Goal: Task Accomplishment & Management: Complete application form

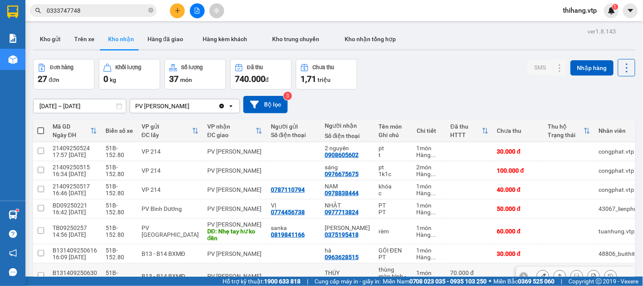
scroll to position [94, 0]
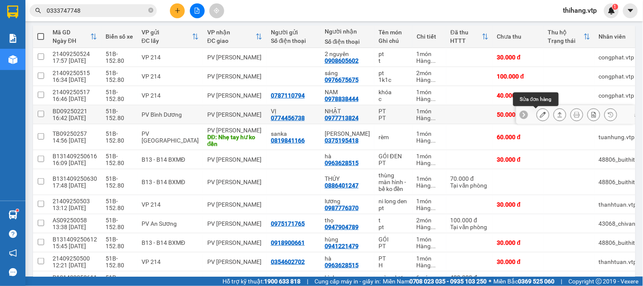
click at [540, 114] on icon at bounding box center [543, 115] width 6 height 6
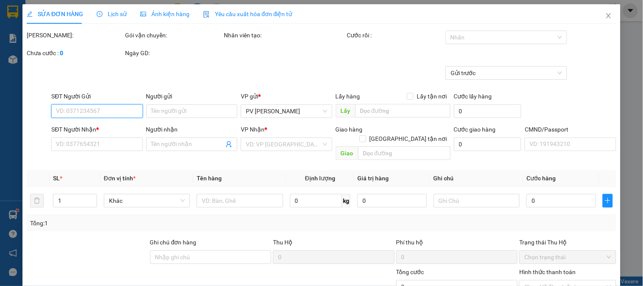
type input "2.500"
type input "0774456738"
type input "VỊ"
type input "0977713824"
type input "NHẬT"
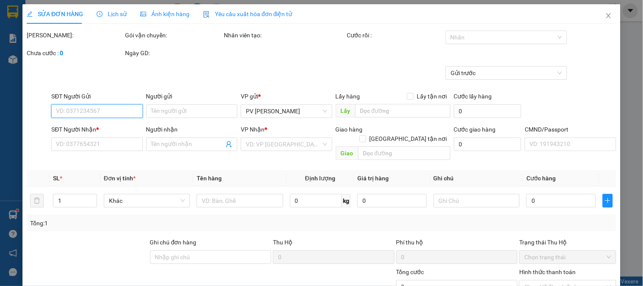
type input "50.000"
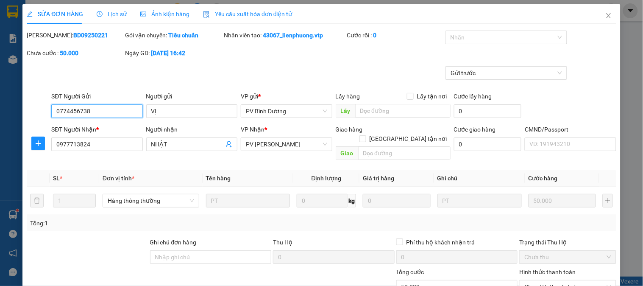
scroll to position [116, 0]
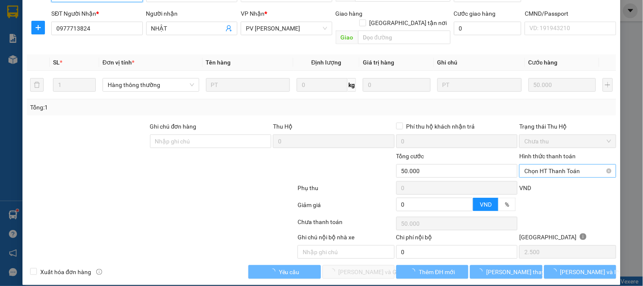
click at [536, 165] on span "Chọn HT Thanh Toán" at bounding box center [568, 171] width 86 height 13
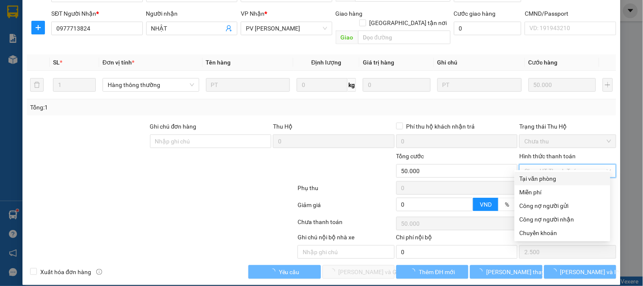
click at [536, 176] on div "Tại văn phòng" at bounding box center [563, 178] width 86 height 9
type input "0"
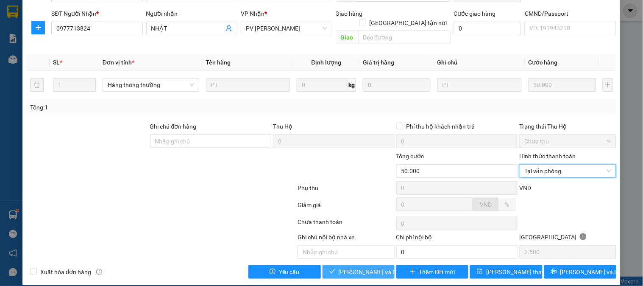
click at [359, 267] on span "Lưu và Giao hàng" at bounding box center [379, 271] width 81 height 9
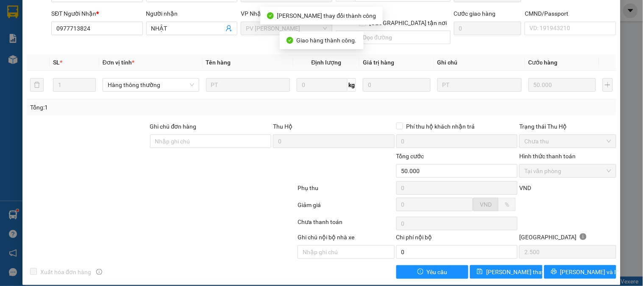
scroll to position [0, 0]
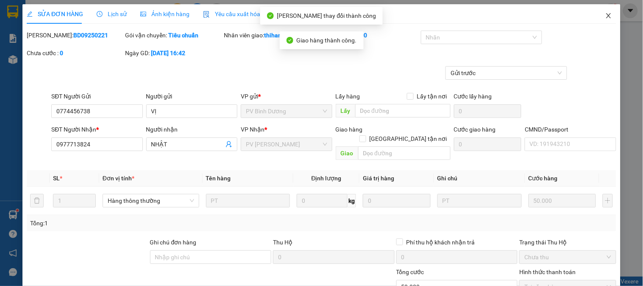
click at [605, 16] on icon "close" at bounding box center [608, 15] width 7 height 7
click at [601, 16] on div "thihang.vtp 1" at bounding box center [588, 10] width 62 height 15
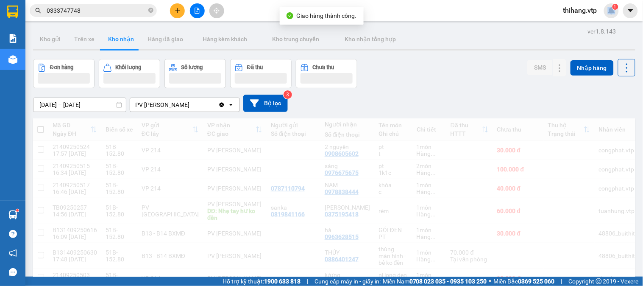
scroll to position [94, 0]
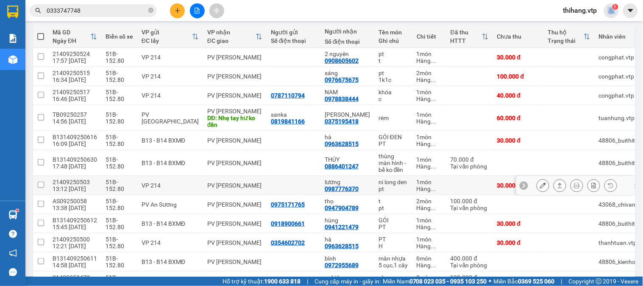
click at [537, 191] on button at bounding box center [543, 185] width 12 height 15
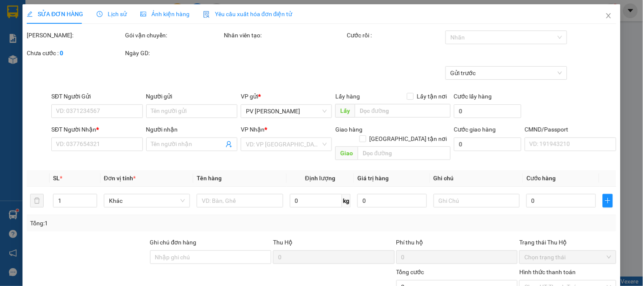
type input "0987776370"
type input "lương"
type input "30.000"
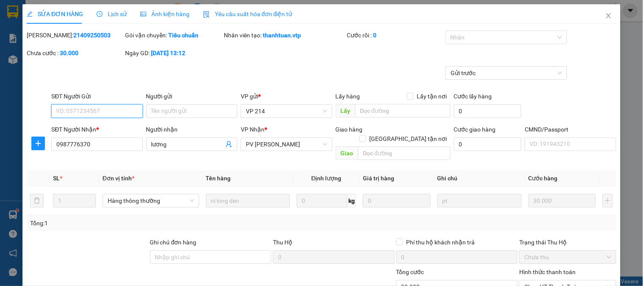
type input "1.500"
click at [469, 36] on div at bounding box center [502, 37] width 109 height 10
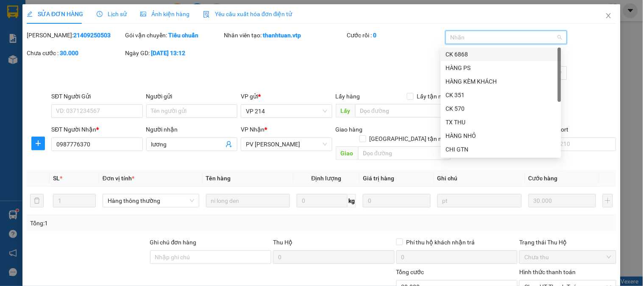
click at [461, 53] on div "CK 6868" at bounding box center [501, 54] width 110 height 9
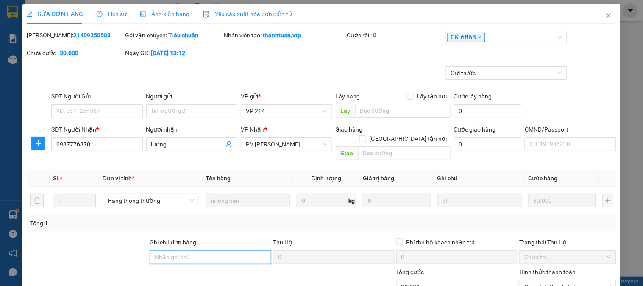
click at [223, 250] on input "Ghi chú đơn hàng" at bounding box center [211, 257] width 122 height 14
type input "e"
type input "ẽ"
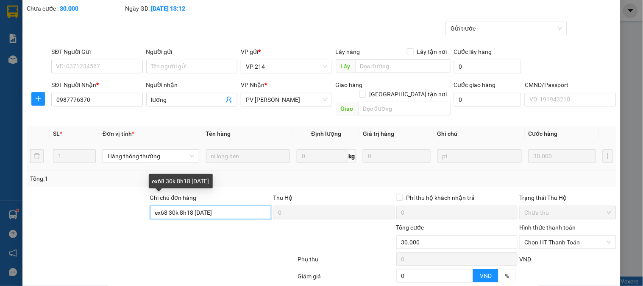
scroll to position [116, 0]
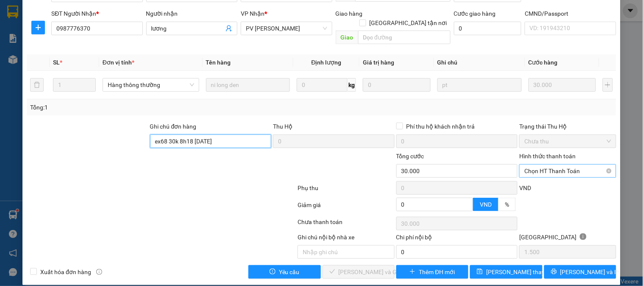
click at [566, 165] on span "Chọn HT Thanh Toán" at bounding box center [568, 171] width 86 height 13
type input "ex68 30k 8h18 14/9/25"
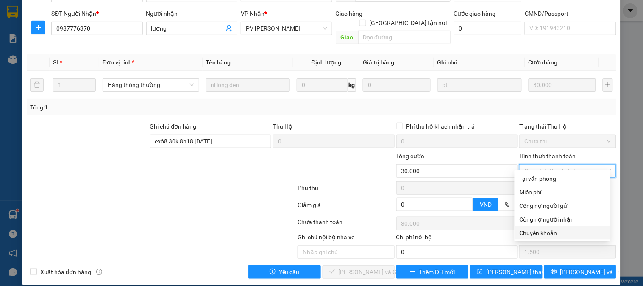
click at [533, 233] on div "Chuyển khoản" at bounding box center [563, 232] width 86 height 9
type input "0"
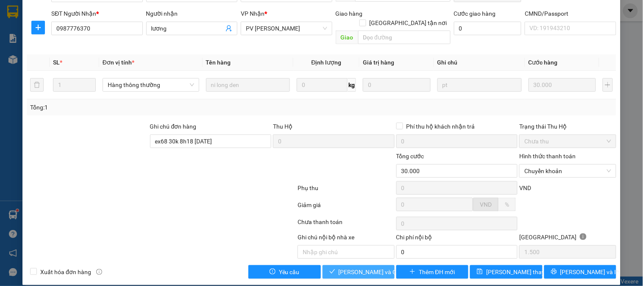
click at [340, 267] on span "Lưu và Giao hàng" at bounding box center [379, 271] width 81 height 9
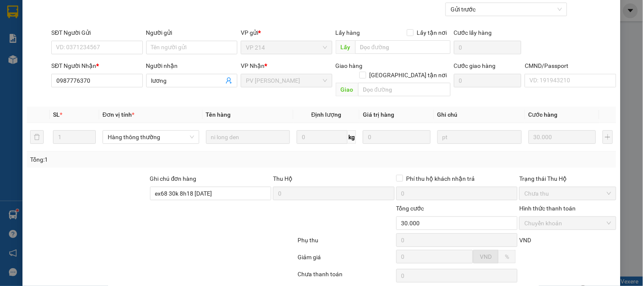
scroll to position [0, 0]
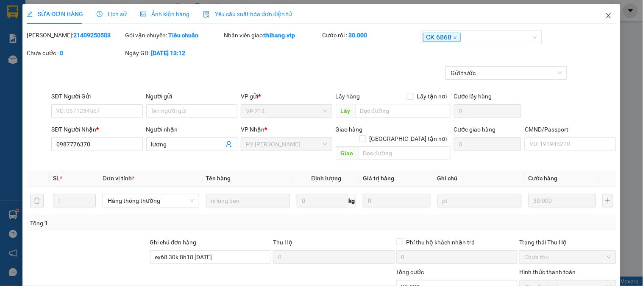
click at [605, 17] on icon "close" at bounding box center [608, 15] width 7 height 7
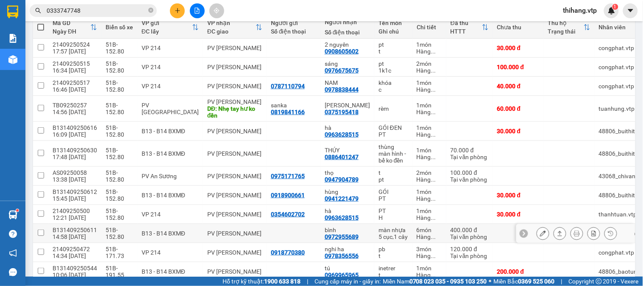
scroll to position [95, 0]
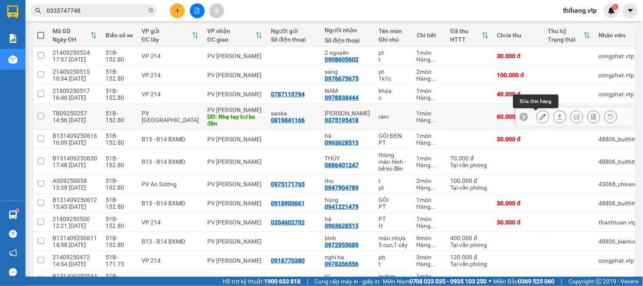
click at [540, 117] on icon at bounding box center [543, 117] width 6 height 6
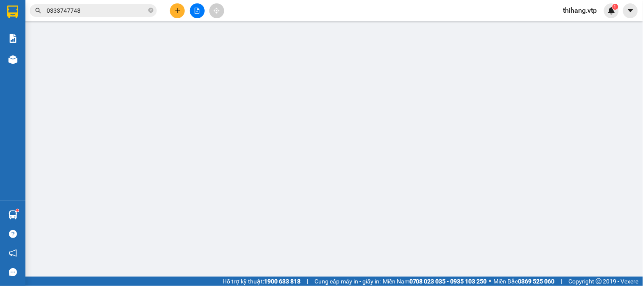
type input "0819841166"
type input "sanka"
type input "0375195418"
type input "cẩm Linh"
type input "Nhẹ tay hư ko đền"
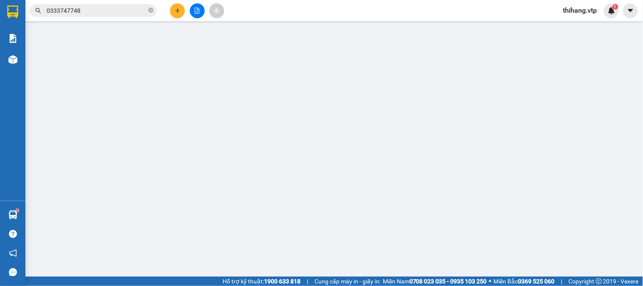
type input "60.000"
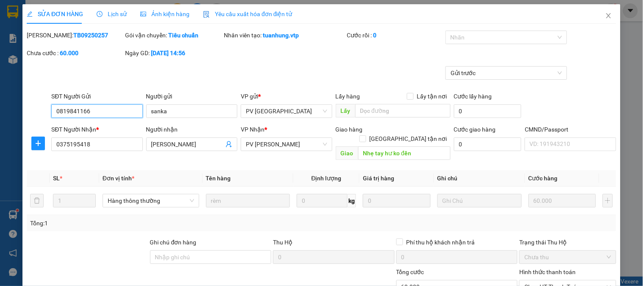
type input "3.000"
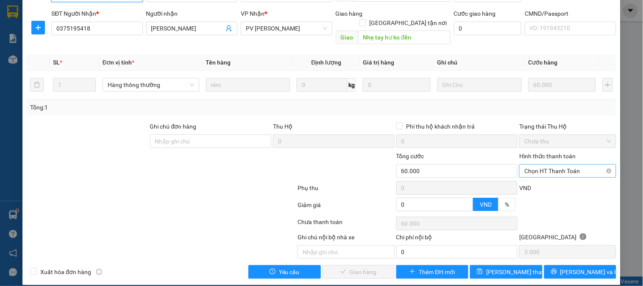
click at [550, 165] on span "Chọn HT Thanh Toán" at bounding box center [568, 171] width 86 height 13
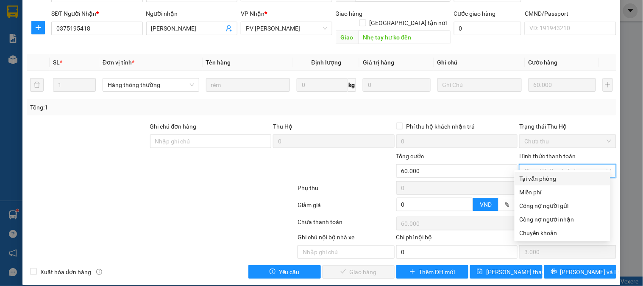
click at [542, 177] on div "Tại văn phòng" at bounding box center [563, 178] width 86 height 9
type input "0"
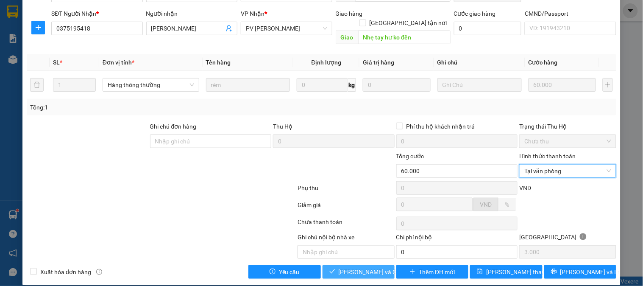
drag, startPoint x: 360, startPoint y: 262, endPoint x: 408, endPoint y: 225, distance: 60.9
click at [362, 267] on span "Lưu và Giao hàng" at bounding box center [379, 271] width 81 height 9
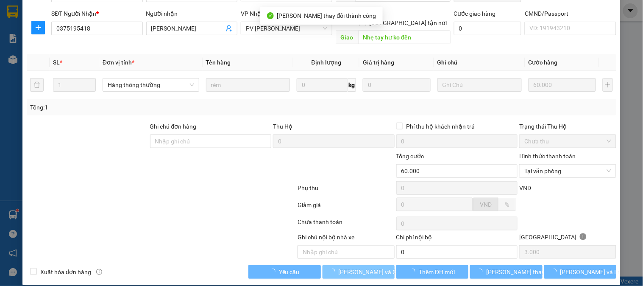
scroll to position [0, 0]
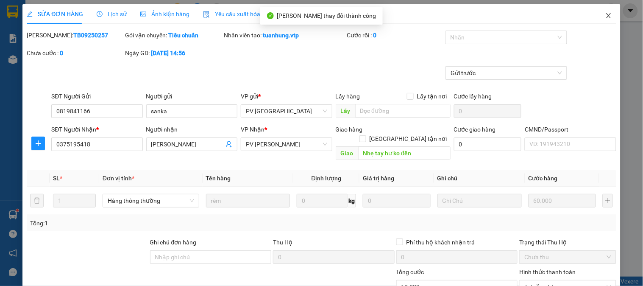
click at [605, 16] on icon "close" at bounding box center [608, 15] width 7 height 7
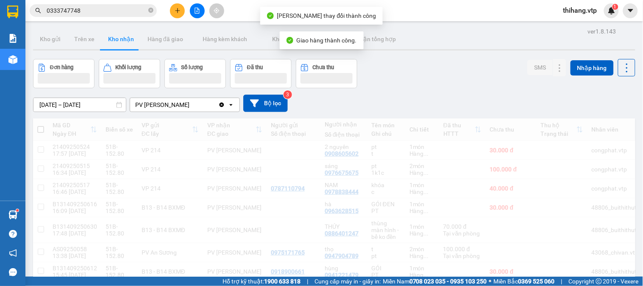
scroll to position [142, 0]
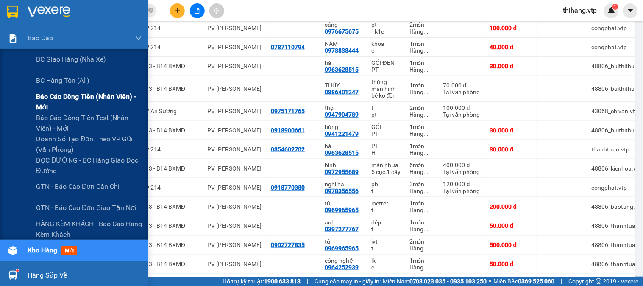
drag, startPoint x: 59, startPoint y: 94, endPoint x: 96, endPoint y: 94, distance: 37.3
click at [59, 95] on span "Báo cáo dòng tiền (nhân viên) - mới" at bounding box center [89, 101] width 106 height 21
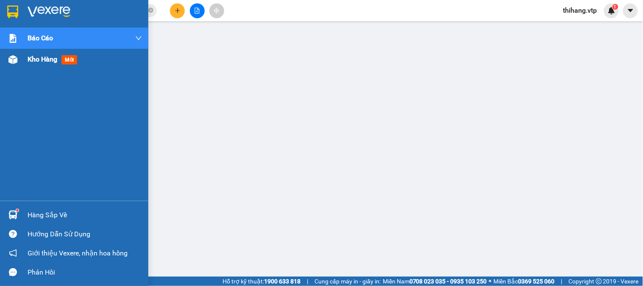
click at [41, 58] on span "Kho hàng" at bounding box center [43, 59] width 30 height 8
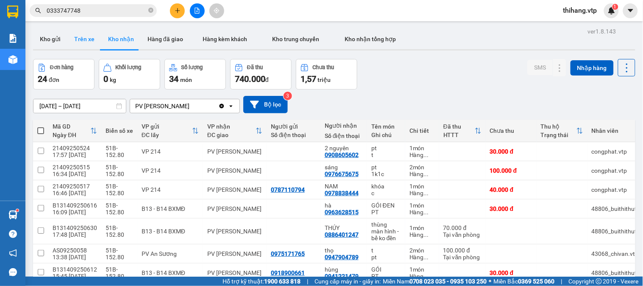
click at [79, 36] on button "Trên xe" at bounding box center [84, 39] width 34 height 20
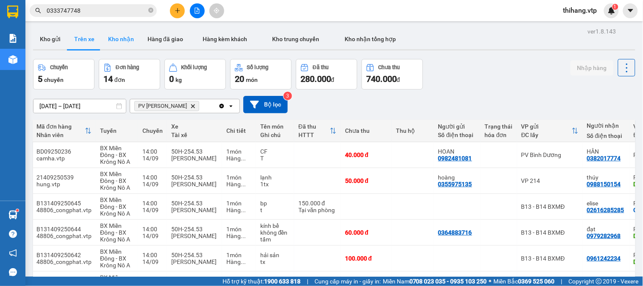
click at [122, 39] on button "Kho nhận" at bounding box center [120, 39] width 39 height 20
type input "08/09/2025 – 14/09/2025"
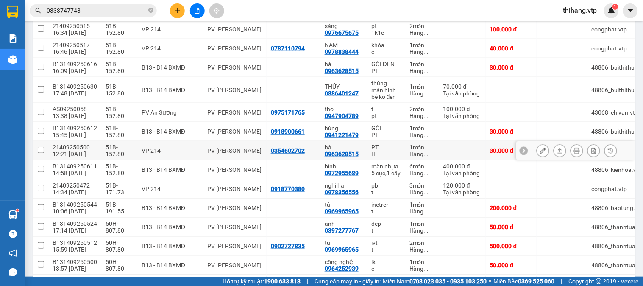
scroll to position [94, 0]
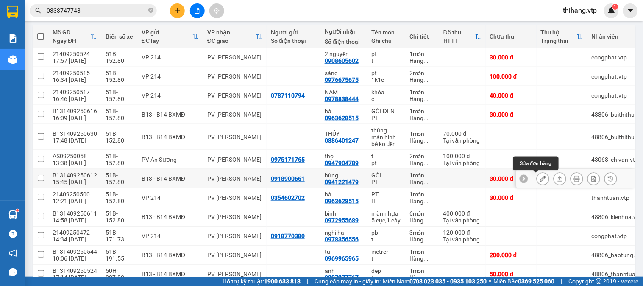
click at [540, 179] on icon at bounding box center [543, 179] width 6 height 6
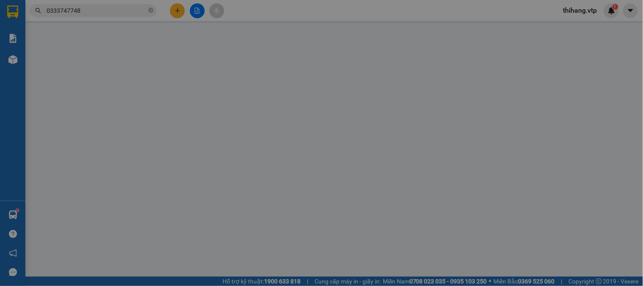
type input "0918900661"
type input "0941221479"
type input "hùng"
type input "30.000"
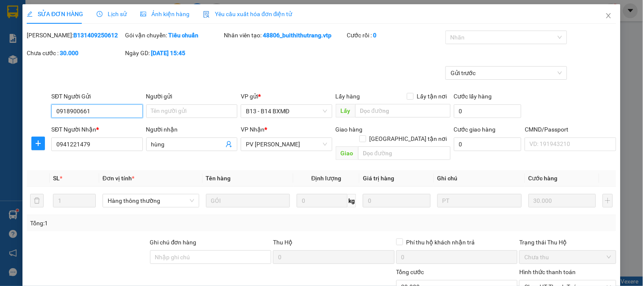
type input "1.500"
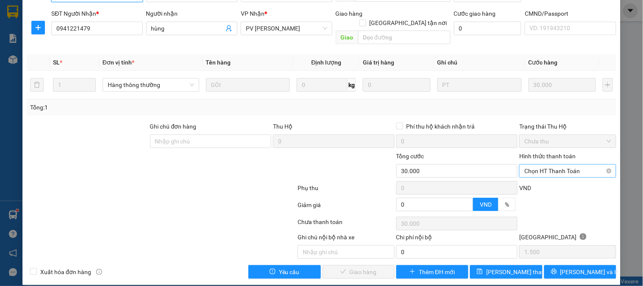
click at [530, 165] on span "Chọn HT Thanh Toán" at bounding box center [568, 171] width 86 height 13
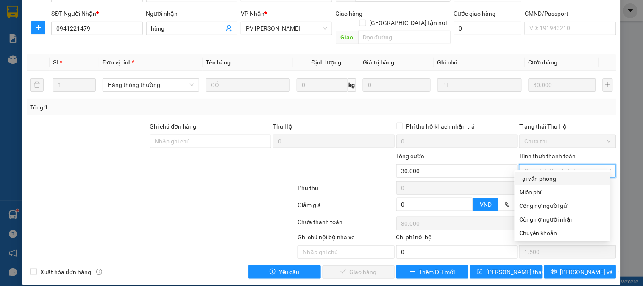
click at [538, 181] on div "Tại văn phòng" at bounding box center [563, 178] width 86 height 9
type input "0"
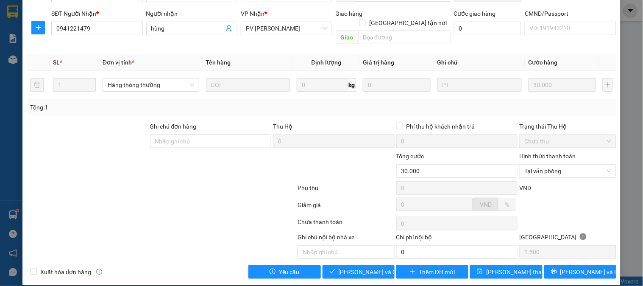
click at [372, 255] on div "Total Paid Fee 0 Total UnPaid Fee 30.000 Cash Collection Total Fee Mã ĐH: B1314…" at bounding box center [322, 97] width 590 height 364
click at [368, 267] on span "Lưu và Giao hàng" at bounding box center [379, 271] width 81 height 9
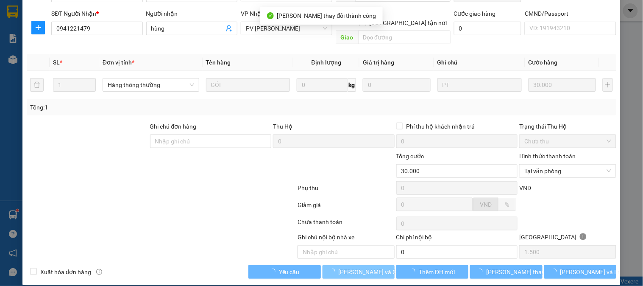
scroll to position [0, 0]
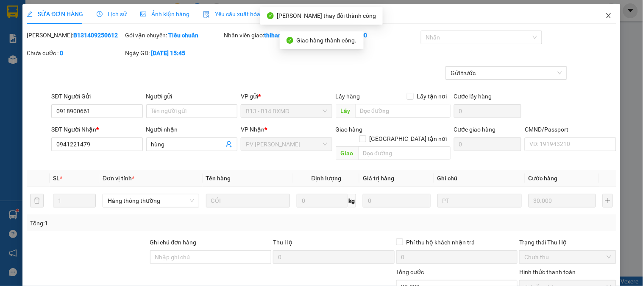
click at [605, 16] on icon "close" at bounding box center [608, 15] width 7 height 7
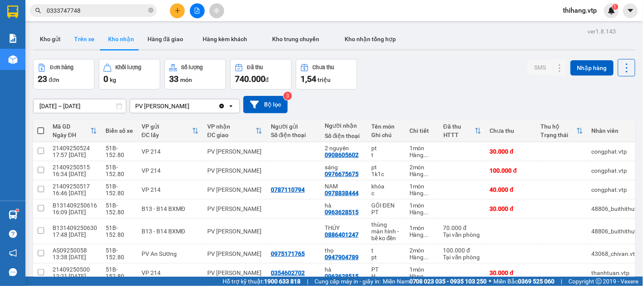
click at [83, 42] on button "Trên xe" at bounding box center [84, 39] width 34 height 20
type input "[DATE] – [DATE]"
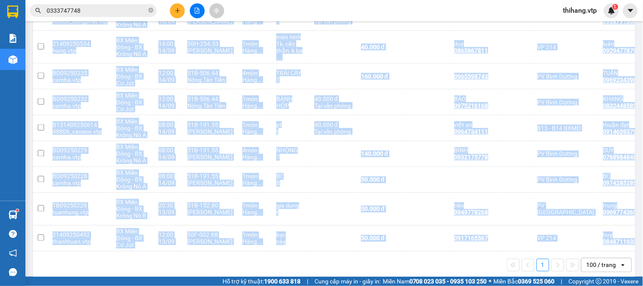
drag, startPoint x: 351, startPoint y: 242, endPoint x: 385, endPoint y: 240, distance: 34.4
click at [386, 240] on div "Mã đơn hàng Nhân viên Tuyến Chuyến Xe Tài xế Chi tiết Tên món Ghi chú Đã thu HT…" at bounding box center [334, 65] width 603 height 425
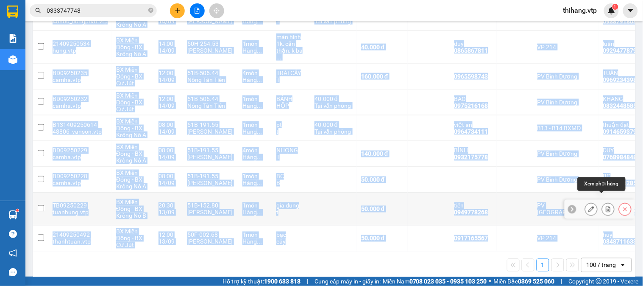
click at [605, 206] on icon at bounding box center [608, 209] width 6 height 6
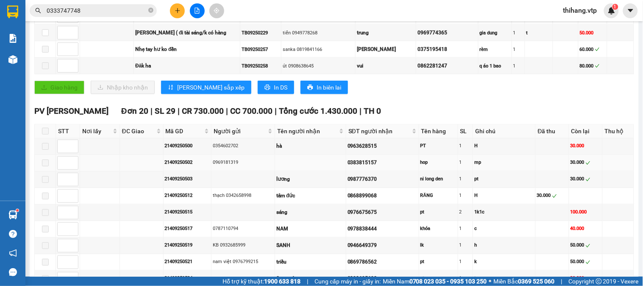
type input "13/09/2025"
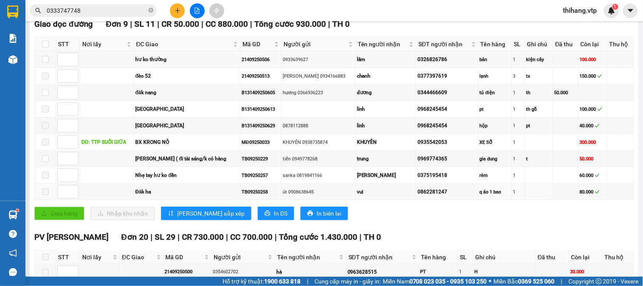
scroll to position [125, 0]
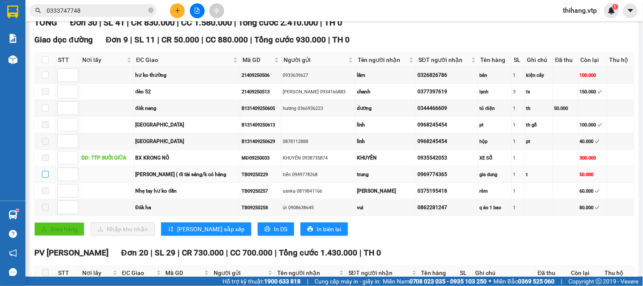
click at [43, 178] on input "checkbox" at bounding box center [45, 174] width 7 height 7
checkbox input "true"
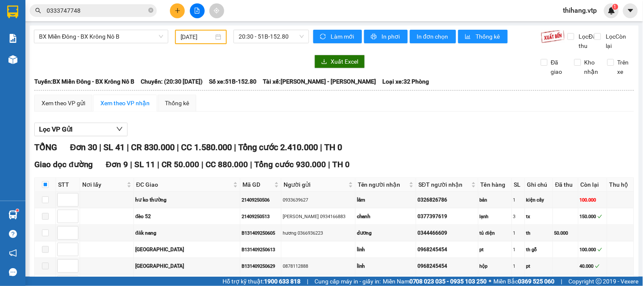
scroll to position [188, 0]
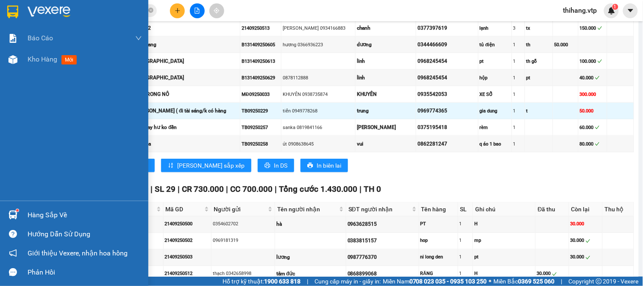
click at [19, 212] on div at bounding box center [13, 214] width 15 height 15
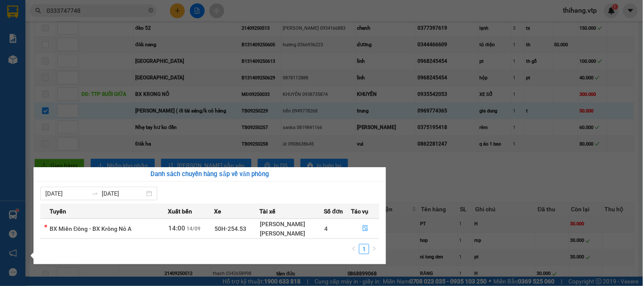
click at [456, 179] on section "Kết quả tìm kiếm ( 0 ) Bộ lọc No Data 0333747748 thihang.vtp 1 Báo cáo BC giao …" at bounding box center [321, 143] width 643 height 286
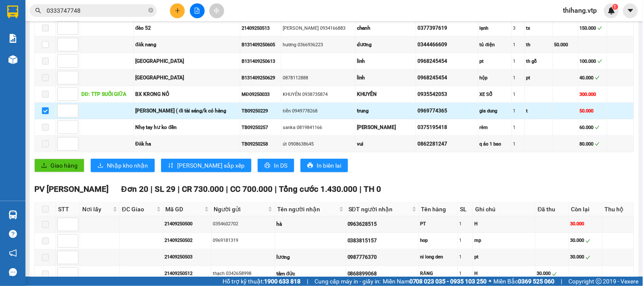
click at [427, 115] on div "0969774365" at bounding box center [447, 111] width 59 height 8
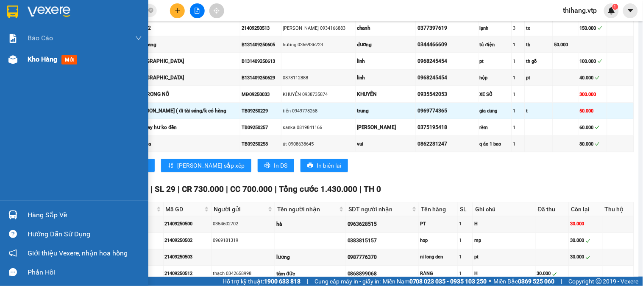
click at [51, 60] on span "Kho hàng" at bounding box center [43, 59] width 30 height 8
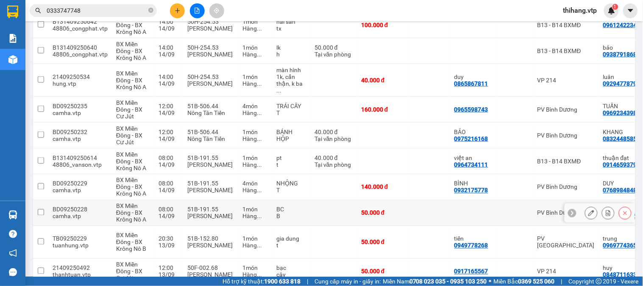
scroll to position [266, 0]
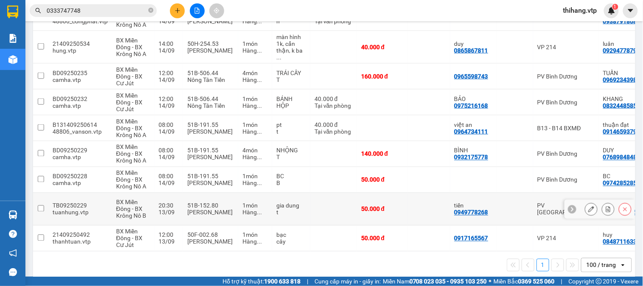
click at [589, 206] on icon at bounding box center [592, 209] width 6 height 6
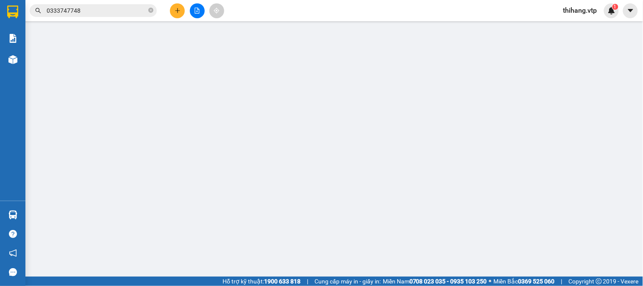
type input "0949778268"
type input "tiến"
type input "0969774365"
type input "trung"
type input "Kiến đức ( đi tài sáng/k có hàng"
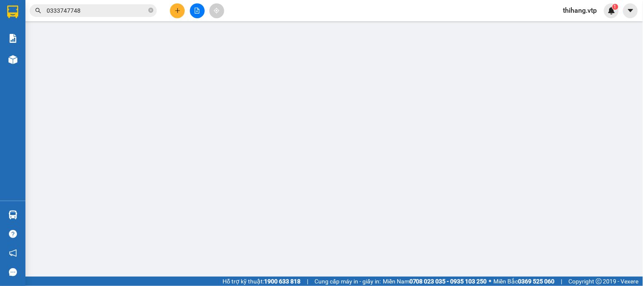
type input "50.000"
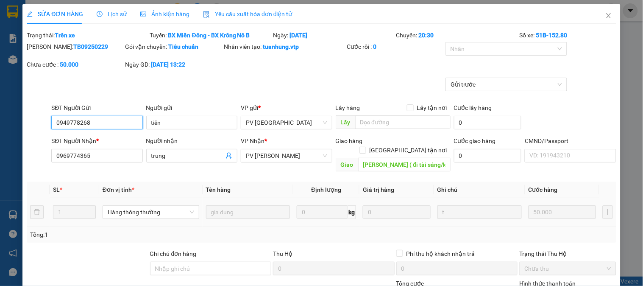
type input "2.500"
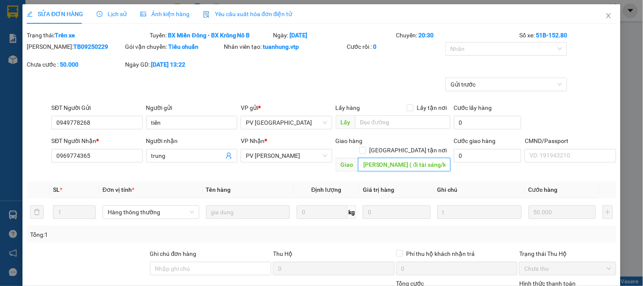
click at [416, 158] on input "Kiến đức ( đi tài sáng/k có hàng" at bounding box center [404, 165] width 92 height 14
drag, startPoint x: 416, startPoint y: 155, endPoint x: 448, endPoint y: 155, distance: 31.8
click at [448, 155] on div "SĐT Người Nhận * 0969774365 Người nhận trung VP Nhận * PV Gia Nghĩa Giao hàng G…" at bounding box center [334, 155] width 569 height 39
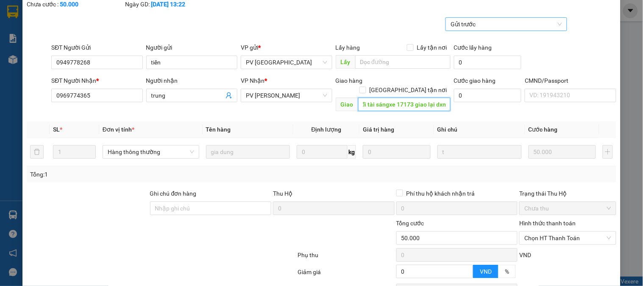
scroll to position [0, 0]
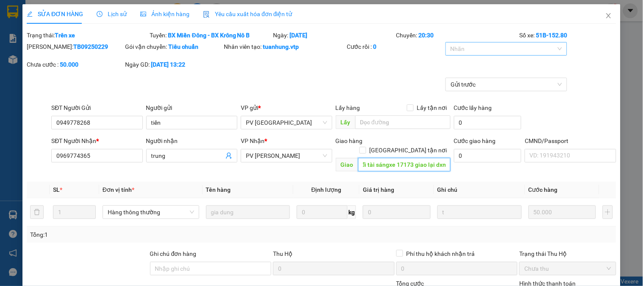
click at [533, 48] on div at bounding box center [502, 49] width 109 height 10
type input "Kiến đức ( đi tài sángxe 17173 giao lại dxmd1309"
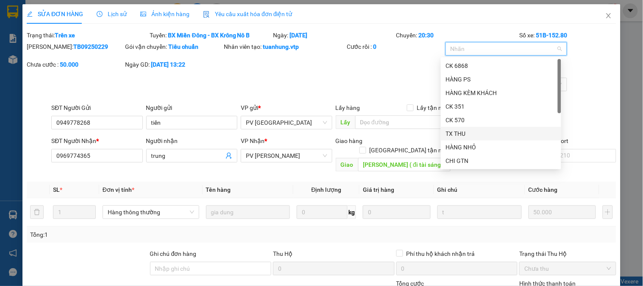
click at [451, 134] on div "TX THU" at bounding box center [501, 133] width 110 height 9
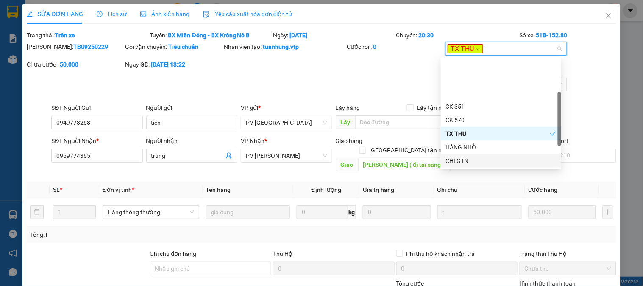
scroll to position [47, 0]
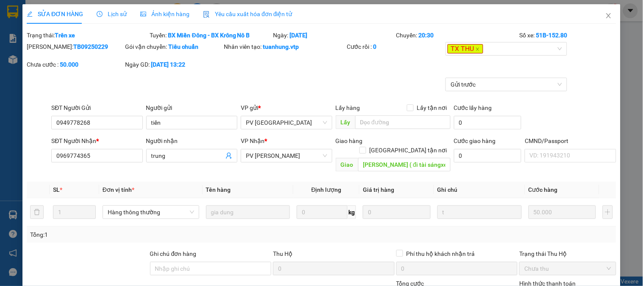
click at [401, 87] on div "Gửi trước" at bounding box center [321, 90] width 591 height 25
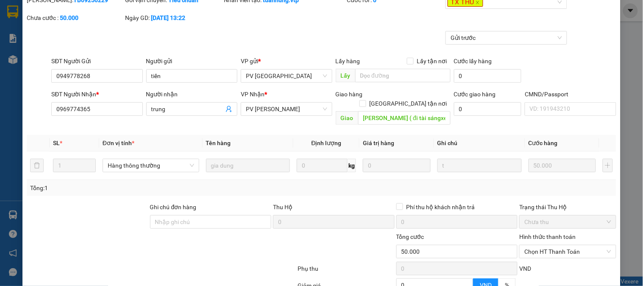
scroll to position [127, 0]
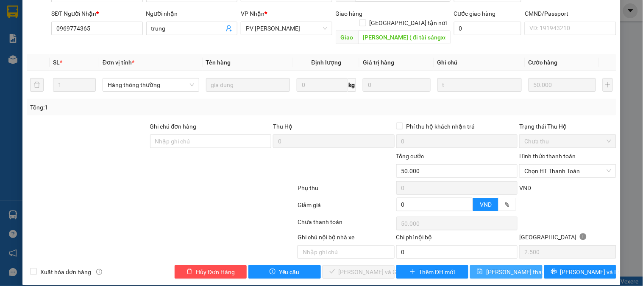
click at [514, 267] on span "Lưu thay đổi" at bounding box center [520, 271] width 68 height 9
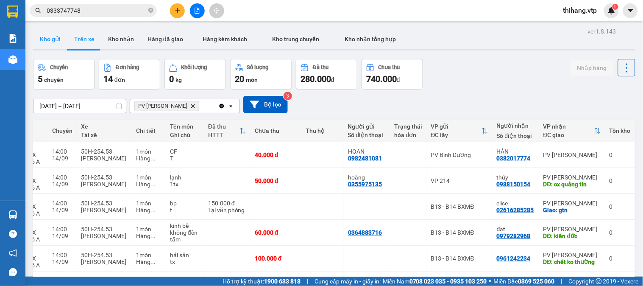
click at [45, 41] on button "Kho gửi" at bounding box center [50, 39] width 34 height 20
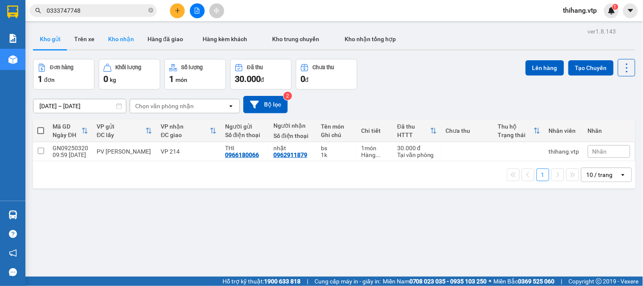
click at [108, 36] on button "Kho nhận" at bounding box center [120, 39] width 39 height 20
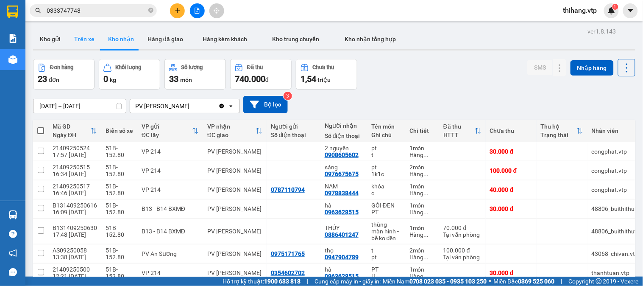
click at [73, 39] on button "Trên xe" at bounding box center [84, 39] width 34 height 20
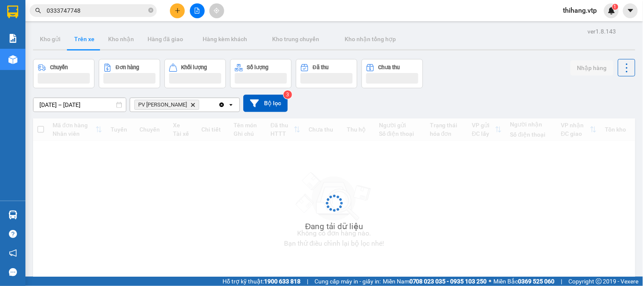
type input "[DATE] – [DATE]"
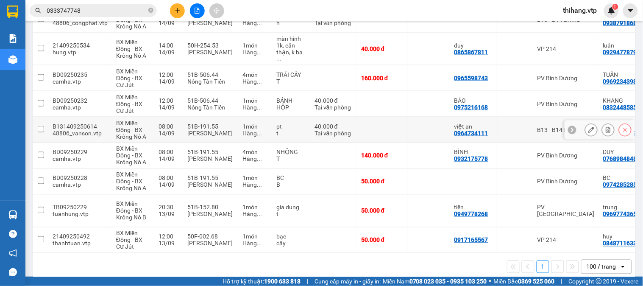
scroll to position [266, 0]
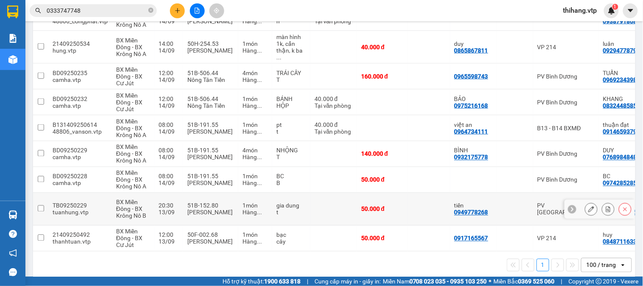
click at [41, 205] on input "checkbox" at bounding box center [41, 208] width 6 height 6
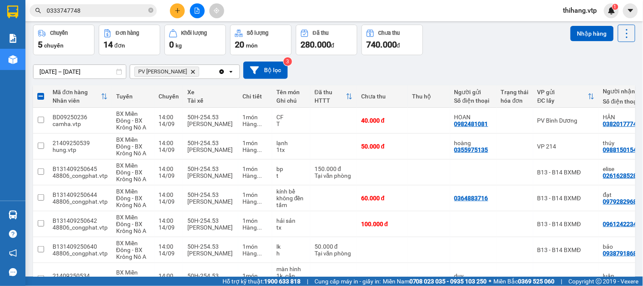
scroll to position [0, 0]
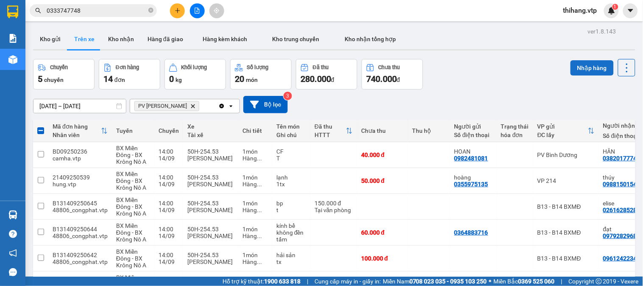
click at [587, 65] on button "Nhập hàng" at bounding box center [592, 67] width 43 height 15
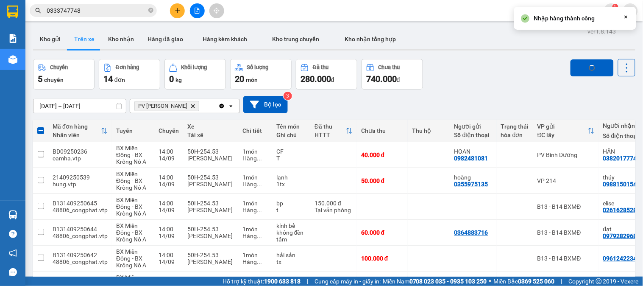
checkbox input "false"
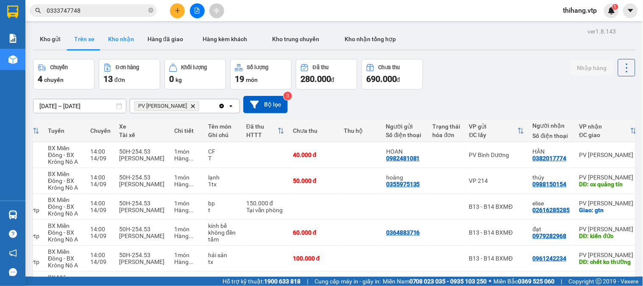
click at [120, 41] on button "Kho nhận" at bounding box center [120, 39] width 39 height 20
type input "08/09/2025 – 14/09/2025"
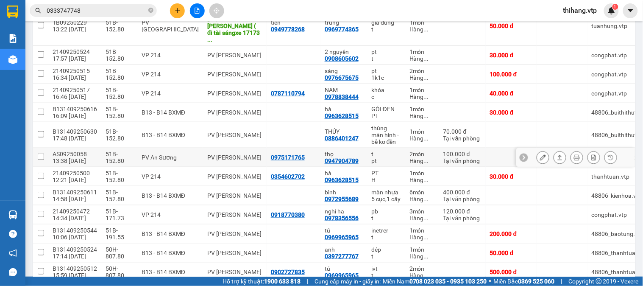
scroll to position [141, 0]
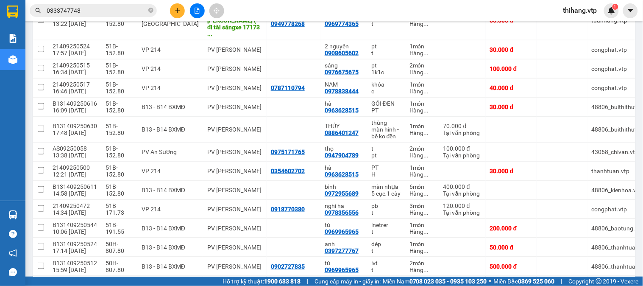
click at [595, 9] on span "thihang.vtp" at bounding box center [580, 10] width 47 height 11
click at [592, 25] on span "Đăng xuất" at bounding box center [587, 26] width 36 height 9
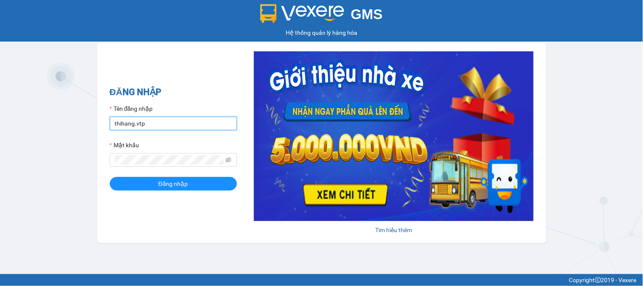
click at [177, 123] on input "thihang.vtp" at bounding box center [173, 124] width 127 height 14
type input "phanthithuha.vtp"
click at [146, 194] on div "ĐĂNG NHẬP Tên đăng nhập phanthithuha.vtp Mật khẩu Đăng nhập" at bounding box center [173, 142] width 127 height 115
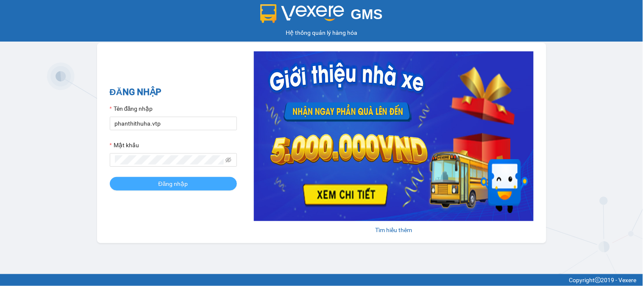
click at [143, 187] on button "Đăng nhập" at bounding box center [173, 184] width 127 height 14
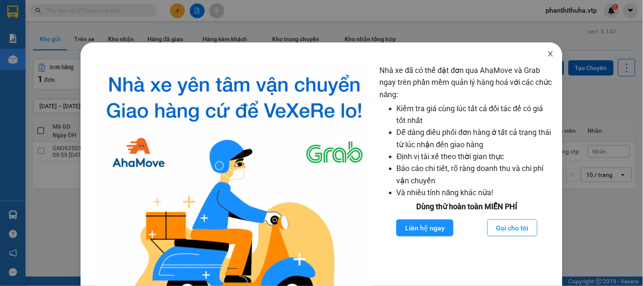
click at [547, 57] on icon "close" at bounding box center [550, 53] width 7 height 7
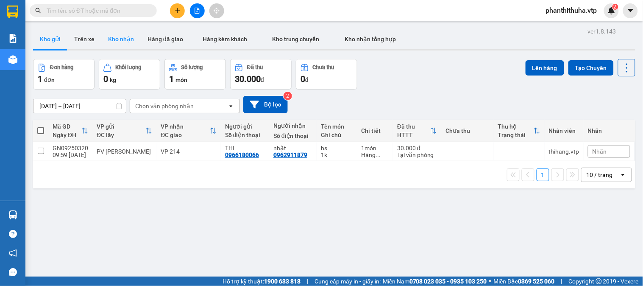
click at [112, 39] on button "Kho nhận" at bounding box center [120, 39] width 39 height 20
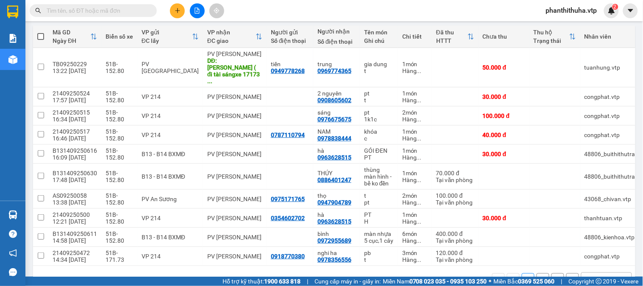
scroll to position [109, 0]
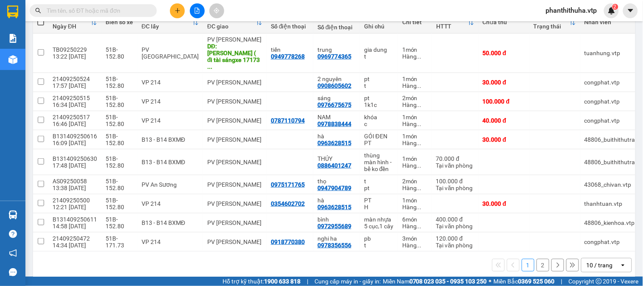
click at [594, 261] on div "10 / trang" at bounding box center [600, 265] width 26 height 8
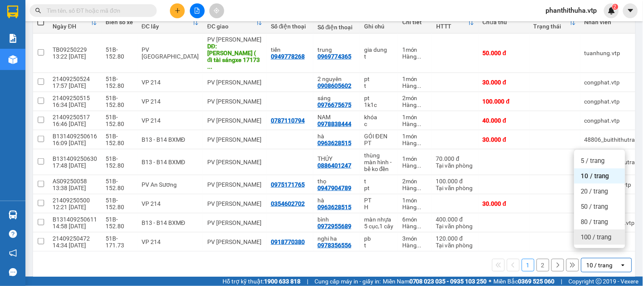
click at [598, 239] on span "100 / trang" at bounding box center [596, 237] width 31 height 8
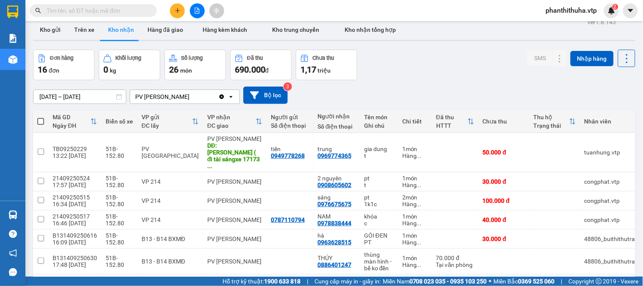
scroll to position [0, 0]
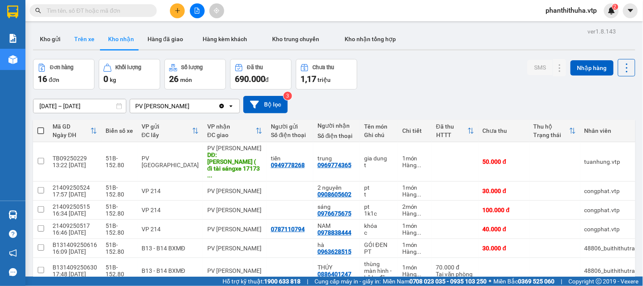
click at [87, 41] on button "Trên xe" at bounding box center [84, 39] width 34 height 20
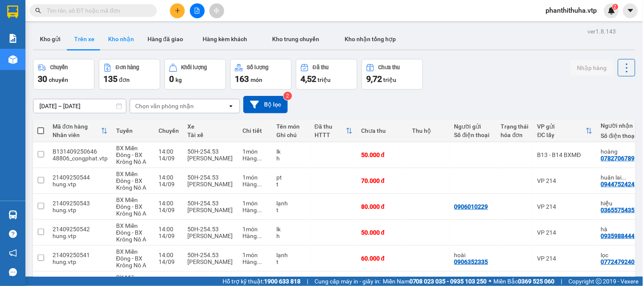
click at [120, 32] on button "Kho nhận" at bounding box center [120, 39] width 39 height 20
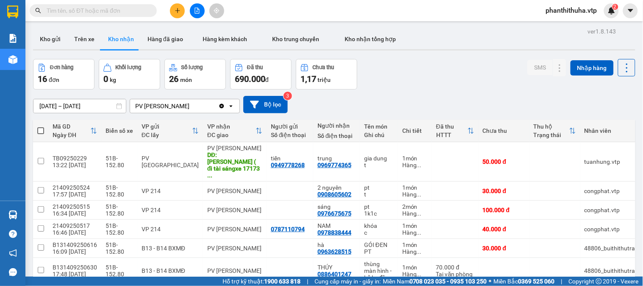
click at [582, 11] on span "phanthithuha.vtp" at bounding box center [571, 10] width 65 height 11
click at [575, 23] on span "Đăng xuất" at bounding box center [575, 26] width 48 height 9
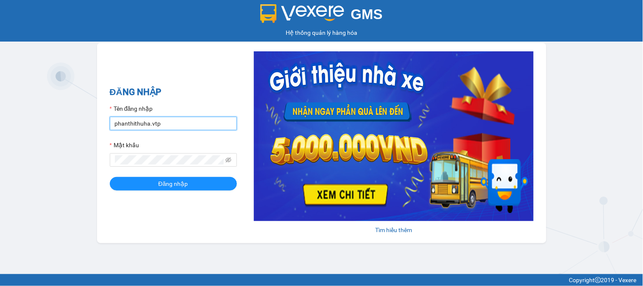
click at [189, 125] on input "phanthithuha.vtp" at bounding box center [173, 124] width 127 height 14
type input "thihang.vtp"
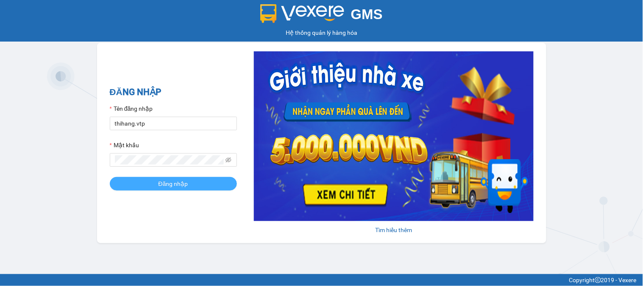
click at [191, 183] on button "Đăng nhập" at bounding box center [173, 184] width 127 height 14
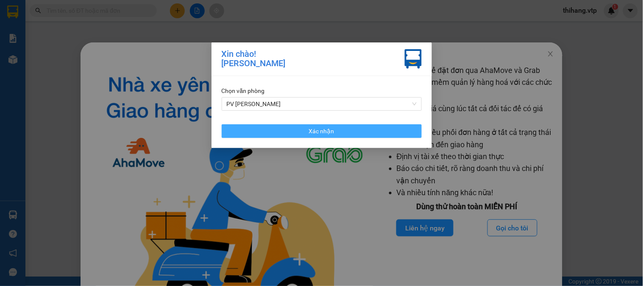
click at [307, 125] on button "Xác nhận" at bounding box center [322, 131] width 200 height 14
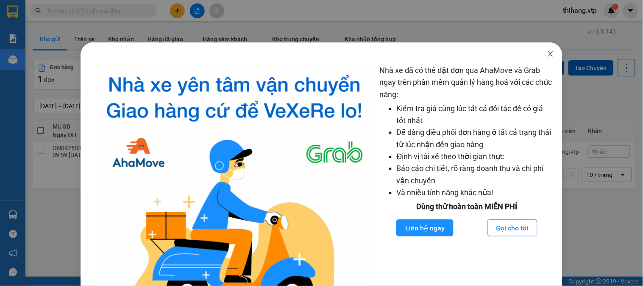
click at [548, 55] on icon "close" at bounding box center [550, 53] width 7 height 7
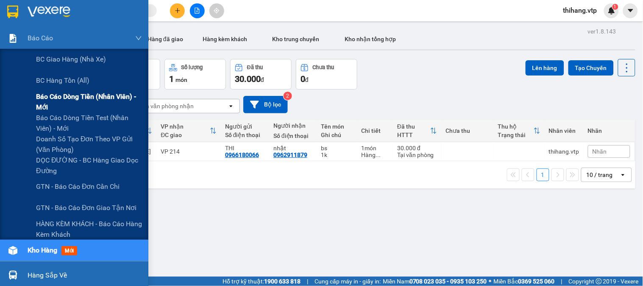
click at [66, 104] on span "Báo cáo dòng tiền (nhân viên) - mới" at bounding box center [89, 101] width 106 height 21
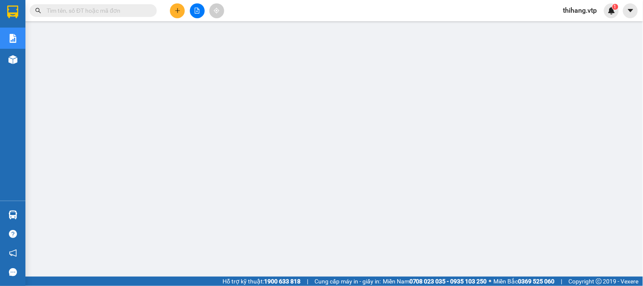
click at [584, 14] on span "thihang.vtp" at bounding box center [580, 10] width 47 height 11
click at [581, 28] on span "Đăng xuất" at bounding box center [587, 26] width 36 height 9
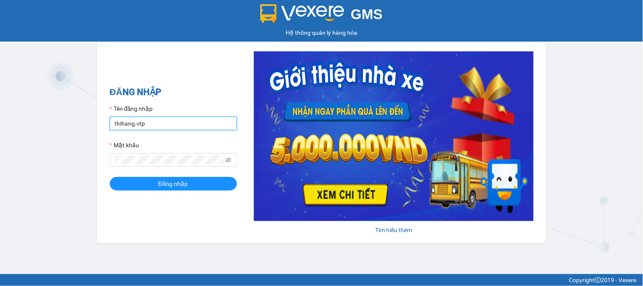
click at [156, 123] on input "thihang.vtp" at bounding box center [173, 124] width 127 height 14
type input "phanthithuha.vtp"
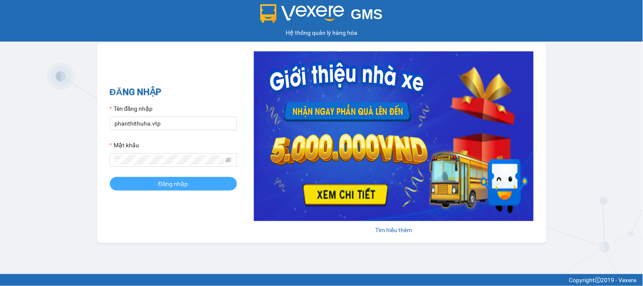
click at [176, 188] on span "Đăng nhập" at bounding box center [174, 183] width 30 height 9
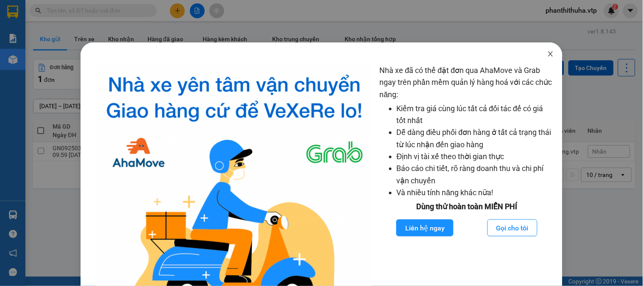
click at [547, 56] on icon "close" at bounding box center [550, 53] width 7 height 7
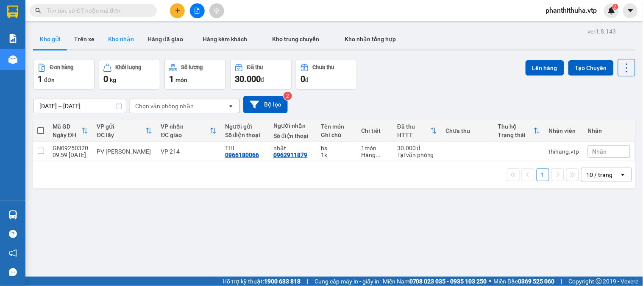
click at [122, 39] on button "Kho nhận" at bounding box center [120, 39] width 39 height 20
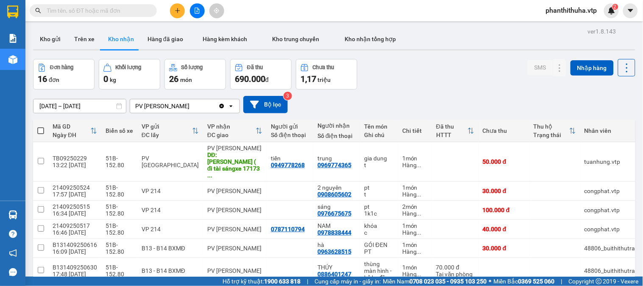
drag, startPoint x: 148, startPoint y: 3, endPoint x: 461, endPoint y: 60, distance: 317.8
click at [461, 60] on div "Đơn hàng 16 đơn Khối lượng 0 kg Số lượng 26 món Đã thu 690.000 đ Chưa thu 1,17 …" at bounding box center [334, 74] width 603 height 31
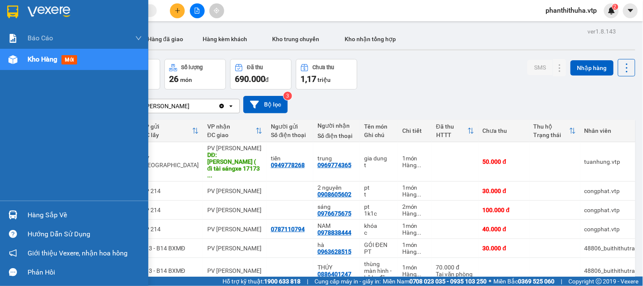
click at [62, 212] on div "Hàng sắp về" at bounding box center [85, 215] width 114 height 13
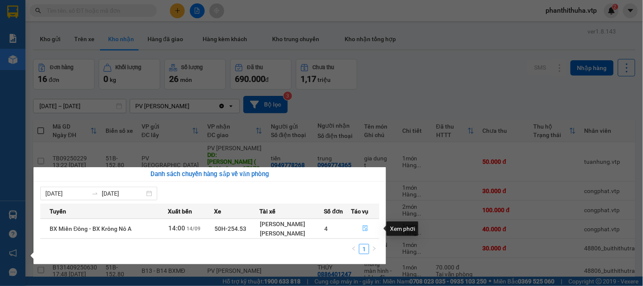
click at [367, 229] on icon "file-done" at bounding box center [366, 228] width 6 height 6
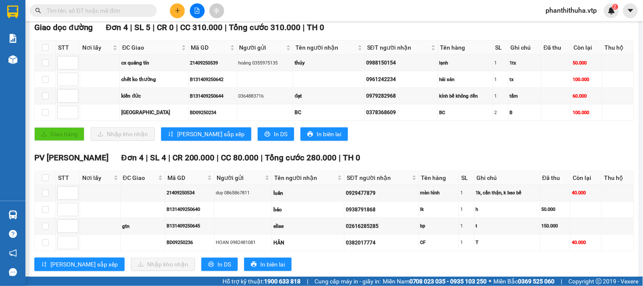
scroll to position [141, 0]
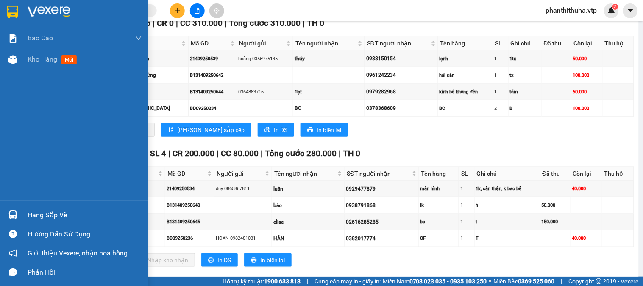
click at [47, 215] on div "Hàng sắp về" at bounding box center [85, 215] width 114 height 13
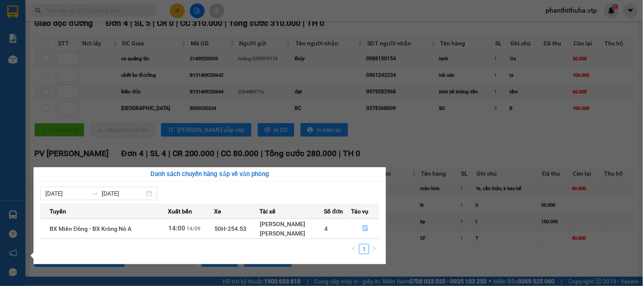
click at [24, 13] on div "Báo cáo BC giao hàng (nhà xe) BC hàng tồn (all) Báo cáo dòng tiền (nhân viên) -…" at bounding box center [12, 143] width 25 height 286
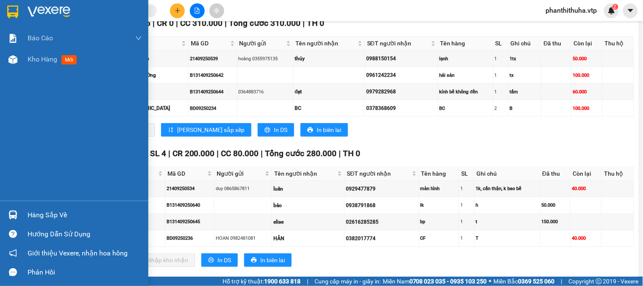
click at [54, 7] on img at bounding box center [49, 12] width 43 height 13
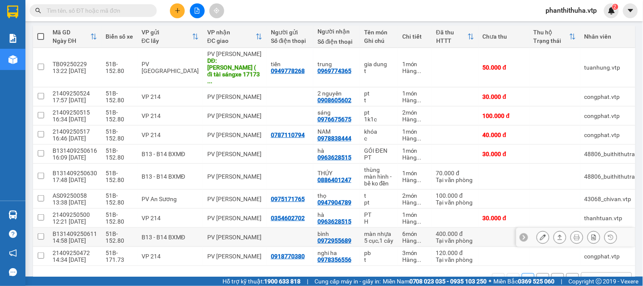
scroll to position [109, 0]
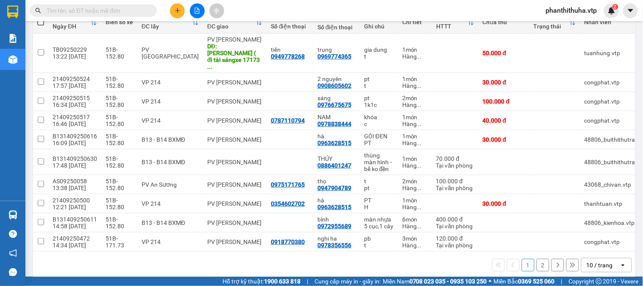
click at [590, 261] on div "10 / trang" at bounding box center [600, 265] width 26 height 8
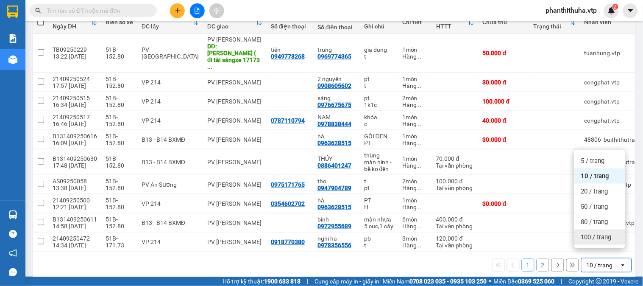
click at [586, 241] on div "100 / trang" at bounding box center [600, 236] width 51 height 15
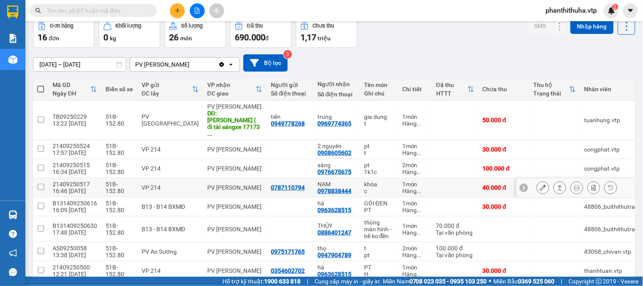
scroll to position [0, 0]
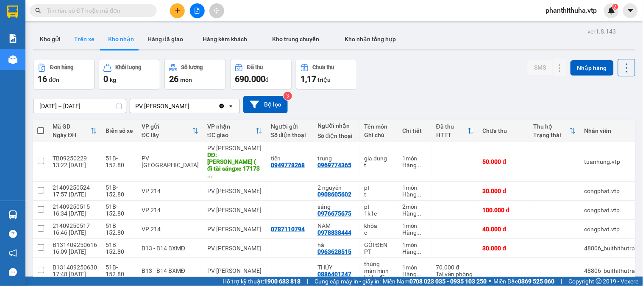
click at [85, 40] on button "Trên xe" at bounding box center [84, 39] width 34 height 20
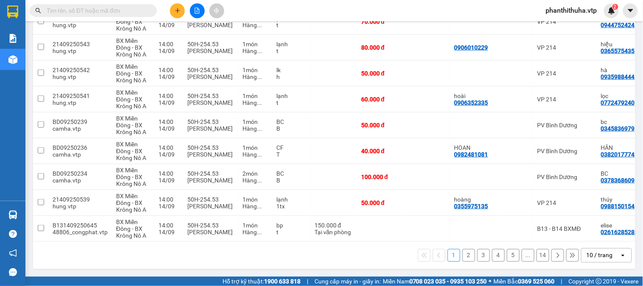
scroll to position [0, 106]
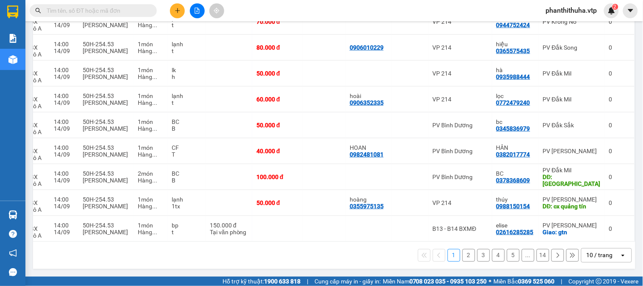
click at [592, 257] on div "10 / trang" at bounding box center [600, 255] width 26 height 8
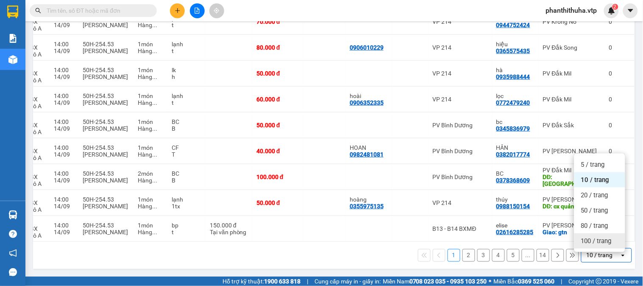
click at [591, 237] on span "100 / trang" at bounding box center [596, 241] width 31 height 8
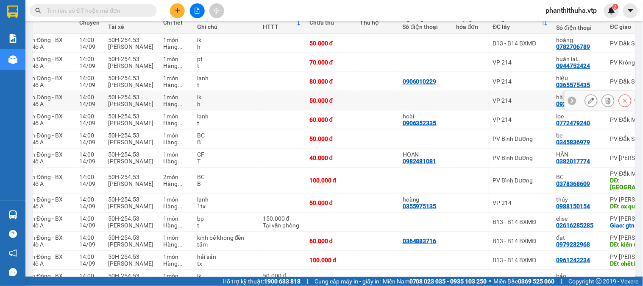
scroll to position [0, 0]
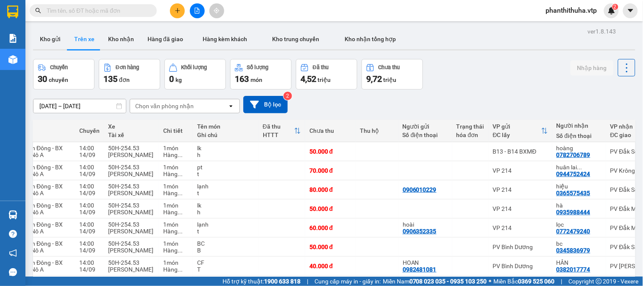
click at [180, 108] on div "Chọn văn phòng nhận" at bounding box center [164, 106] width 59 height 8
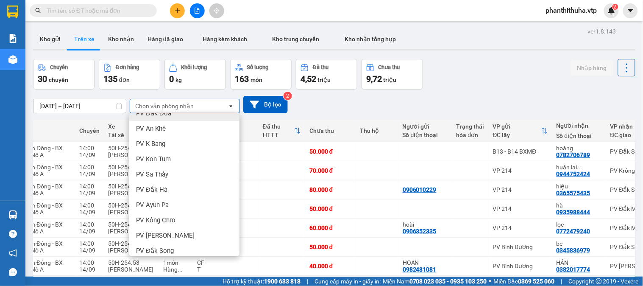
scroll to position [141, 0]
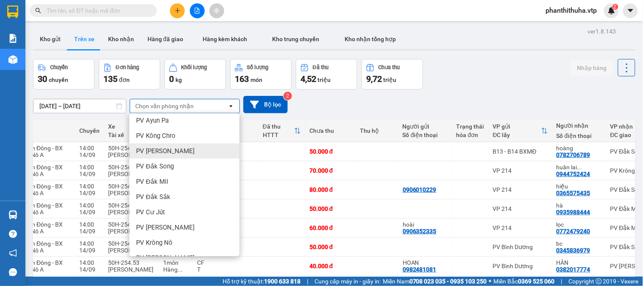
click at [179, 154] on div "PV [PERSON_NAME]" at bounding box center [184, 150] width 110 height 15
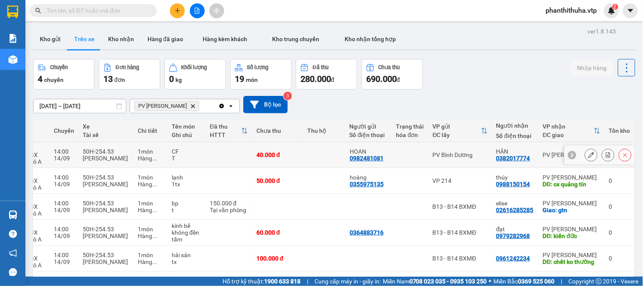
scroll to position [240, 0]
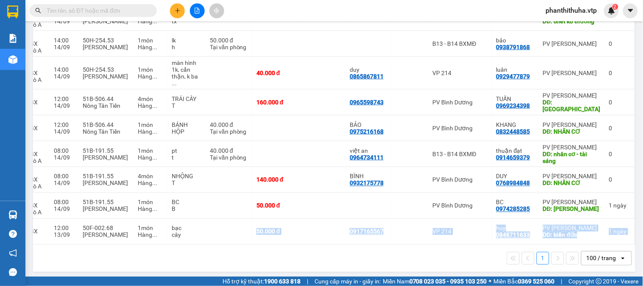
drag, startPoint x: 247, startPoint y: 238, endPoint x: 184, endPoint y: 236, distance: 62.8
click at [168, 241] on div "Mã đơn hàng Nhân viên Tuyến Chuyến Xe Tài xế Chi tiết Tên món Ghi chú Đã thu HT…" at bounding box center [334, 61] width 603 height 365
click at [234, 251] on div "1 100 / trang open" at bounding box center [334, 258] width 596 height 14
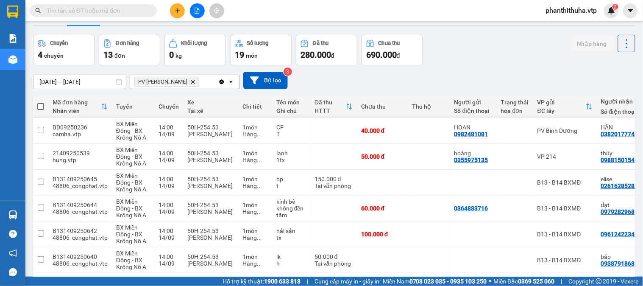
scroll to position [0, 0]
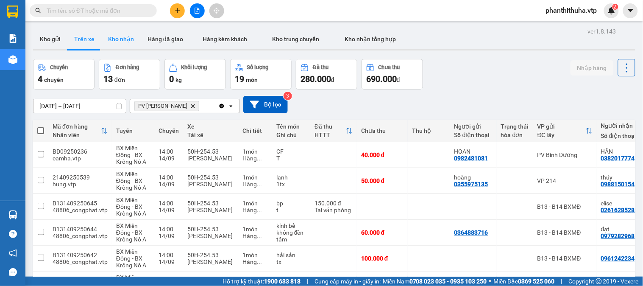
click at [122, 41] on button "Kho nhận" at bounding box center [120, 39] width 39 height 20
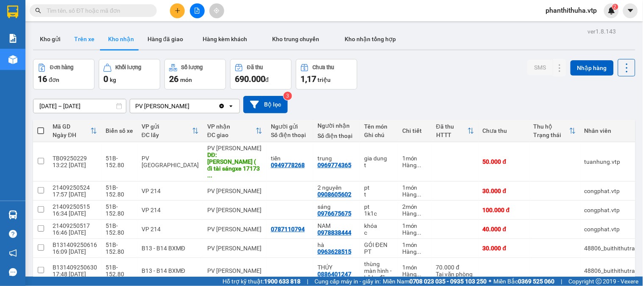
click at [87, 37] on button "Trên xe" at bounding box center [84, 39] width 34 height 20
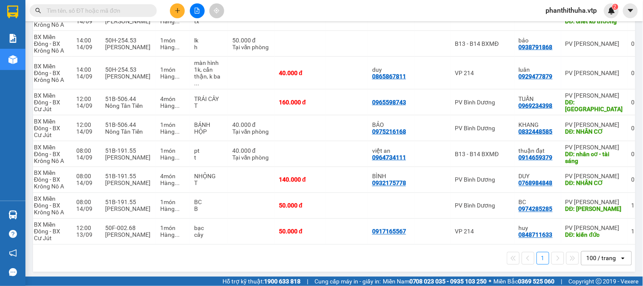
scroll to position [0, 83]
click at [605, 203] on icon at bounding box center [608, 206] width 6 height 6
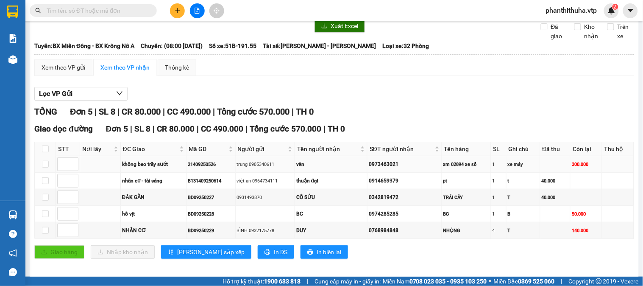
scroll to position [52, 0]
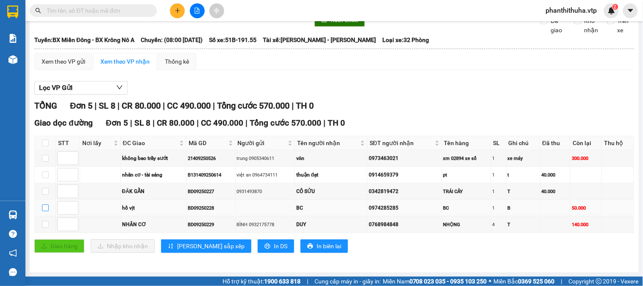
click at [45, 209] on input "checkbox" at bounding box center [45, 207] width 7 height 7
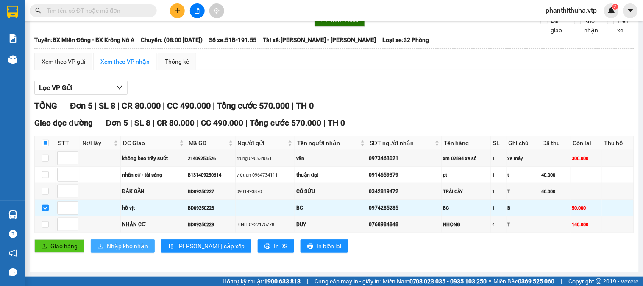
click at [122, 241] on span "Nhập kho nhận" at bounding box center [127, 245] width 41 height 9
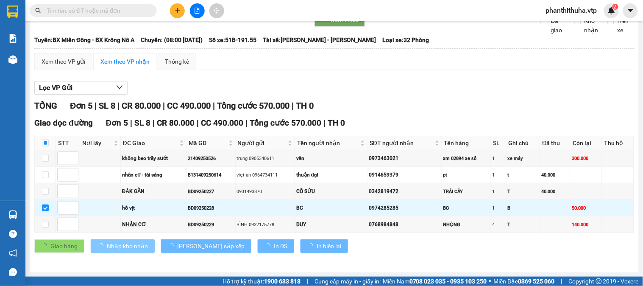
checkbox input "false"
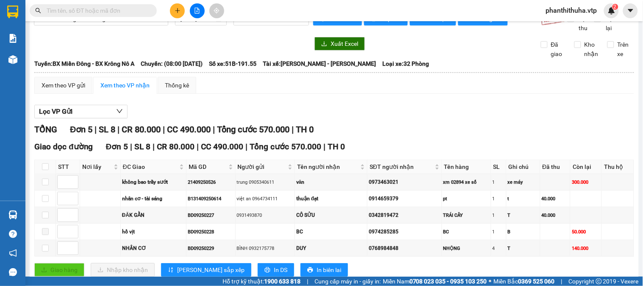
scroll to position [0, 0]
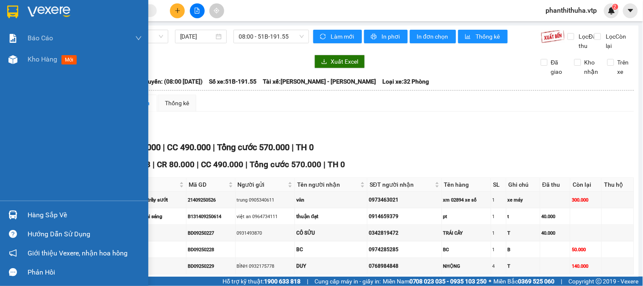
click at [53, 5] on div at bounding box center [74, 14] width 148 height 28
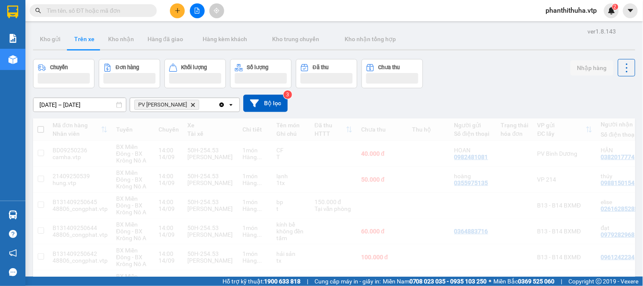
click at [145, 12] on input "text" at bounding box center [97, 10] width 100 height 9
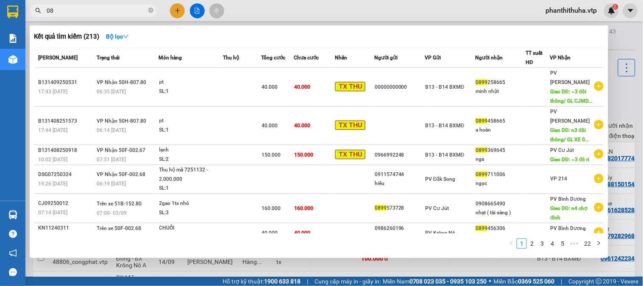
type input "0"
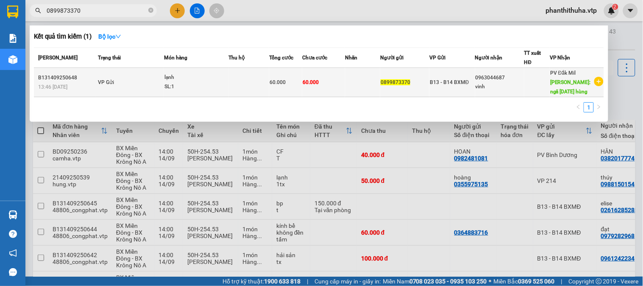
type input "0899873370"
click at [359, 84] on td at bounding box center [362, 82] width 35 height 29
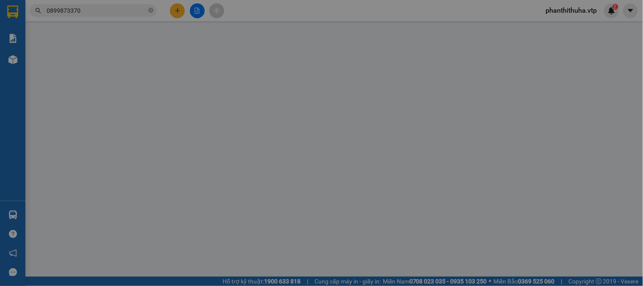
type input "0899873370"
type input "0963044687"
type input "vinh"
type input "ngã 3 tư hùng"
type input "60.000"
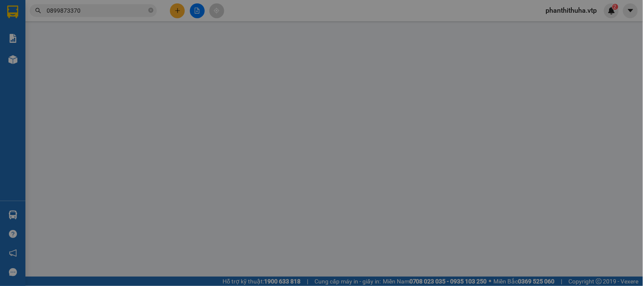
type input "60.000"
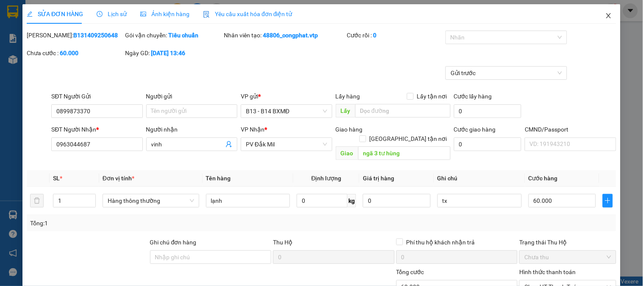
click at [605, 14] on icon "close" at bounding box center [608, 15] width 7 height 7
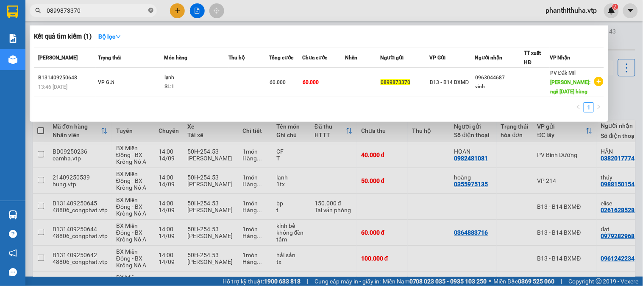
click at [151, 11] on icon "close-circle" at bounding box center [150, 10] width 5 height 5
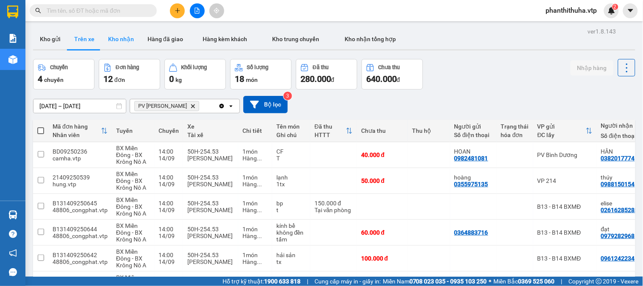
click at [124, 39] on button "Kho nhận" at bounding box center [120, 39] width 39 height 20
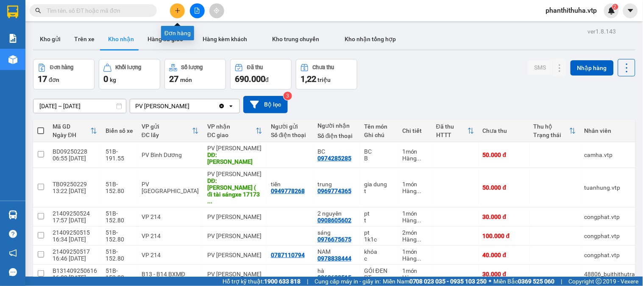
click at [175, 9] on icon "plus" at bounding box center [178, 11] width 6 height 6
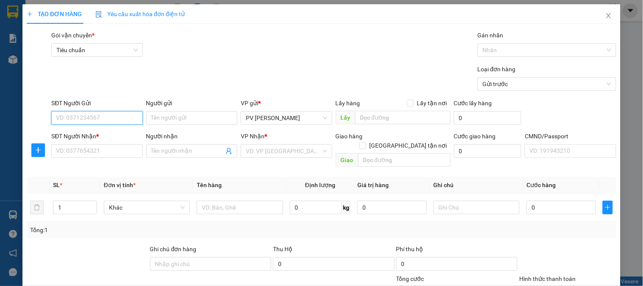
click at [126, 115] on input "SĐT Người Gửi" at bounding box center [96, 118] width 91 height 14
type input "0976675675"
click at [121, 137] on div "0976675675 - sáng" at bounding box center [96, 134] width 80 height 9
type input "sáng"
type input "0903911136"
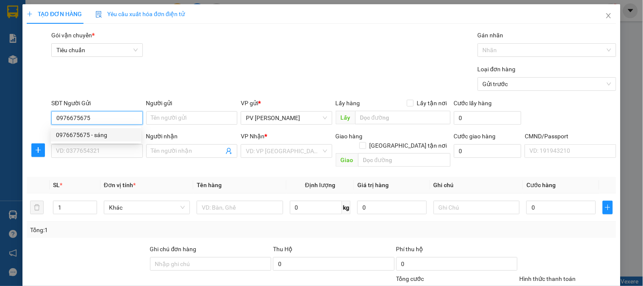
type input "tú"
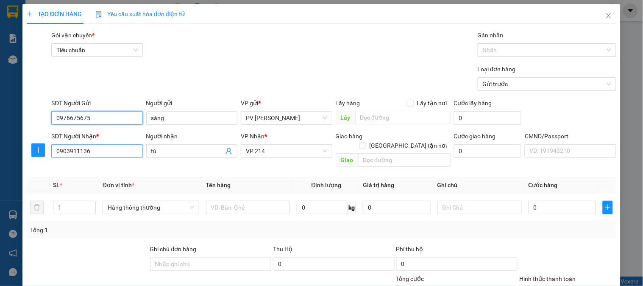
type input "0976675675"
click at [117, 153] on input "0903911136" at bounding box center [96, 151] width 91 height 14
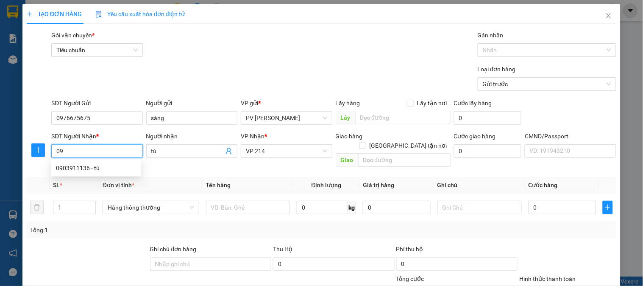
type input "0"
click at [102, 149] on input "SĐT Người Nhận *" at bounding box center [96, 151] width 91 height 14
click at [106, 181] on div "0866009279 - THẮNG" at bounding box center [96, 181] width 80 height 9
type input "0866009279"
type input "THẮNG"
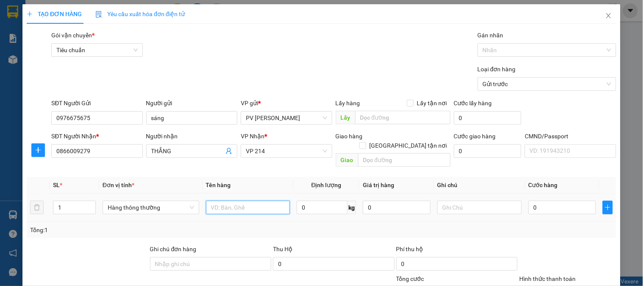
click at [229, 201] on input "text" at bounding box center [248, 208] width 84 height 14
type input "PT"
click at [477, 204] on input "text" at bounding box center [480, 208] width 84 height 14
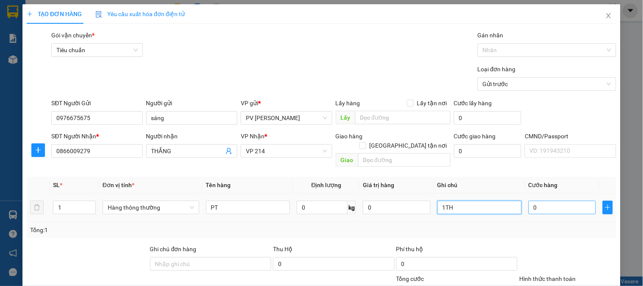
type input "1TH"
drag, startPoint x: 549, startPoint y: 196, endPoint x: 544, endPoint y: 201, distance: 6.9
click at [548, 201] on input "0" at bounding box center [563, 208] width 68 height 14
type input "6"
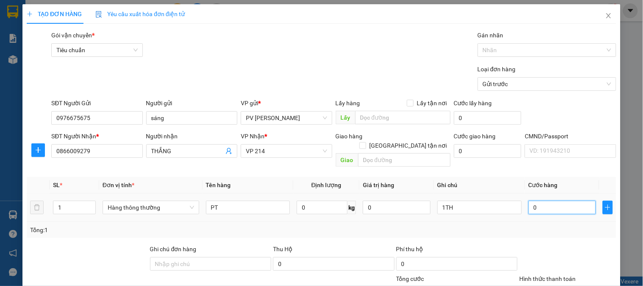
type input "6"
type input "60"
type input "600"
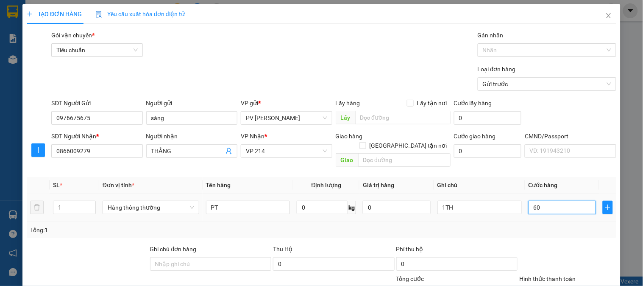
type input "600"
type input "6.000"
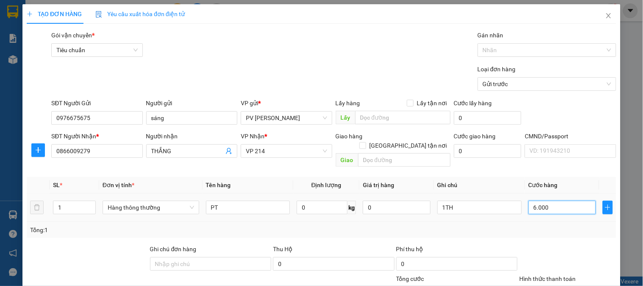
type input "60.000"
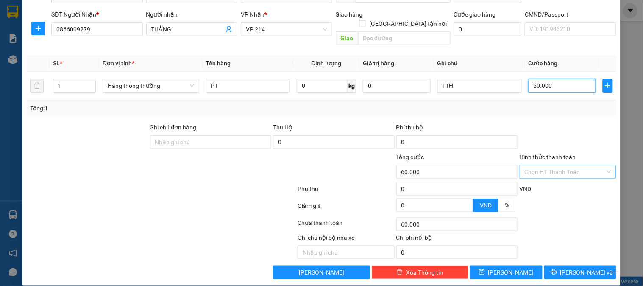
type input "60.000"
click at [538, 165] on input "Hình thức thanh toán" at bounding box center [565, 171] width 81 height 13
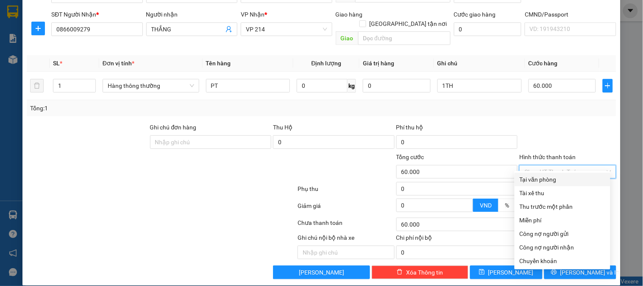
click at [534, 180] on div "Tại văn phòng" at bounding box center [563, 179] width 86 height 9
type input "0"
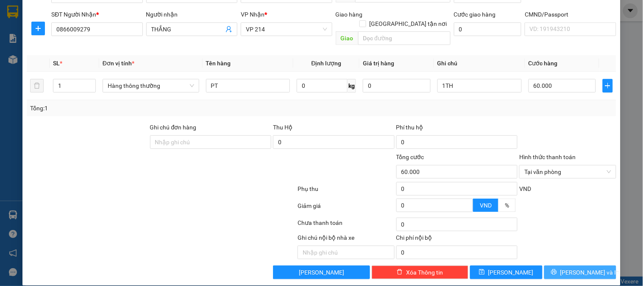
click at [577, 268] on span "[PERSON_NAME] và In" at bounding box center [590, 272] width 59 height 9
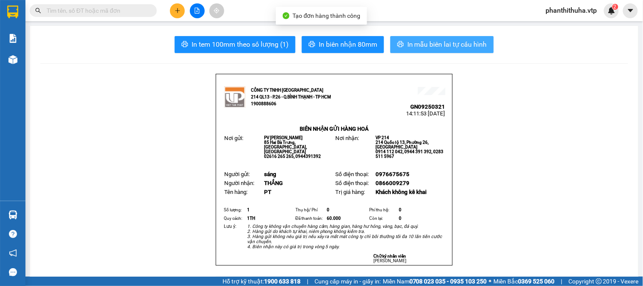
click at [451, 42] on span "In mẫu biên lai tự cấu hình" at bounding box center [447, 44] width 80 height 11
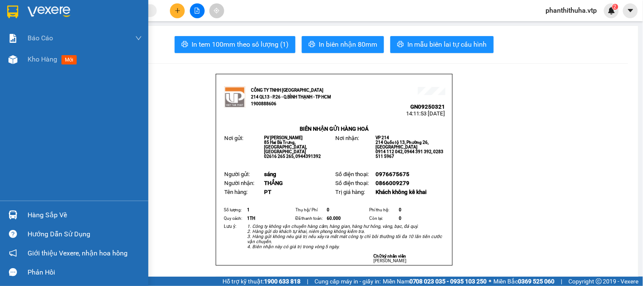
click at [44, 8] on img at bounding box center [49, 12] width 43 height 13
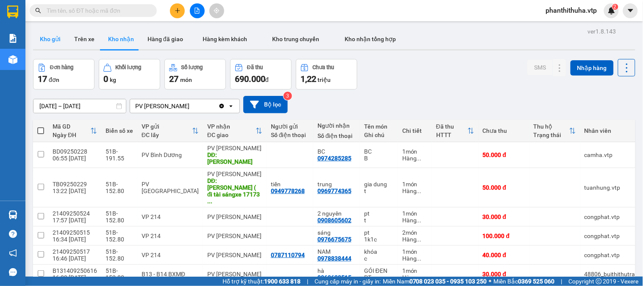
click at [49, 43] on button "Kho gửi" at bounding box center [50, 39] width 34 height 20
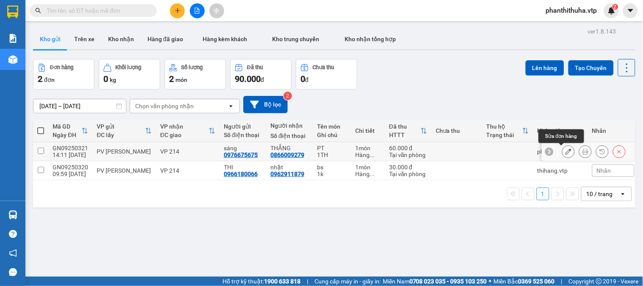
click at [565, 153] on button at bounding box center [569, 151] width 12 height 15
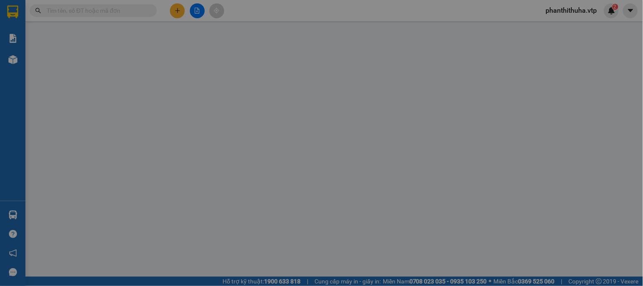
type input "0976675675"
type input "sáng"
type input "0866009279"
type input "THẮNG"
type input "60.000"
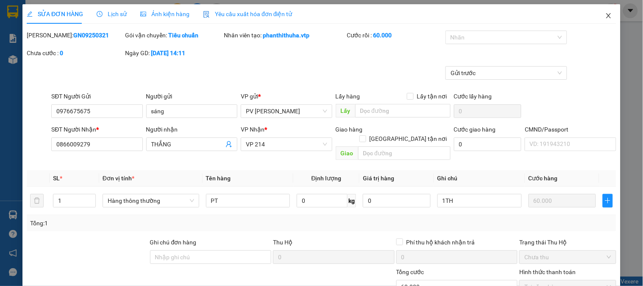
drag, startPoint x: 602, startPoint y: 15, endPoint x: 520, endPoint y: 2, distance: 83.2
click at [605, 15] on icon "close" at bounding box center [608, 15] width 7 height 7
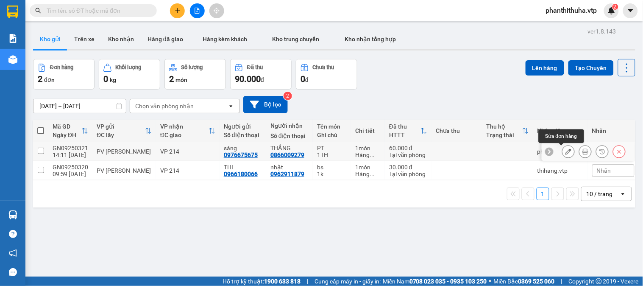
click at [566, 151] on icon at bounding box center [569, 151] width 6 height 6
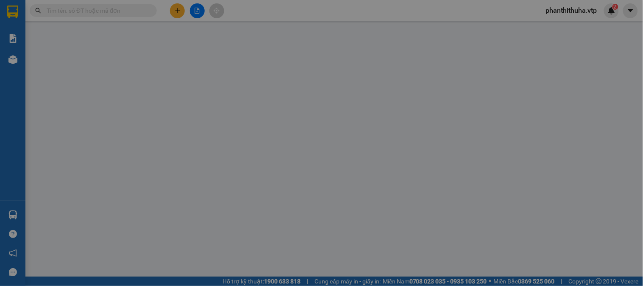
type input "0976675675"
type input "sáng"
type input "0866009279"
type input "THẮNG"
type input "60.000"
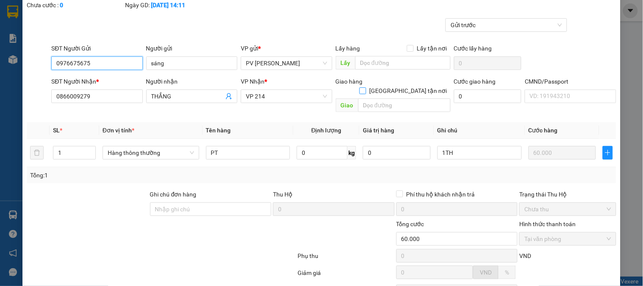
scroll to position [116, 0]
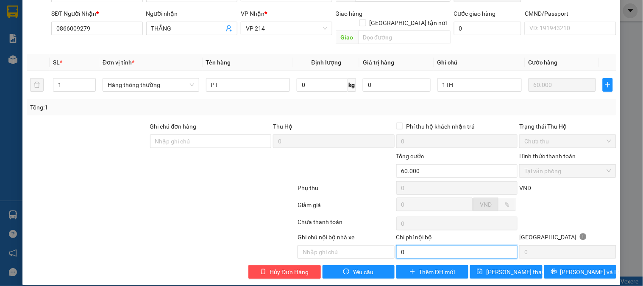
click at [413, 245] on input "0" at bounding box center [457, 252] width 122 height 14
type input "60.000"
click at [513, 267] on span "Lưu thay đổi" at bounding box center [520, 271] width 68 height 9
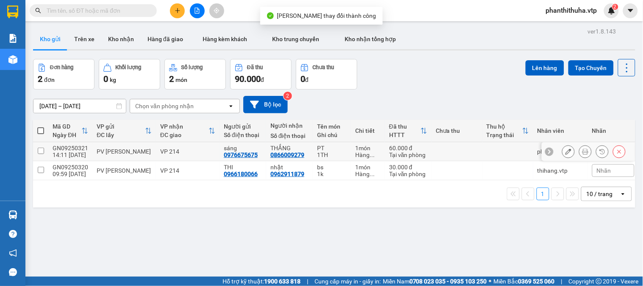
click at [566, 151] on icon at bounding box center [569, 151] width 6 height 6
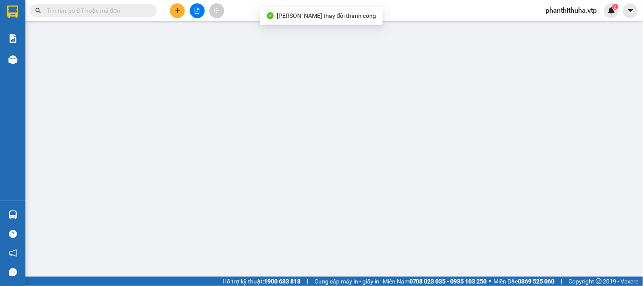
type input "0976675675"
type input "sáng"
type input "0866009279"
type input "THẮNG"
type input "60.000"
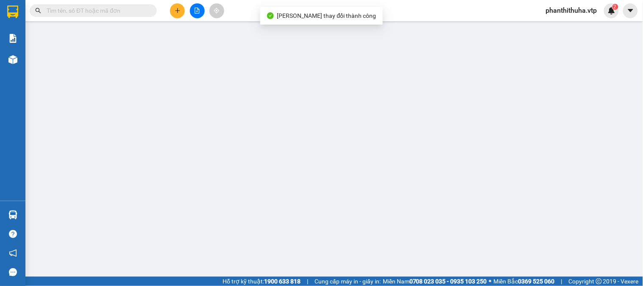
type input "60.000"
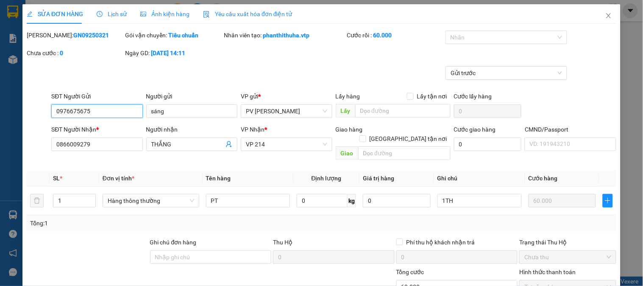
scroll to position [131, 0]
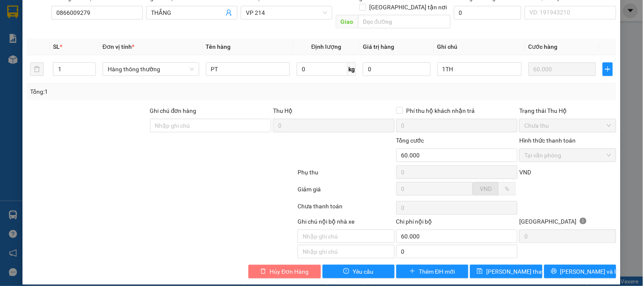
click at [296, 267] on span "Hủy Đơn Hàng" at bounding box center [289, 271] width 39 height 9
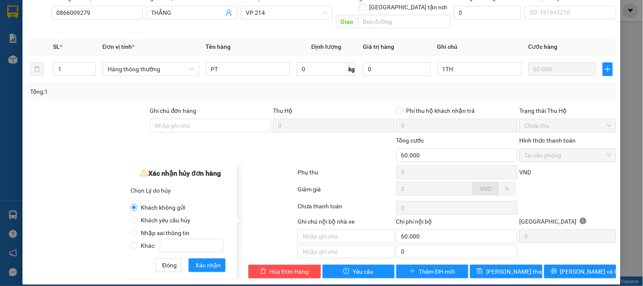
click at [145, 232] on span "Nhập sai thông tin" at bounding box center [165, 232] width 56 height 7
click at [137, 232] on input "Nhập sai thông tin" at bounding box center [134, 232] width 7 height 7
radio input "true"
radio input "false"
click at [206, 264] on span "Xác nhận" at bounding box center [207, 264] width 25 height 9
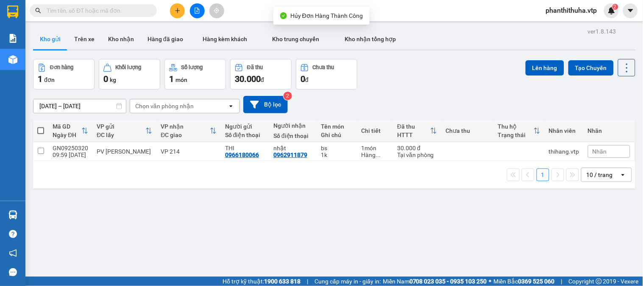
click at [177, 6] on button at bounding box center [177, 10] width 15 height 15
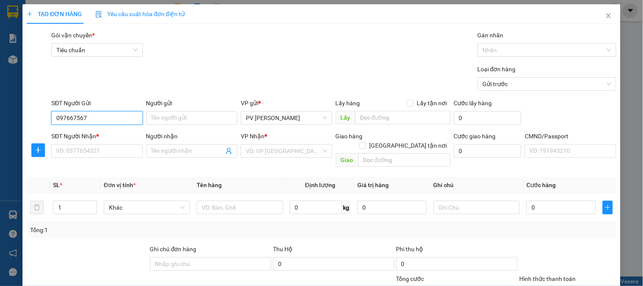
type input "0976675675"
click at [87, 132] on div "0976675675 - sáng" at bounding box center [96, 134] width 80 height 9
type input "sáng"
type input "0903911136"
type input "tú"
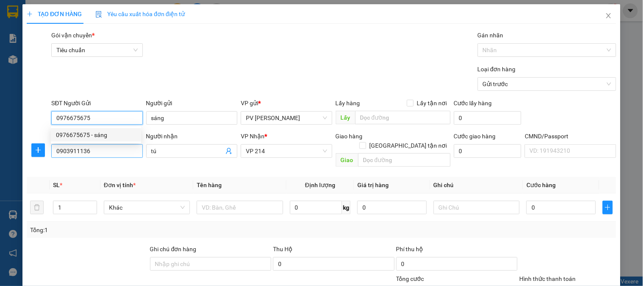
type input "0976675675"
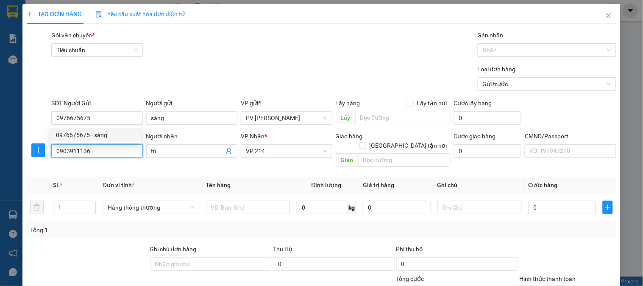
click at [120, 153] on input "0903911136" at bounding box center [96, 151] width 91 height 14
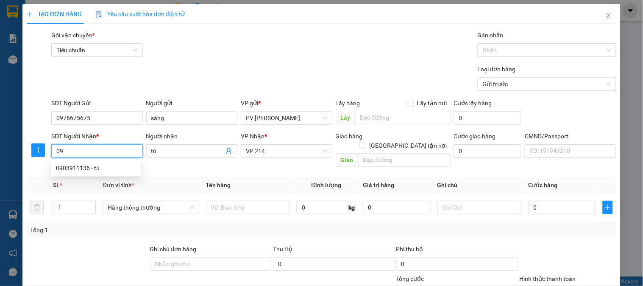
type input "0"
click at [109, 177] on div "0866009279 - THẮNG" at bounding box center [96, 181] width 80 height 9
type input "0866009279"
type input "THẮNG"
type input "0866009279"
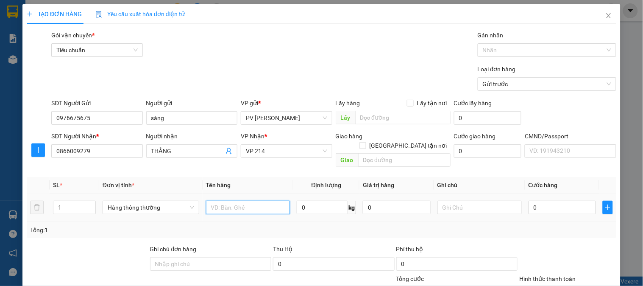
click at [231, 201] on input "text" at bounding box center [248, 208] width 84 height 14
type input "p"
type input "PT"
click at [448, 201] on input "text" at bounding box center [480, 208] width 84 height 14
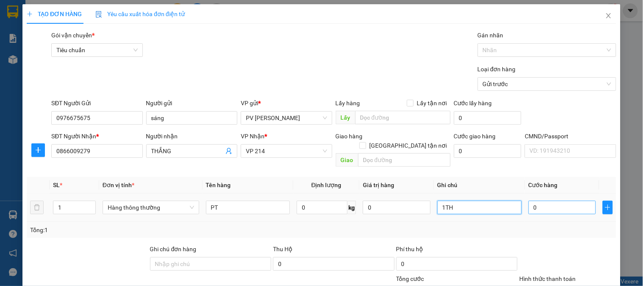
type input "1TH"
click at [544, 201] on input "0" at bounding box center [563, 208] width 68 height 14
type input "6"
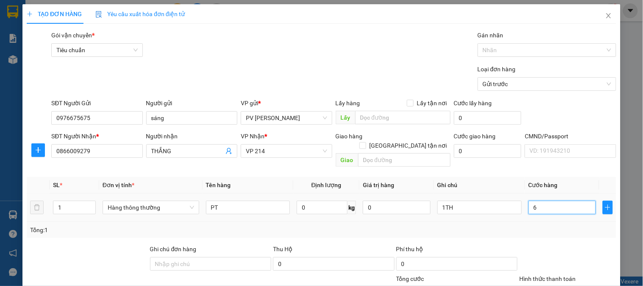
type input "0"
type input "05"
type input "5"
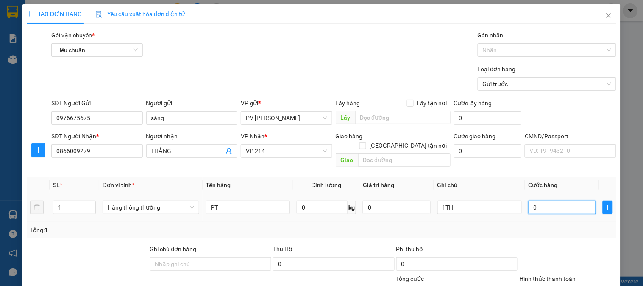
type input "5"
type input "050"
type input "50"
type input "0.500"
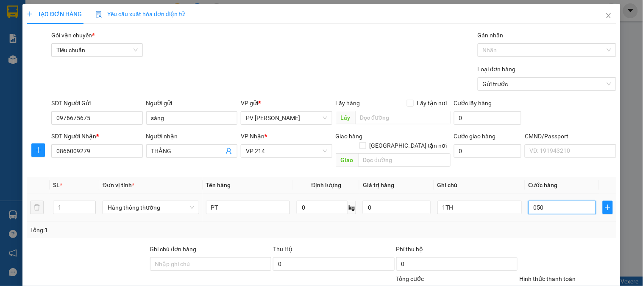
type input "500"
type input "05.000"
type input "5.000"
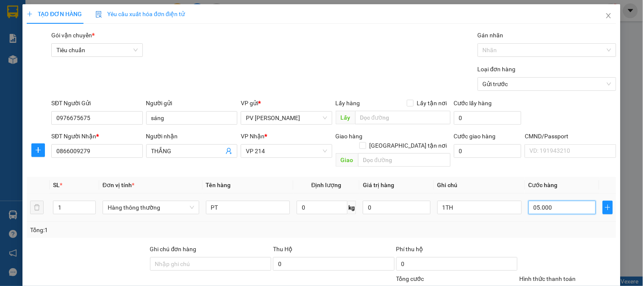
type input "0.500"
type input "500"
type input "0"
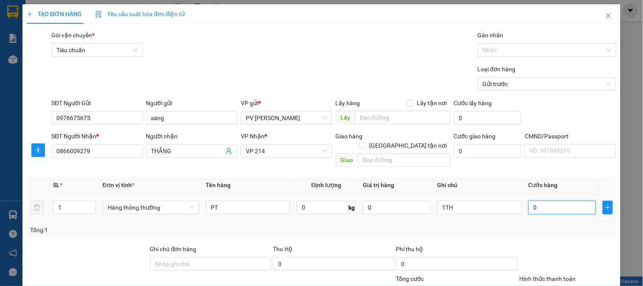
type input "0"
type input "50"
type input "500"
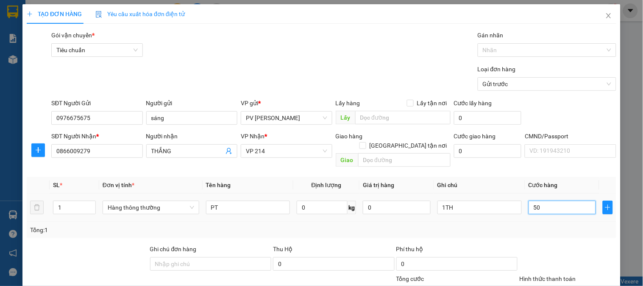
type input "500"
type input "5.000"
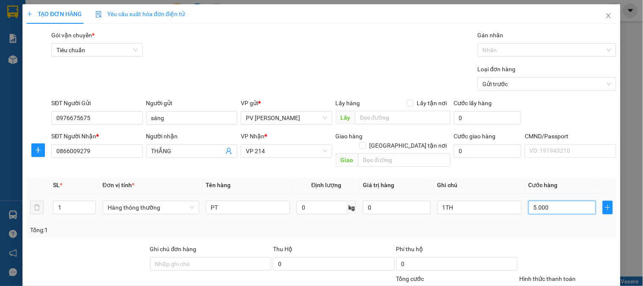
type input "50.000"
type input "500.000"
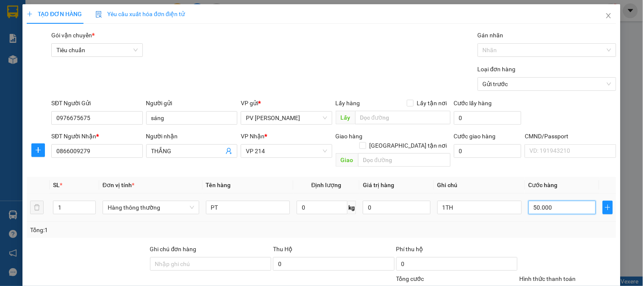
type input "500.000"
type input "50.000"
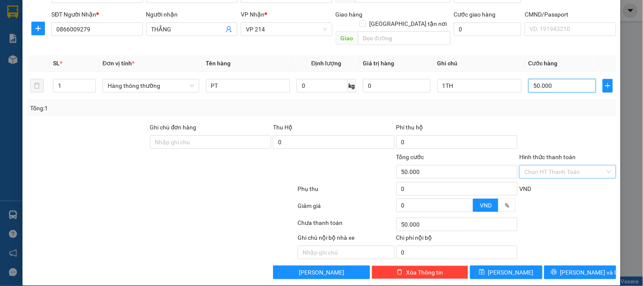
type input "50.000"
click at [543, 165] on input "Hình thức thanh toán" at bounding box center [565, 171] width 81 height 13
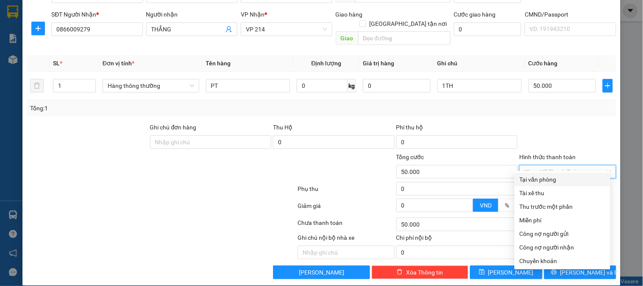
click at [539, 175] on div "Tại văn phòng" at bounding box center [563, 179] width 86 height 9
type input "0"
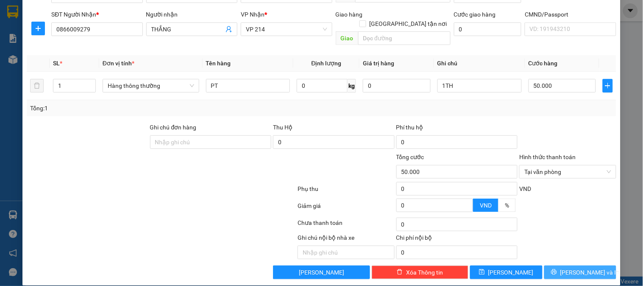
click at [578, 268] on span "[PERSON_NAME] và In" at bounding box center [590, 272] width 59 height 9
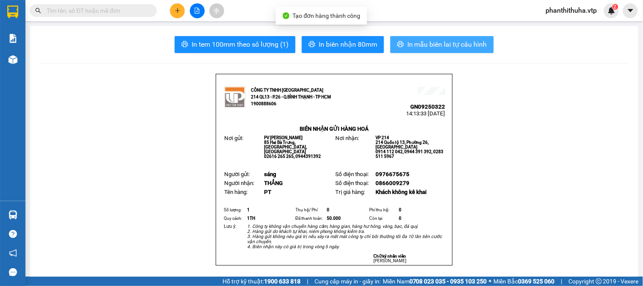
click at [422, 47] on span "In mẫu biên lai tự cấu hình" at bounding box center [447, 44] width 80 height 11
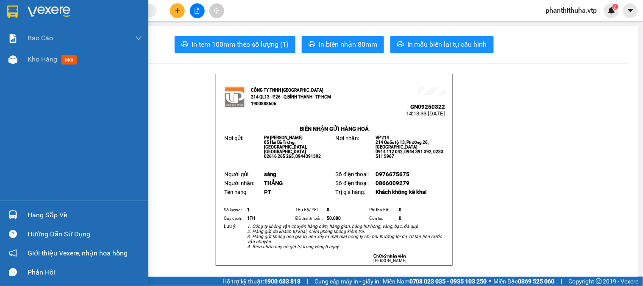
click at [56, 8] on img at bounding box center [49, 12] width 43 height 13
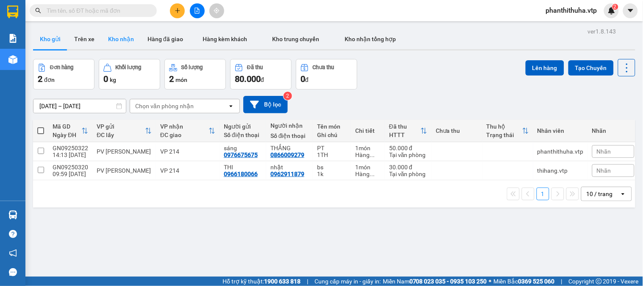
click at [128, 42] on button "Kho nhận" at bounding box center [120, 39] width 39 height 20
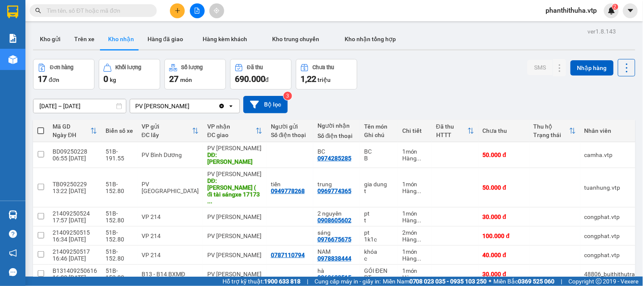
click at [409, 66] on div "Đơn hàng 17 đơn Khối lượng 0 kg Số lượng 27 món Đã thu 690.000 đ Chưa thu 1,22 …" at bounding box center [334, 74] width 603 height 31
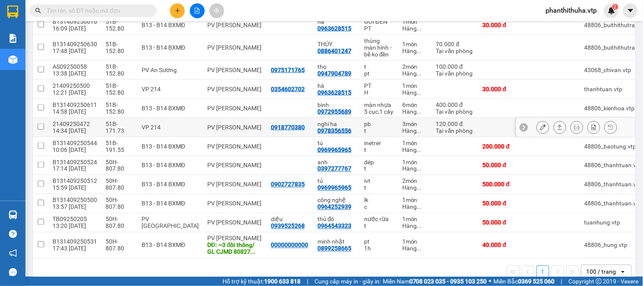
scroll to position [108, 0]
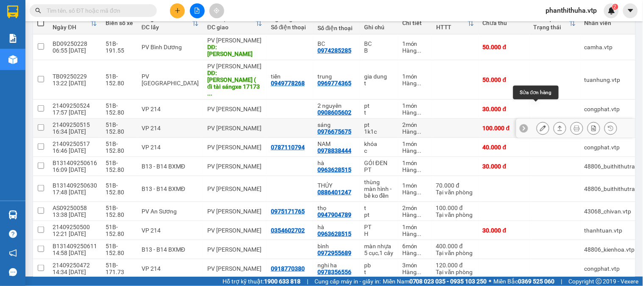
click at [540, 125] on icon at bounding box center [543, 128] width 6 height 6
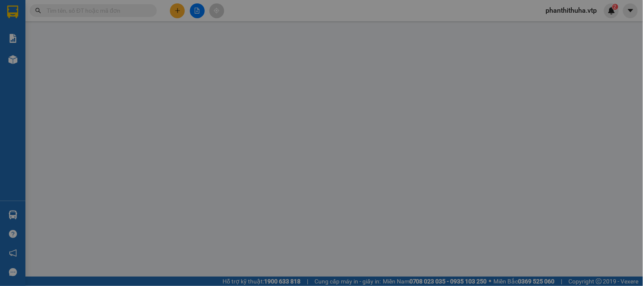
type input "0976675675"
type input "sáng"
type input "100.000"
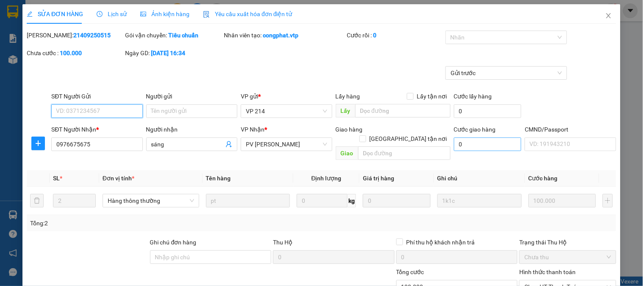
type input "5.000"
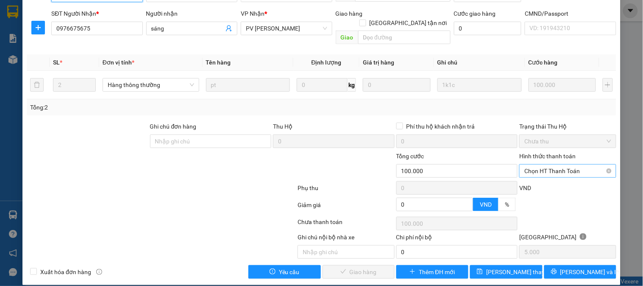
click at [556, 165] on span "Chọn HT Thanh Toán" at bounding box center [568, 171] width 86 height 13
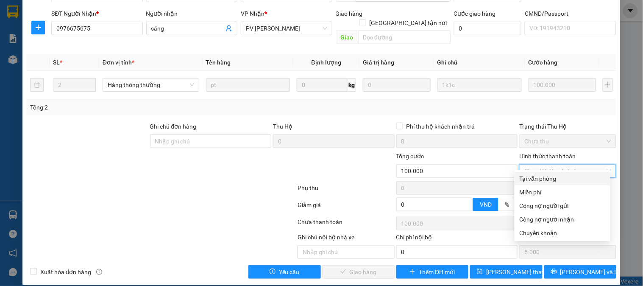
click at [547, 174] on div "Tại văn phòng" at bounding box center [563, 178] width 86 height 9
type input "0"
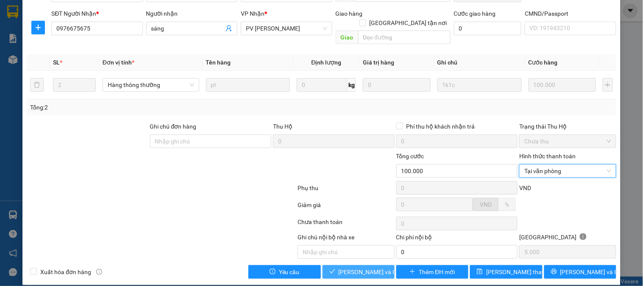
click at [378, 267] on span "Lưu và Giao hàng" at bounding box center [379, 271] width 81 height 9
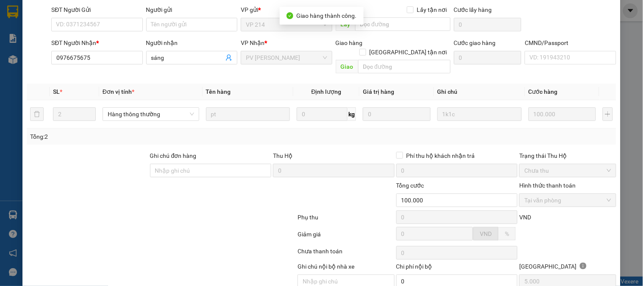
scroll to position [0, 0]
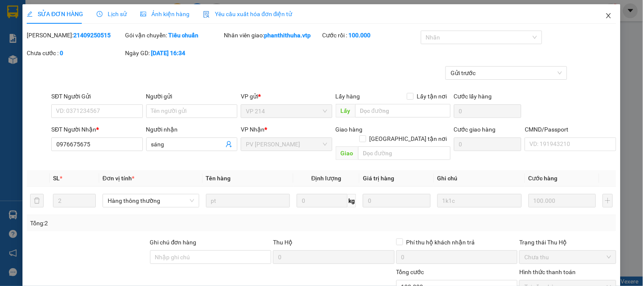
click at [606, 17] on icon "close" at bounding box center [608, 15] width 5 height 5
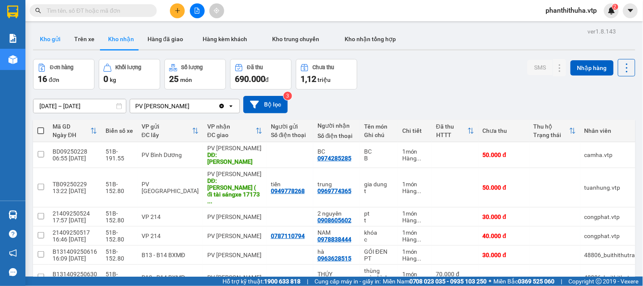
click at [60, 38] on button "Kho gửi" at bounding box center [50, 39] width 34 height 20
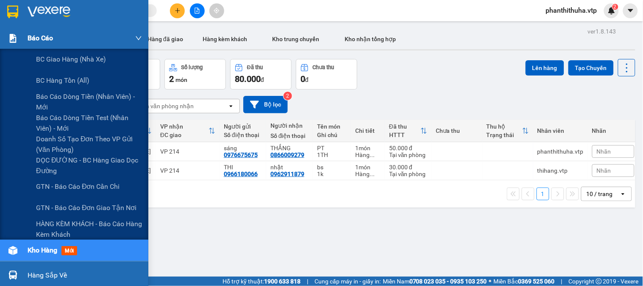
click at [4, 29] on div "Báo cáo" at bounding box center [74, 38] width 148 height 21
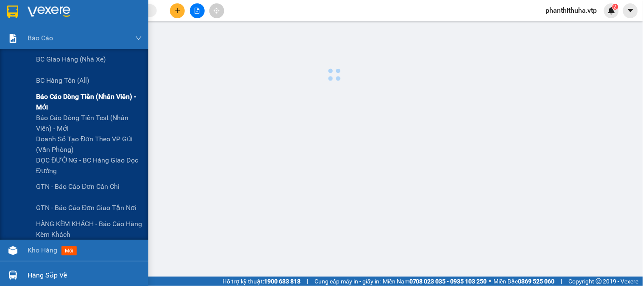
click at [83, 102] on span "Báo cáo dòng tiền (nhân viên) - mới" at bounding box center [89, 101] width 106 height 21
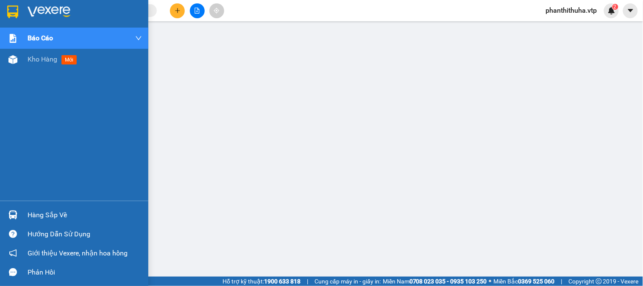
click at [37, 9] on img at bounding box center [49, 12] width 43 height 13
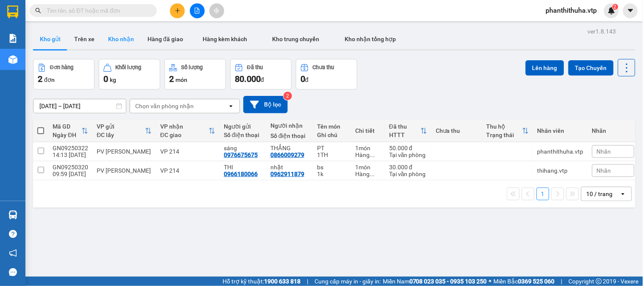
click at [111, 36] on button "Kho nhận" at bounding box center [120, 39] width 39 height 20
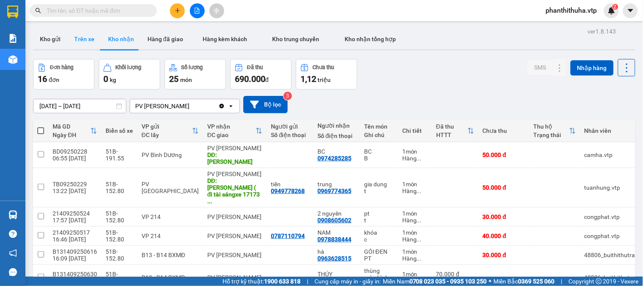
click at [75, 37] on button "Trên xe" at bounding box center [84, 39] width 34 height 20
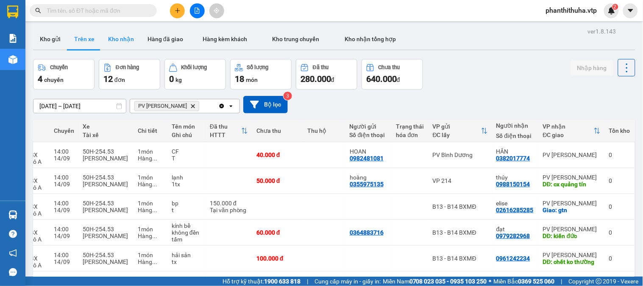
click at [123, 38] on button "Kho nhận" at bounding box center [120, 39] width 39 height 20
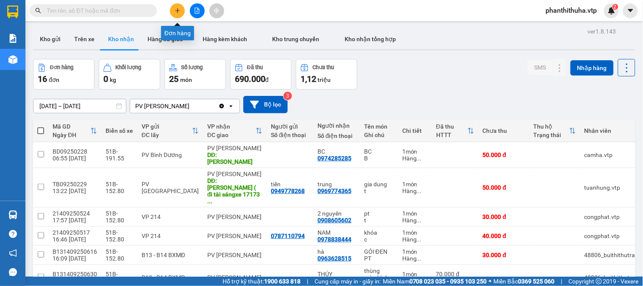
click at [176, 9] on icon "plus" at bounding box center [178, 11] width 6 height 6
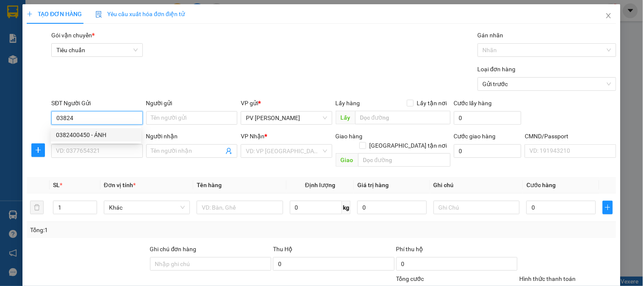
click at [120, 133] on div "0382400450 - ÁNH" at bounding box center [96, 134] width 80 height 9
type input "0382400450"
type input "ÁNH"
type input "0918325000"
type input "TUẤN"
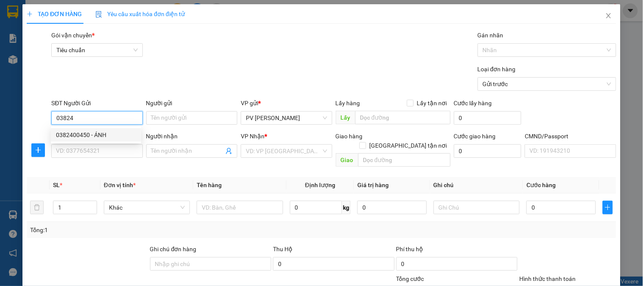
type input "pv bình dương"
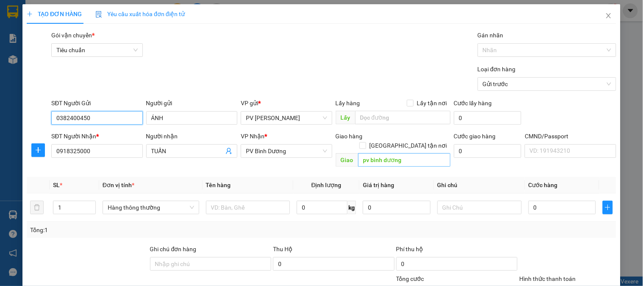
type input "0382400450"
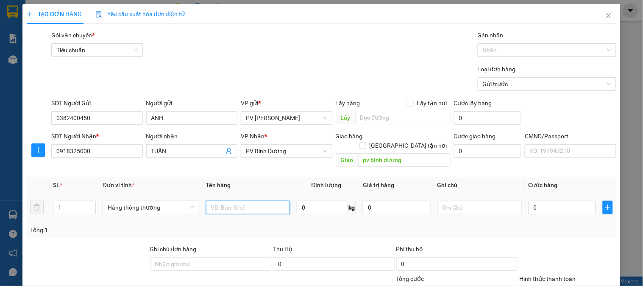
click at [261, 201] on input "text" at bounding box center [248, 208] width 84 height 14
click at [446, 201] on input "text" at bounding box center [480, 208] width 84 height 14
type input "1TH"
click at [221, 201] on input "text" at bounding box center [248, 208] width 84 height 14
type input "U"
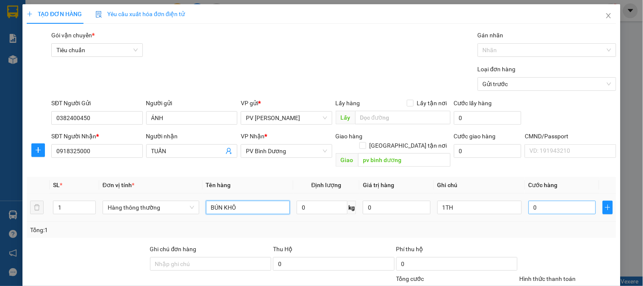
type input "BÚN KHÔ"
click at [549, 201] on input "0" at bounding box center [563, 208] width 68 height 14
type input "5"
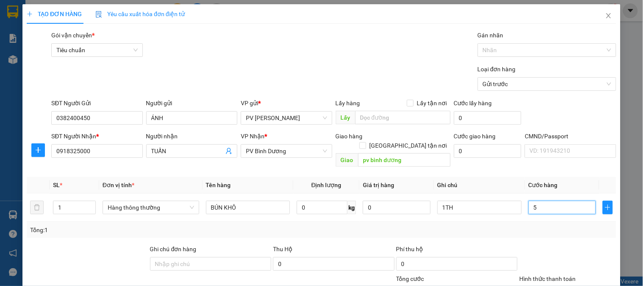
type input "50"
type input "500"
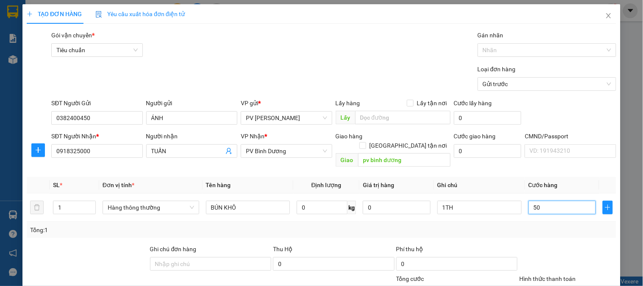
type input "500"
type input "5.000"
type input "50.000"
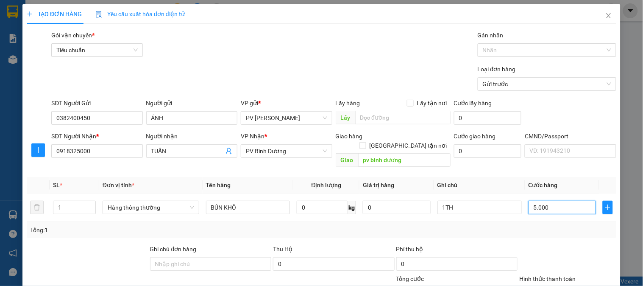
type input "50.000"
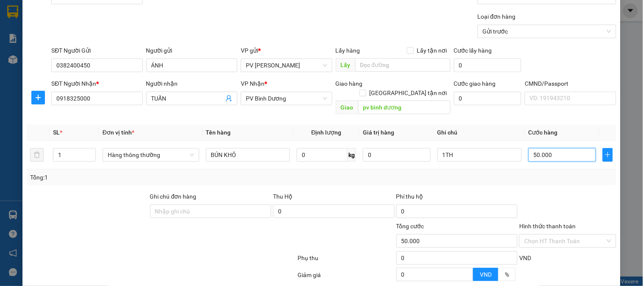
scroll to position [122, 0]
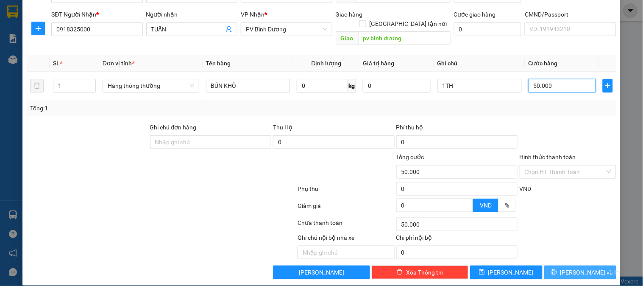
type input "50.000"
click at [572, 268] on span "[PERSON_NAME] và In" at bounding box center [590, 272] width 59 height 9
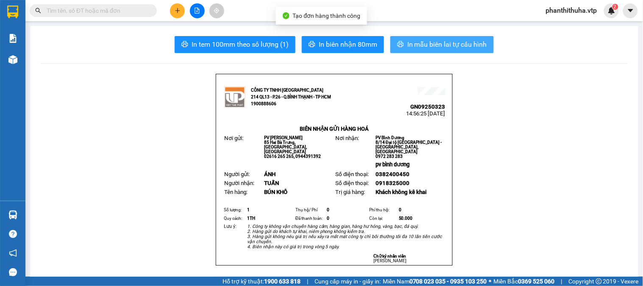
click at [433, 45] on span "In mẫu biên lai tự cấu hình" at bounding box center [447, 44] width 80 height 11
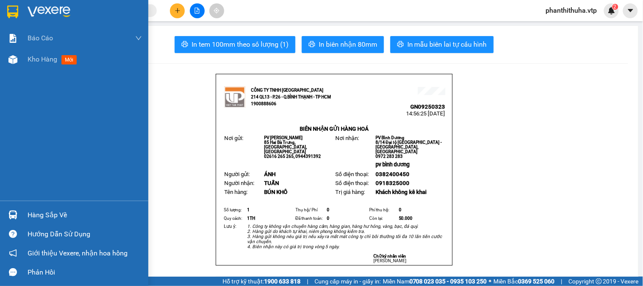
click at [43, 6] on img at bounding box center [49, 12] width 43 height 13
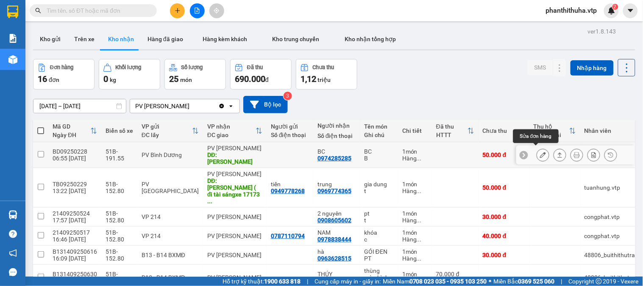
click at [540, 151] on button at bounding box center [543, 155] width 12 height 15
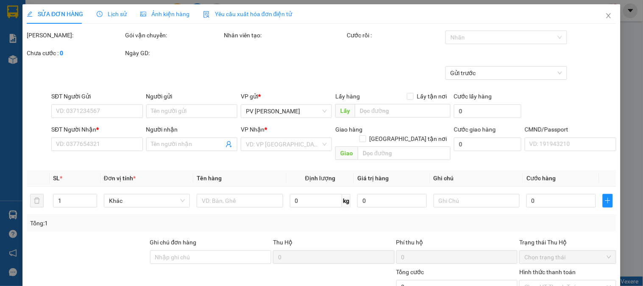
type input "0974285285"
type input "BC"
type input "hồ vịt"
type input "50.000"
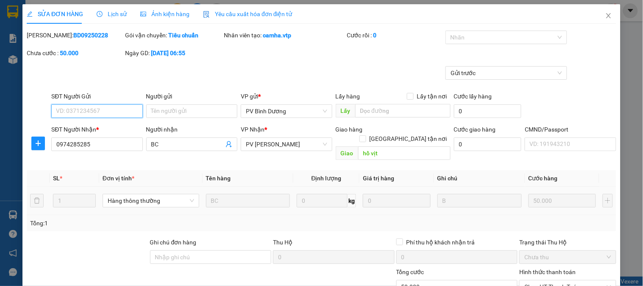
type input "2.500"
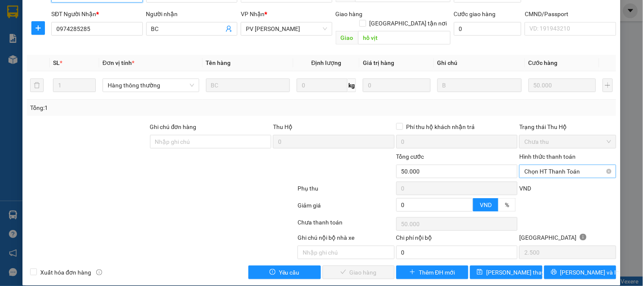
click at [542, 165] on span "Chọn HT Thanh Toán" at bounding box center [568, 171] width 86 height 13
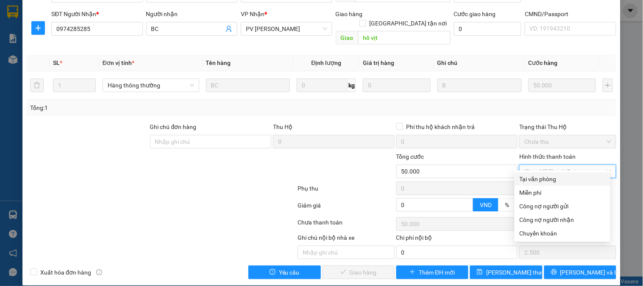
click at [536, 177] on div "Tại văn phòng" at bounding box center [563, 178] width 86 height 9
type input "0"
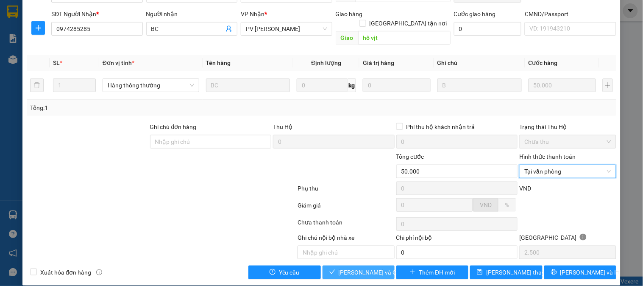
click at [344, 268] on span "Lưu và Giao hàng" at bounding box center [379, 272] width 81 height 9
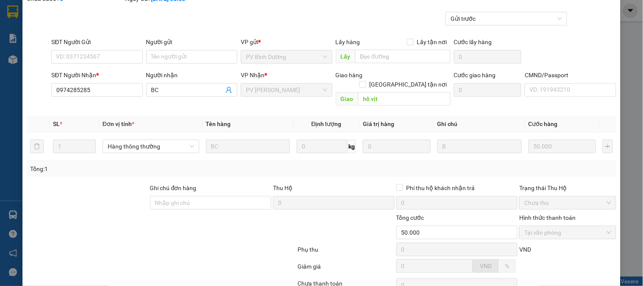
scroll to position [0, 0]
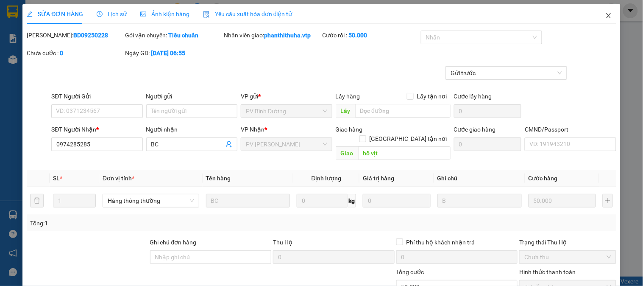
click at [605, 16] on icon "close" at bounding box center [608, 15] width 7 height 7
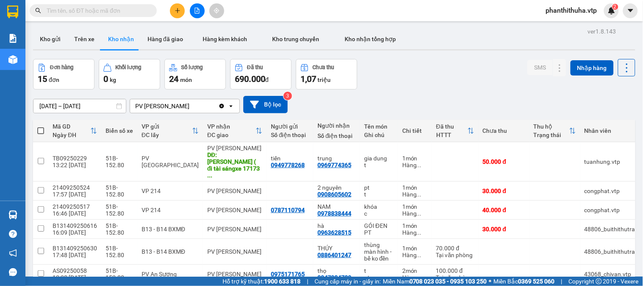
click at [176, 10] on icon "plus" at bounding box center [177, 10] width 5 height 0
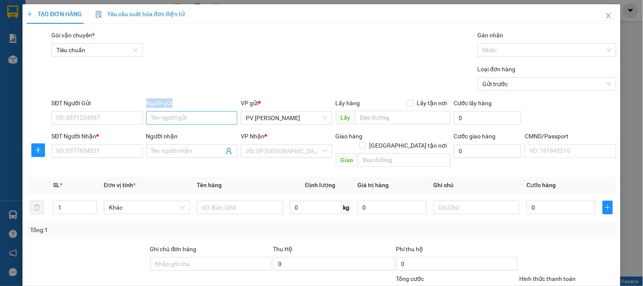
drag, startPoint x: 142, startPoint y: 119, endPoint x: 162, endPoint y: 119, distance: 19.9
click at [159, 119] on div "SĐT Người Gửi VD: 0371234567 Người gửi Tên người gửi VP gửi * PV Gia Nghĩa Lấy …" at bounding box center [334, 113] width 569 height 30
click at [162, 119] on input "Người gửi" at bounding box center [191, 118] width 91 height 14
type input "liễu"
click at [121, 117] on input "SĐT Người Gửi" at bounding box center [96, 118] width 91 height 14
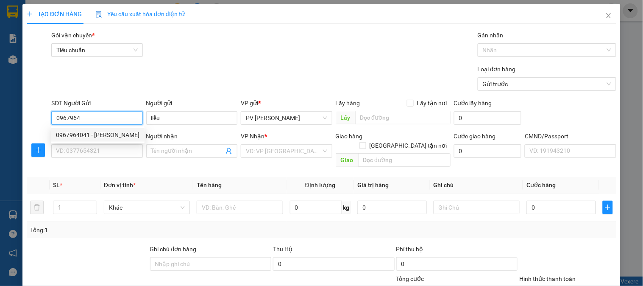
click at [96, 134] on div "0967964041 - liễu" at bounding box center [98, 134] width 84 height 9
type input "0967964041"
type input "0936201768"
type input "phi"
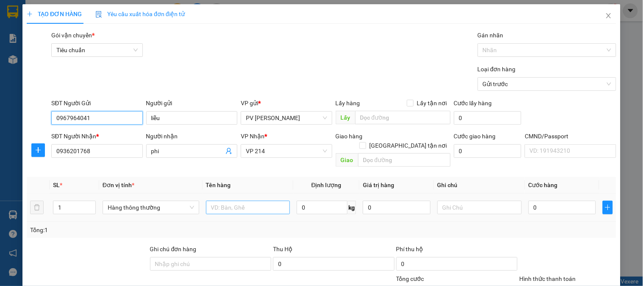
type input "0967964041"
click at [245, 204] on input "text" at bounding box center [248, 208] width 84 height 14
type input "q"
type input "QA"
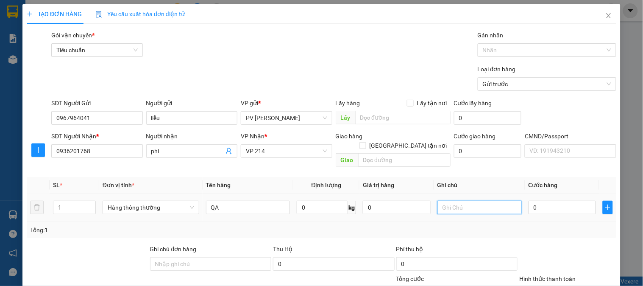
click at [450, 201] on input "text" at bounding box center [480, 208] width 84 height 14
type input "1B"
click at [543, 201] on input "0" at bounding box center [563, 208] width 68 height 14
type input "3"
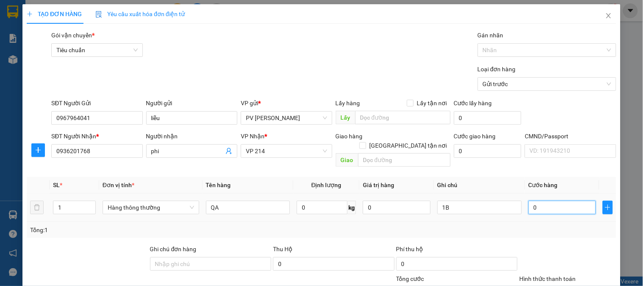
type input "3"
type input "30"
type input "300"
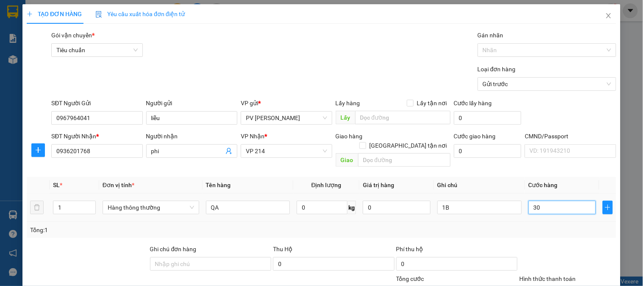
type input "300"
type input "3.000"
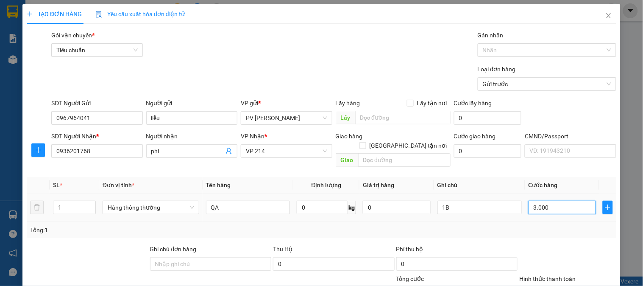
type input "30.000"
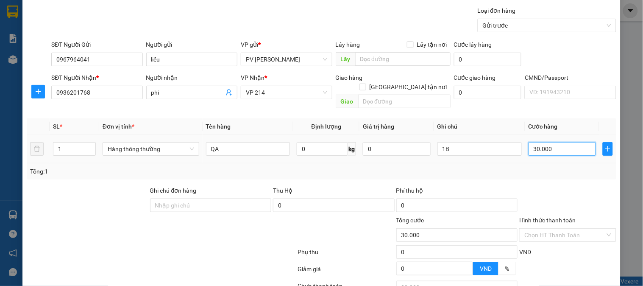
scroll to position [122, 0]
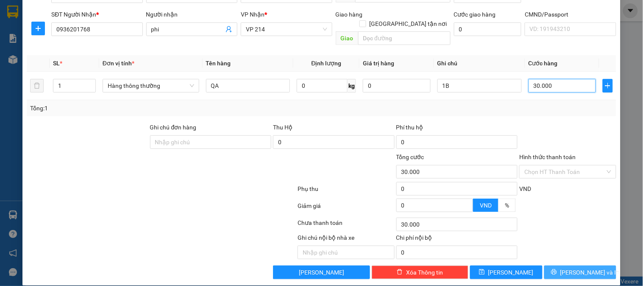
type input "30.000"
click at [580, 268] on span "[PERSON_NAME] và In" at bounding box center [590, 272] width 59 height 9
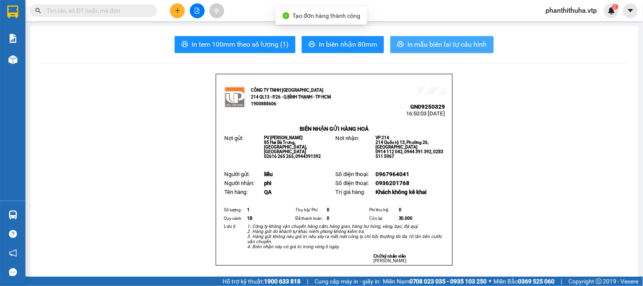
click at [420, 48] on span "In mẫu biên lai tự cấu hình" at bounding box center [447, 44] width 80 height 11
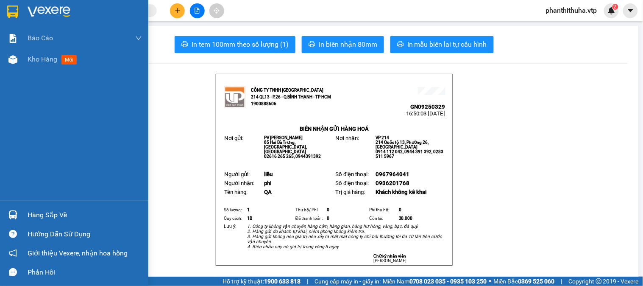
click at [44, 10] on img at bounding box center [49, 12] width 43 height 13
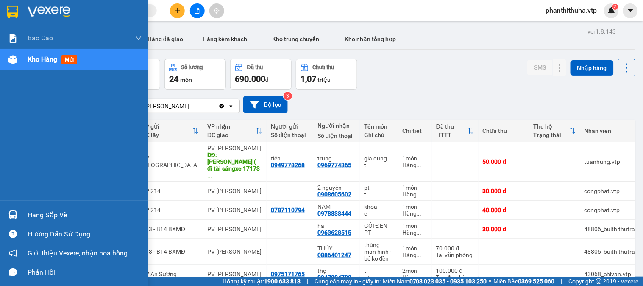
click at [35, 209] on div "Hàng sắp về" at bounding box center [85, 215] width 114 height 13
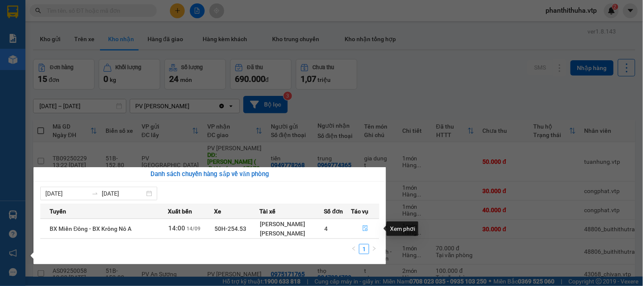
click at [365, 228] on icon "file-done" at bounding box center [365, 228] width 5 height 6
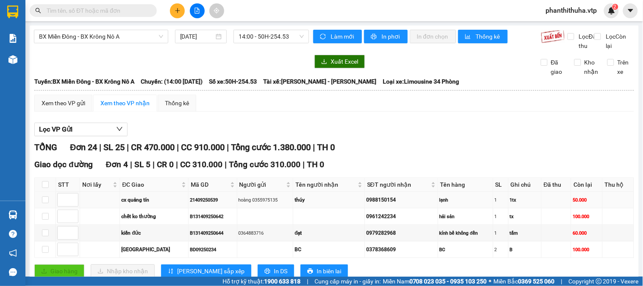
scroll to position [47, 0]
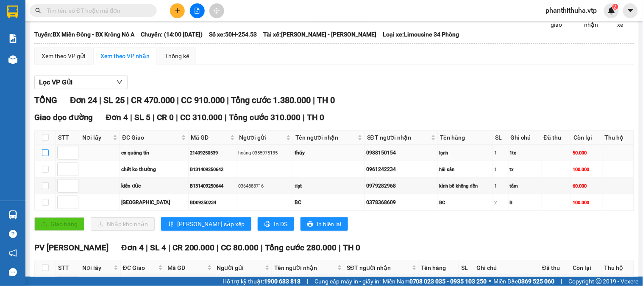
click at [44, 156] on input "checkbox" at bounding box center [45, 152] width 7 height 7
checkbox input "true"
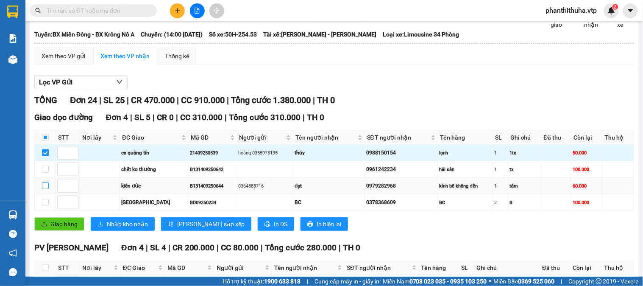
click at [45, 189] on input "checkbox" at bounding box center [45, 185] width 7 height 7
checkbox input "true"
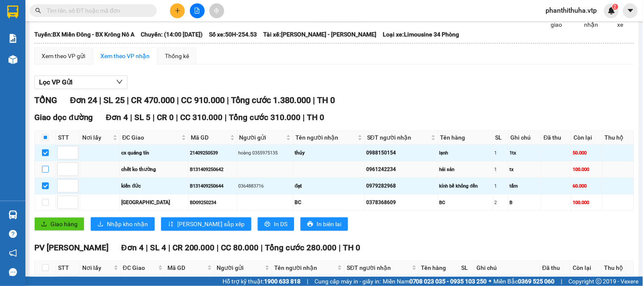
click at [45, 173] on input "checkbox" at bounding box center [45, 169] width 7 height 7
checkbox input "true"
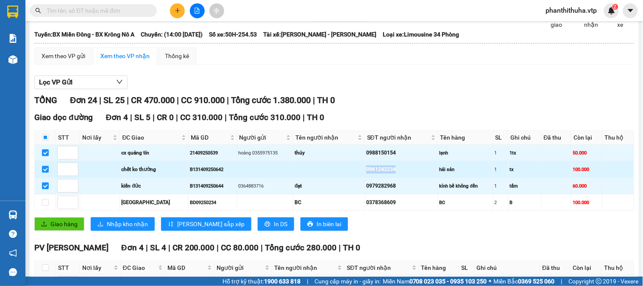
drag, startPoint x: 347, startPoint y: 180, endPoint x: 383, endPoint y: 179, distance: 36.1
click at [383, 178] on tr "chết ko thường B131409250642 0961242234 hải sản 1 tx 100.000" at bounding box center [335, 169] width 600 height 17
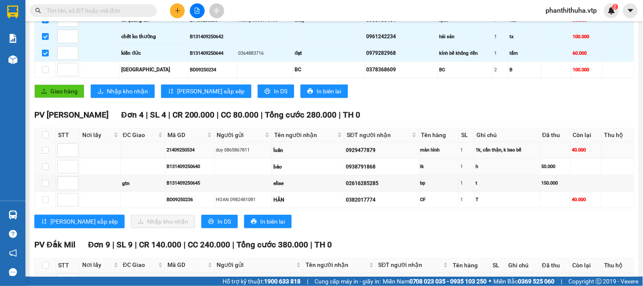
scroll to position [188, 0]
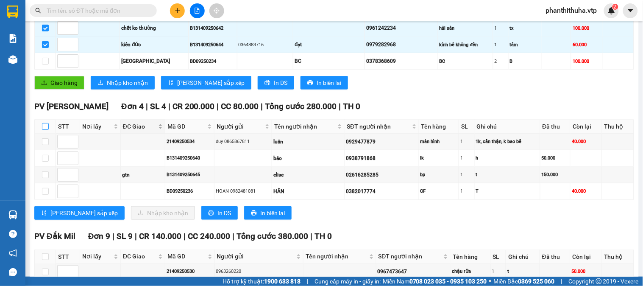
drag, startPoint x: 45, startPoint y: 136, endPoint x: 125, endPoint y: 139, distance: 80.6
click at [47, 130] on input "checkbox" at bounding box center [45, 126] width 7 height 7
checkbox input "true"
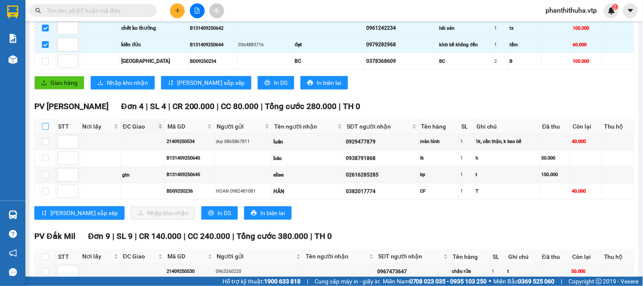
checkbox input "true"
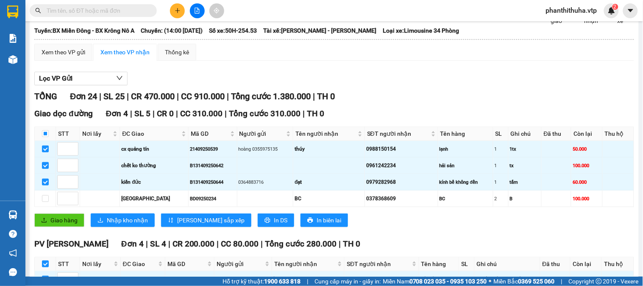
scroll to position [0, 0]
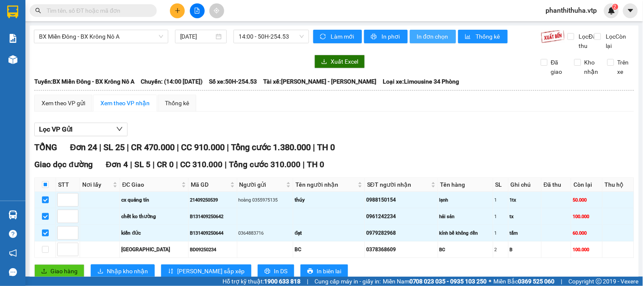
click at [426, 36] on span "In đơn chọn" at bounding box center [433, 36] width 33 height 9
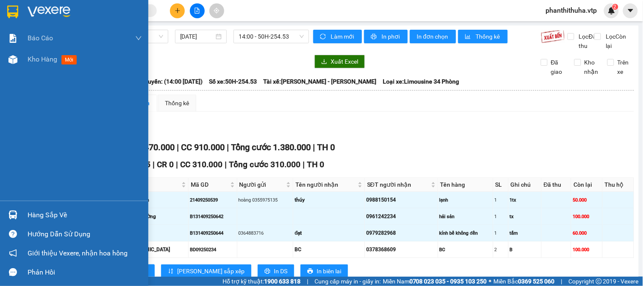
click at [42, 9] on img at bounding box center [49, 12] width 43 height 13
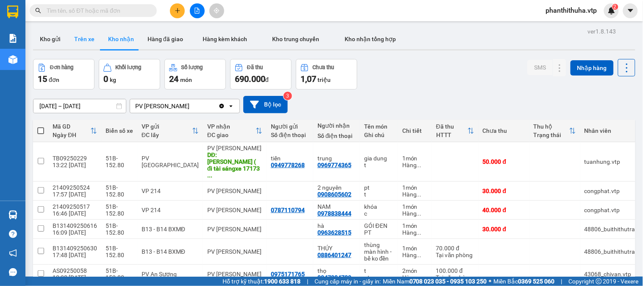
click at [93, 43] on button "Trên xe" at bounding box center [84, 39] width 34 height 20
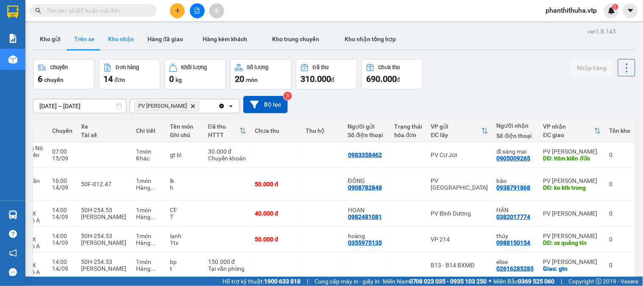
drag, startPoint x: 115, startPoint y: 44, endPoint x: 147, endPoint y: 1, distance: 53.6
click at [115, 44] on button "Kho nhận" at bounding box center [120, 39] width 39 height 20
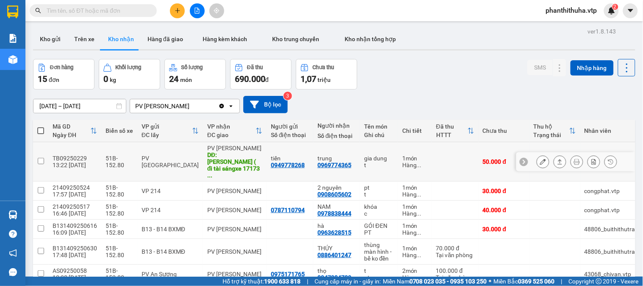
click at [540, 159] on icon at bounding box center [543, 162] width 6 height 6
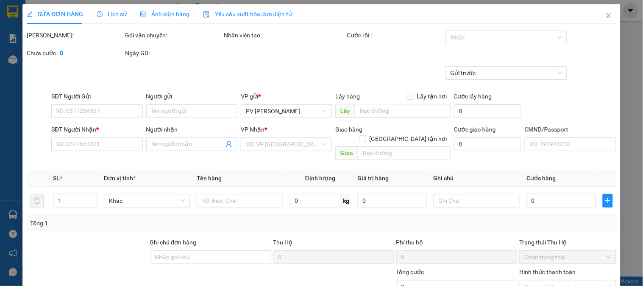
type input "0949778268"
type input "tiến"
type input "0969774365"
type input "trung"
type input "Kiến đức ( đi tài sángxe 17173 giao lại dxmd1309"
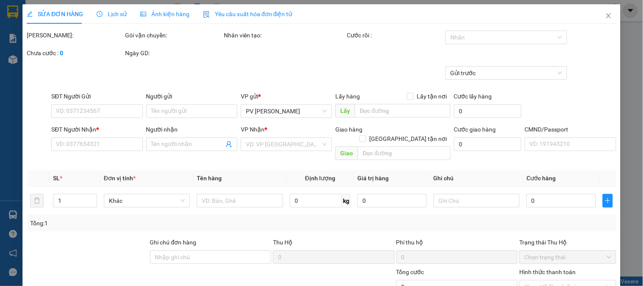
type input "50.000"
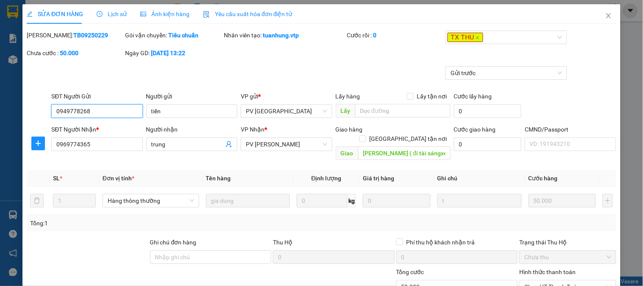
type input "2.500"
click at [414, 146] on input "Kiến đức ( đi tài sángxe 17173 giao lại dxmd1309" at bounding box center [404, 153] width 92 height 14
click at [423, 146] on input "Kiến đức ( đi tài sángxe 17173 giao lại dxmd1309" at bounding box center [404, 153] width 92 height 14
drag, startPoint x: 410, startPoint y: 142, endPoint x: 442, endPoint y: 145, distance: 32.0
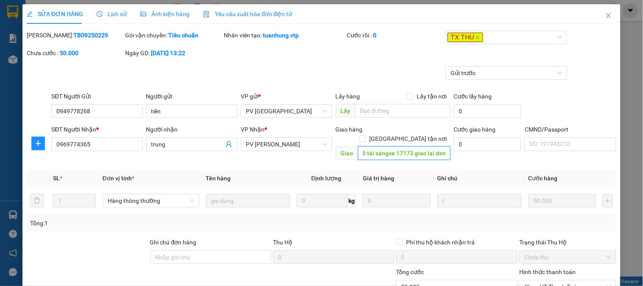
click at [442, 146] on input "Kiến đức ( đi tài sángxe 17173 giao lại dxmd1309" at bounding box center [404, 153] width 92 height 14
drag, startPoint x: 84, startPoint y: 35, endPoint x: 47, endPoint y: 32, distance: 36.6
click at [47, 32] on div "Mã ĐH: TB09250229" at bounding box center [75, 35] width 97 height 9
copy b "TB09250229"
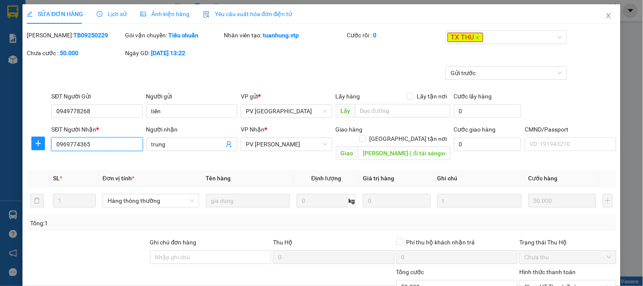
drag, startPoint x: 102, startPoint y: 145, endPoint x: 53, endPoint y: 145, distance: 49.2
click at [53, 145] on input "0969774365" at bounding box center [96, 144] width 91 height 14
click at [605, 18] on span "Close" at bounding box center [609, 16] width 24 height 24
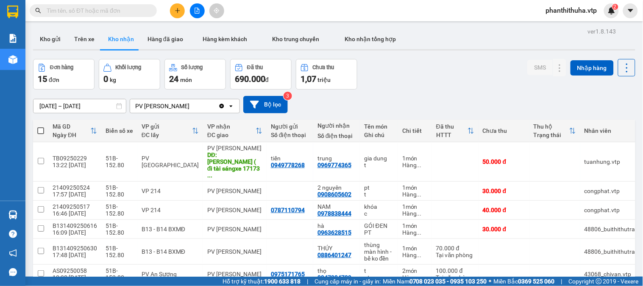
drag, startPoint x: 438, startPoint y: 79, endPoint x: 475, endPoint y: 42, distance: 51.9
click at [439, 78] on div "Đơn hàng 15 đơn Khối lượng 0 kg Số lượng 24 món Đã thu 690.000 đ Chưa thu 1,07 …" at bounding box center [334, 74] width 603 height 31
click at [175, 11] on icon "plus" at bounding box center [178, 11] width 6 height 6
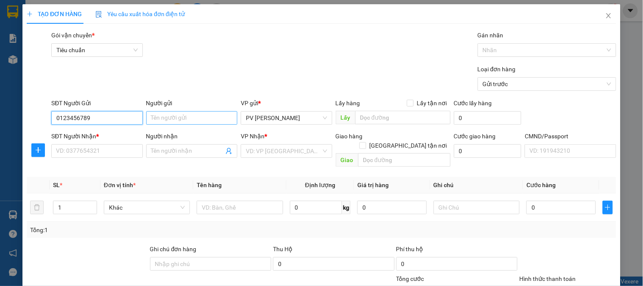
type input "0123456789"
click at [163, 114] on input "Người gửi" at bounding box center [191, 118] width 91 height 14
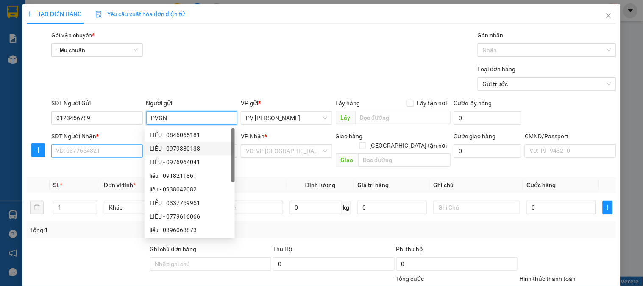
type input "PVGN"
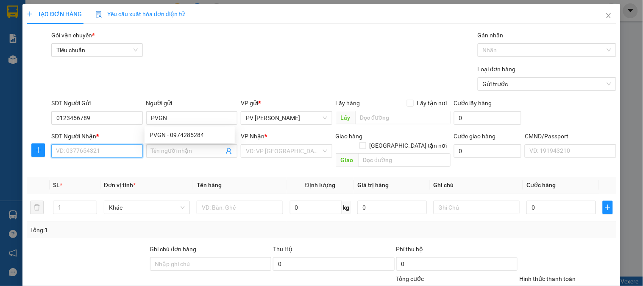
click at [115, 154] on input "SĐT Người Nhận *" at bounding box center [96, 151] width 91 height 14
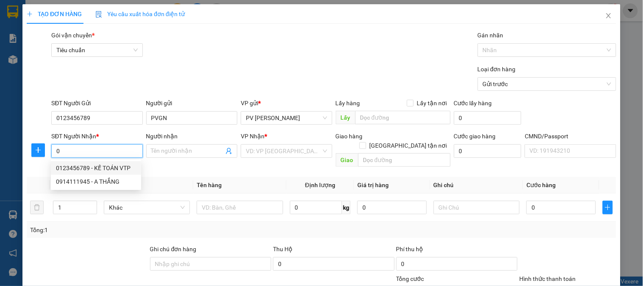
click at [129, 164] on div "0123456789 - KẾ TOÁN VTP" at bounding box center [96, 167] width 80 height 9
type input "0123456789"
type input "KẾ TOÁN VTP"
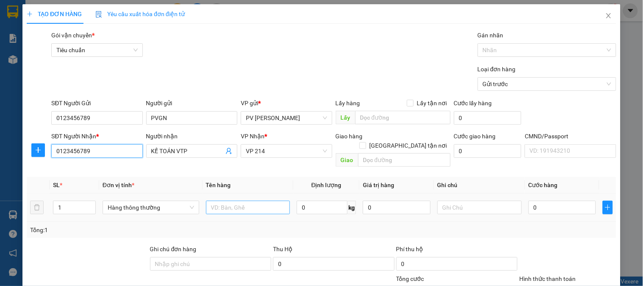
type input "0123456789"
click at [227, 201] on input "text" at bounding box center [248, 208] width 84 height 14
type input "BAOCAO 14/09"
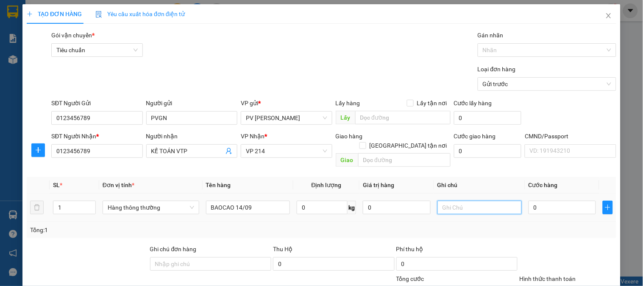
click at [479, 201] on input "text" at bounding box center [480, 208] width 84 height 14
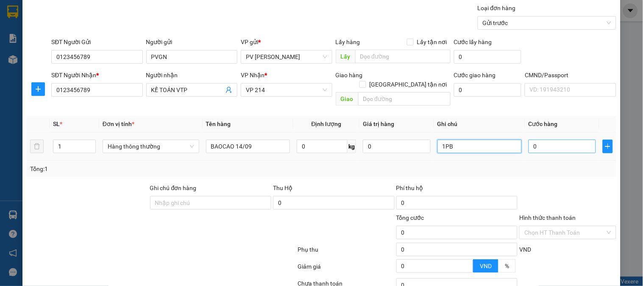
scroll to position [122, 0]
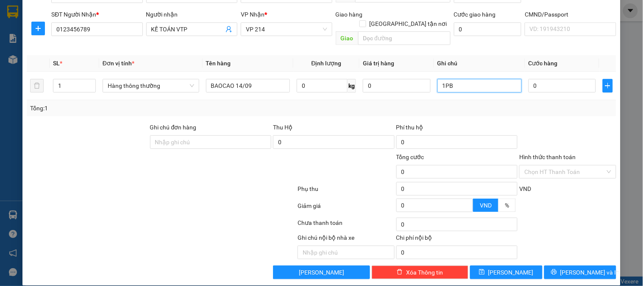
type input "1PB"
click at [547, 169] on div "Hình thức thanh toán Chọn HT Thanh Toán" at bounding box center [567, 167] width 97 height 30
click at [547, 165] on input "Hình thức thanh toán" at bounding box center [565, 171] width 81 height 13
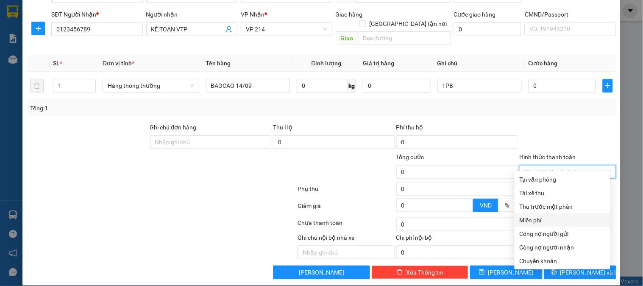
click at [533, 218] on div "Miễn phí" at bounding box center [563, 219] width 86 height 9
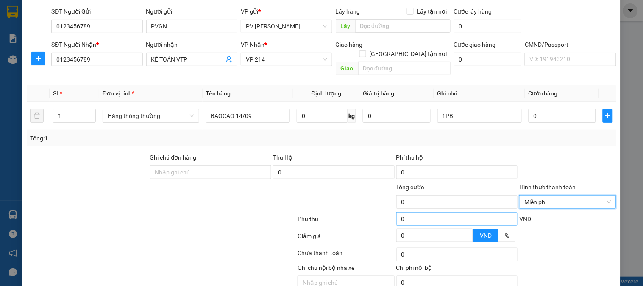
scroll to position [75, 0]
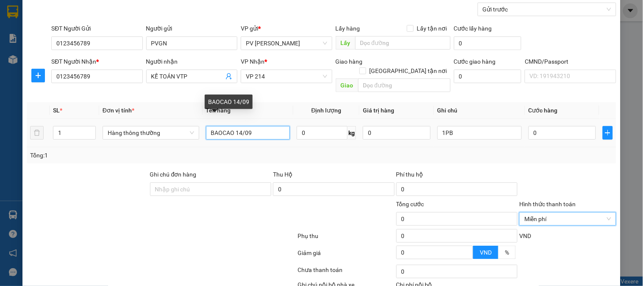
click at [209, 126] on input "BAOCAO 14/09" at bounding box center [248, 133] width 84 height 14
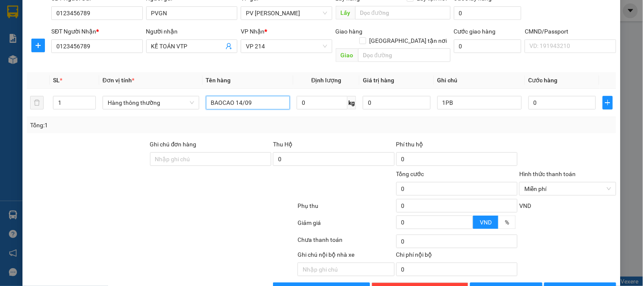
scroll to position [122, 0]
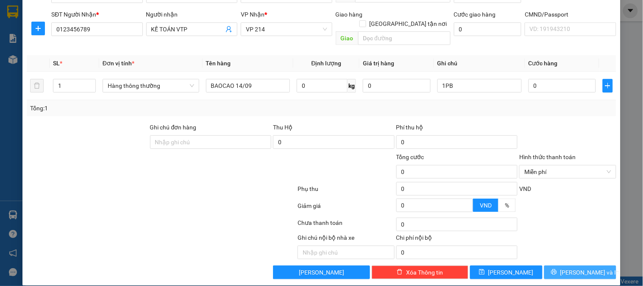
click at [565, 265] on button "[PERSON_NAME] và In" at bounding box center [580, 272] width 72 height 14
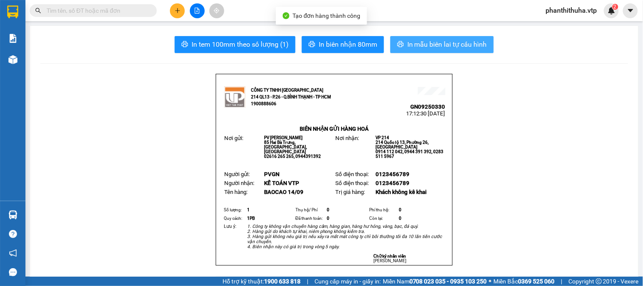
click at [400, 43] on icon "printer" at bounding box center [400, 44] width 7 height 7
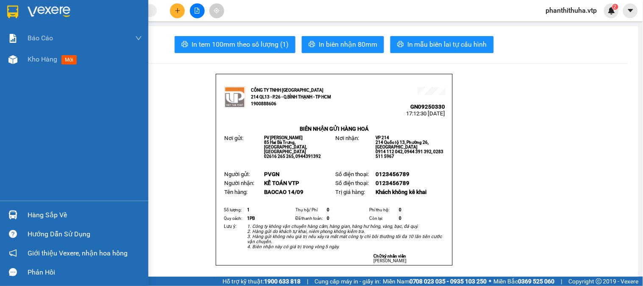
click at [35, 6] on img at bounding box center [49, 12] width 43 height 13
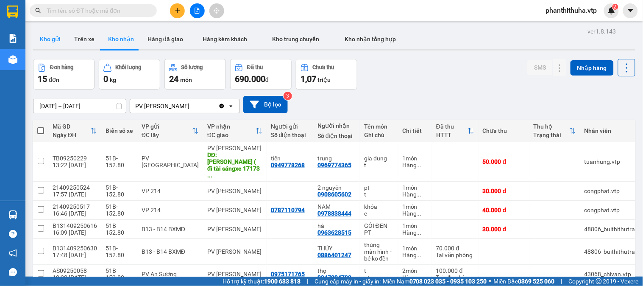
click at [52, 41] on button "Kho gửi" at bounding box center [50, 39] width 34 height 20
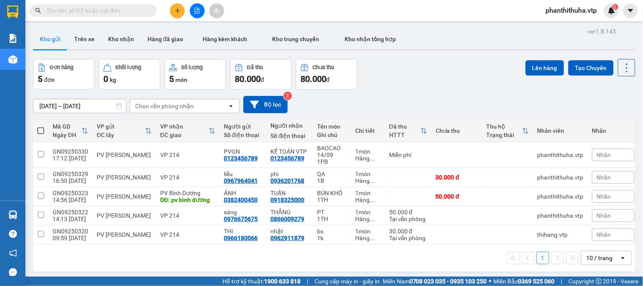
click at [42, 130] on span at bounding box center [40, 130] width 7 height 7
click at [41, 126] on input "checkbox" at bounding box center [41, 126] width 0 height 0
checkbox input "true"
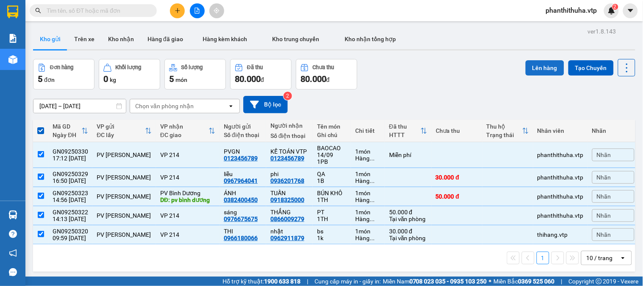
click at [538, 67] on button "Lên hàng" at bounding box center [545, 67] width 39 height 15
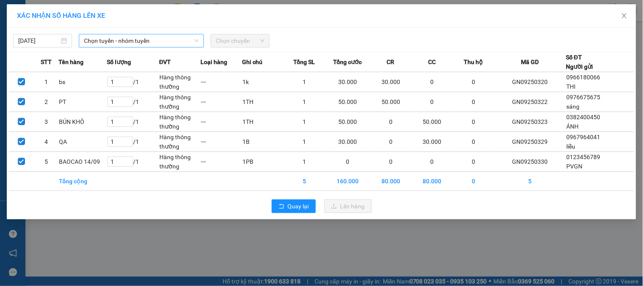
click at [145, 46] on span "Chọn tuyến - nhóm tuyến" at bounding box center [141, 40] width 115 height 13
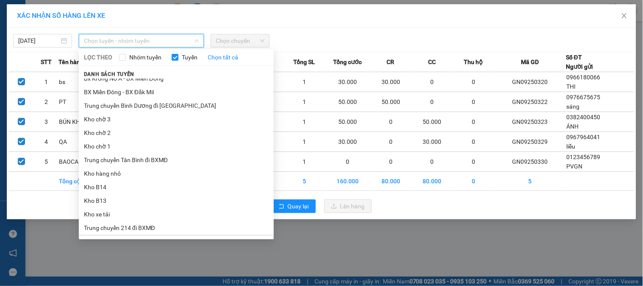
scroll to position [188, 0]
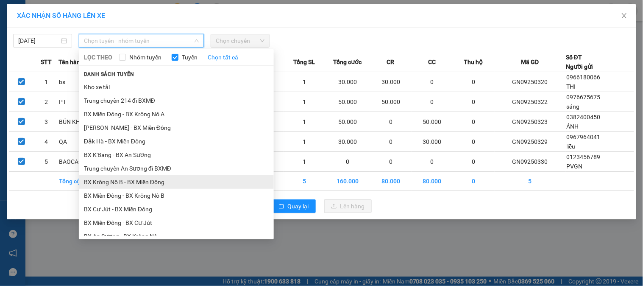
click at [143, 179] on li "BX Krông Nô B - BX Miền Đông" at bounding box center [176, 182] width 195 height 14
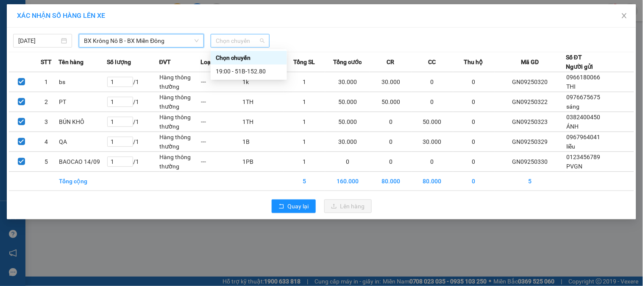
click at [248, 37] on span "Chọn chuyến" at bounding box center [240, 40] width 49 height 13
click at [249, 73] on div "19:00 - 51B-152.80" at bounding box center [249, 71] width 66 height 9
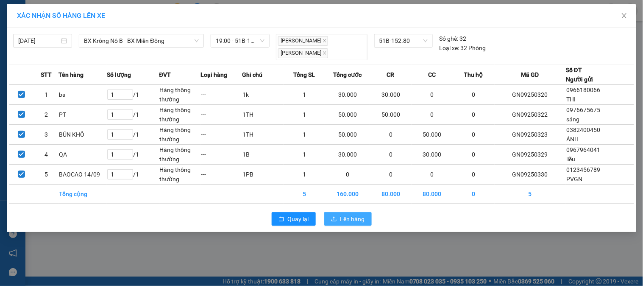
click at [351, 219] on span "Lên hàng" at bounding box center [352, 218] width 25 height 9
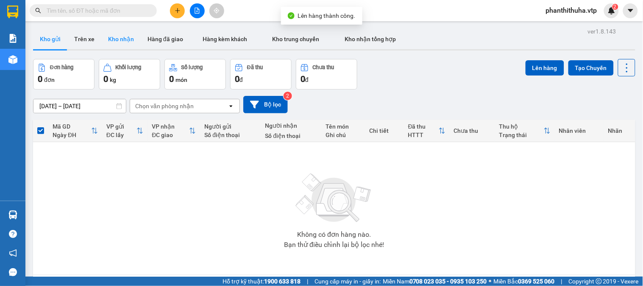
click at [120, 36] on button "Kho nhận" at bounding box center [120, 39] width 39 height 20
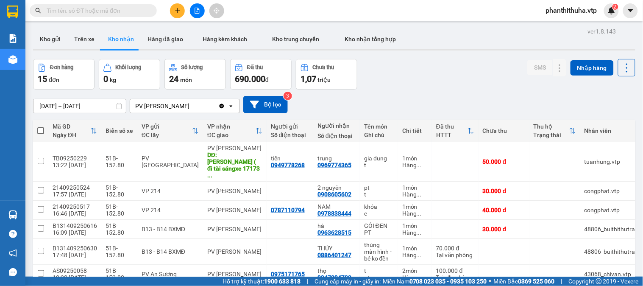
click at [413, 79] on div "Đơn hàng 15 đơn Khối lượng 0 kg Số lượng 24 món Đã thu 690.000 đ Chưa thu 1,07 …" at bounding box center [334, 74] width 603 height 31
click at [176, 12] on icon "plus" at bounding box center [178, 11] width 6 height 6
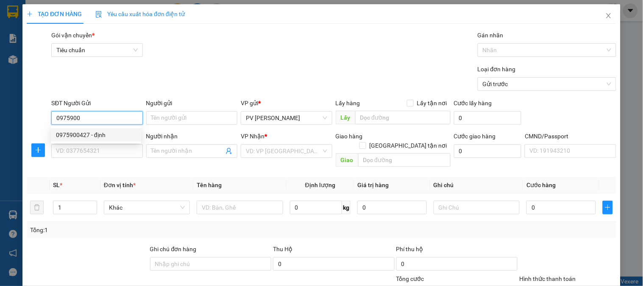
click at [112, 137] on div "0975900427 - định" at bounding box center [96, 134] width 80 height 9
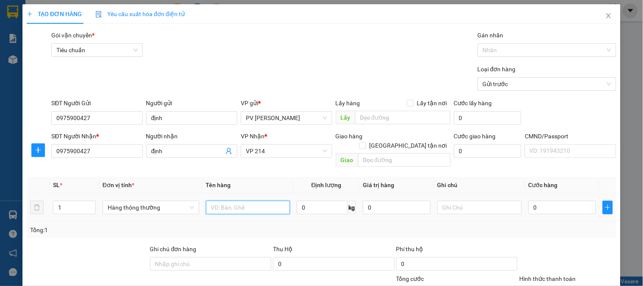
click at [249, 201] on input "text" at bounding box center [248, 208] width 84 height 14
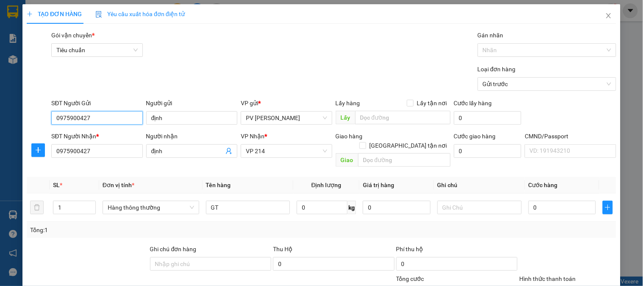
drag, startPoint x: 98, startPoint y: 113, endPoint x: 50, endPoint y: 113, distance: 47.9
click at [50, 113] on div "SĐT Người Gửi 0975900427 0975900427" at bounding box center [97, 113] width 95 height 30
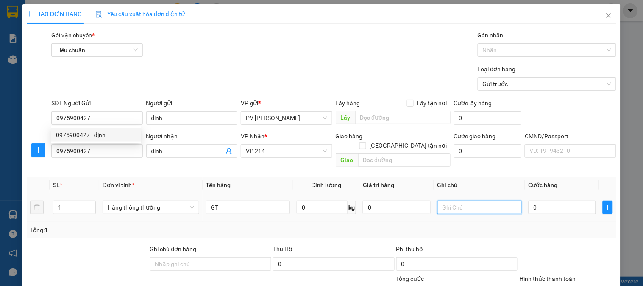
click at [463, 201] on input "text" at bounding box center [480, 208] width 84 height 14
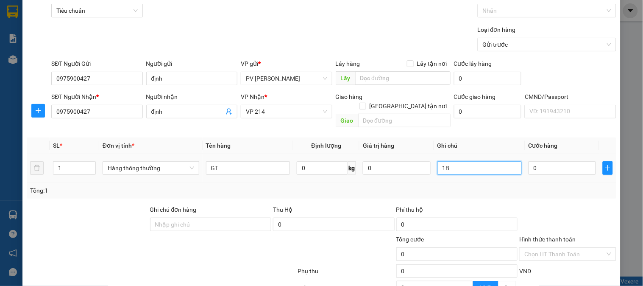
scroll to position [122, 0]
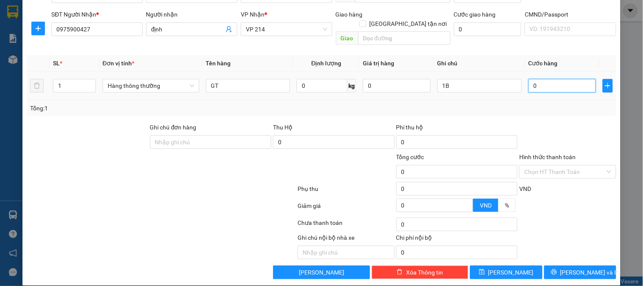
click at [544, 79] on input "0" at bounding box center [563, 86] width 68 height 14
click at [557, 165] on input "Hình thức thanh toán" at bounding box center [565, 171] width 81 height 13
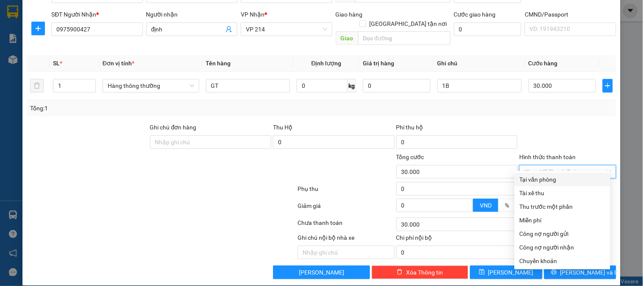
click at [539, 177] on div "Tại văn phòng" at bounding box center [563, 179] width 86 height 9
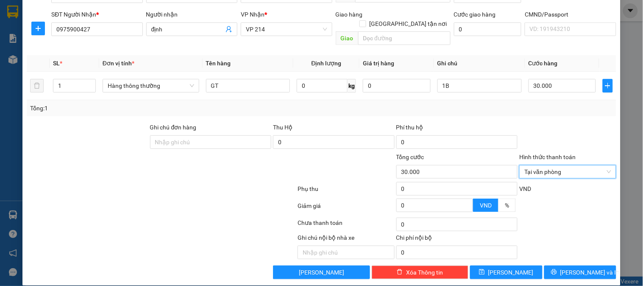
click at [572, 255] on div "Transit Pickup Surcharge Ids Transit Deliver Surcharge Ids Transit Deliver Surc…" at bounding box center [322, 94] width 590 height 370
click at [570, 268] on button "[PERSON_NAME] và In" at bounding box center [580, 272] width 72 height 14
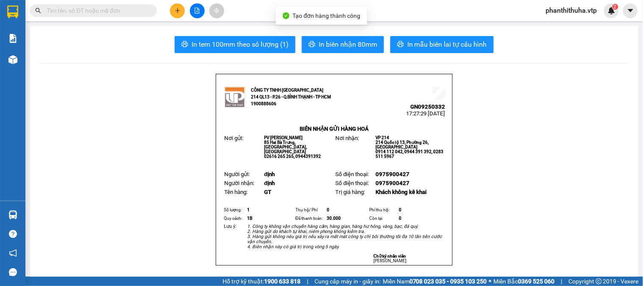
click at [441, 49] on span "In mẫu biên lai tự cấu hình" at bounding box center [447, 44] width 80 height 11
click at [176, 16] on button at bounding box center [177, 10] width 15 height 15
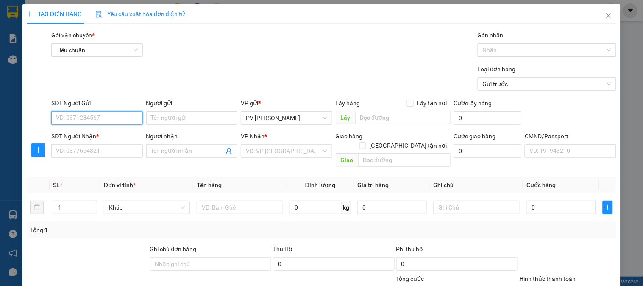
paste input "0975900427"
click at [98, 136] on div "0975900427 - định" at bounding box center [96, 134] width 80 height 9
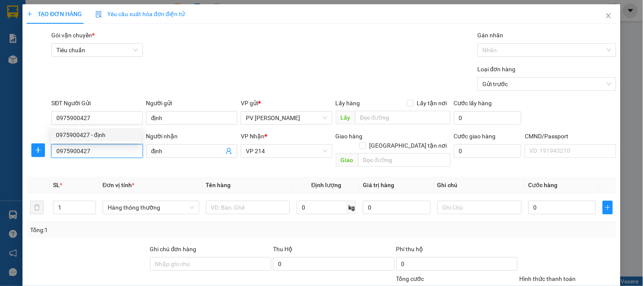
click at [125, 148] on input "0975900427" at bounding box center [96, 151] width 91 height 14
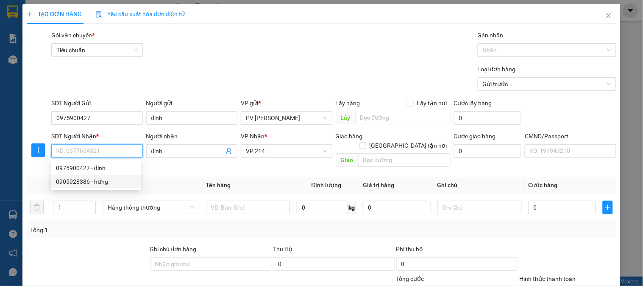
click at [94, 185] on div "0905928386 - hưng" at bounding box center [96, 181] width 80 height 9
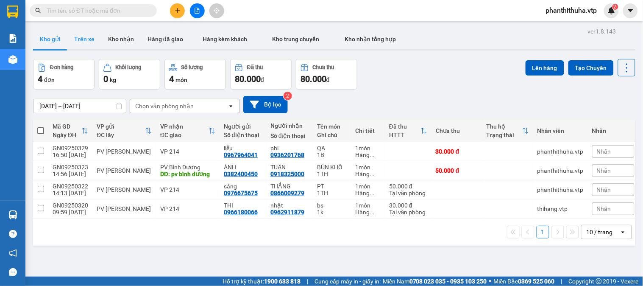
click at [86, 34] on button "Trên xe" at bounding box center [84, 39] width 34 height 20
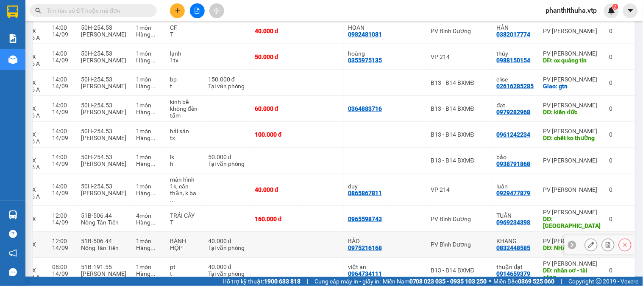
scroll to position [179, 0]
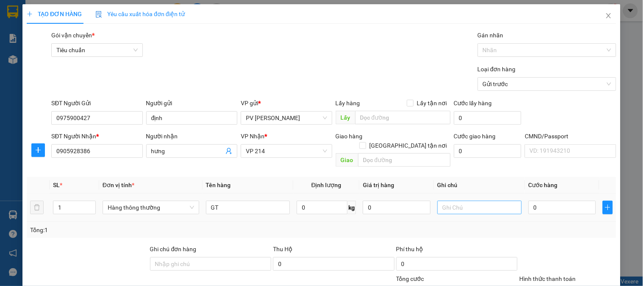
type input "GT"
click at [459, 201] on input "text" at bounding box center [480, 208] width 84 height 14
type input "1B"
click at [532, 201] on input "0" at bounding box center [563, 208] width 68 height 14
type input "3"
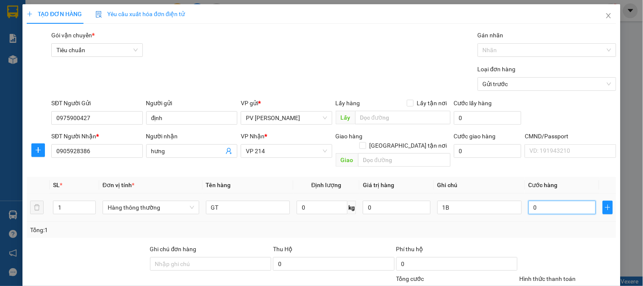
type input "3"
type input "30"
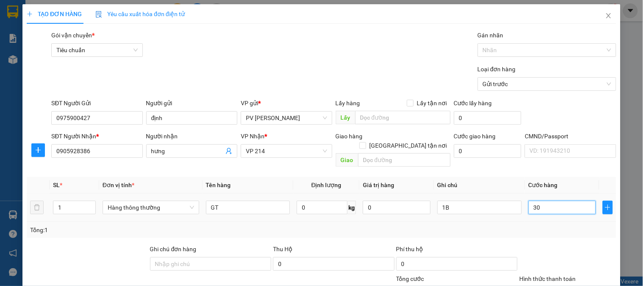
type input "300"
type input "3.000"
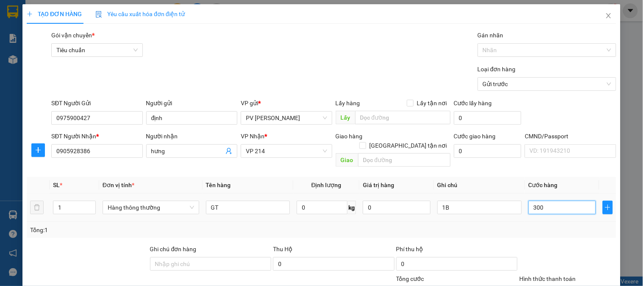
type input "3.000"
type input "30.000"
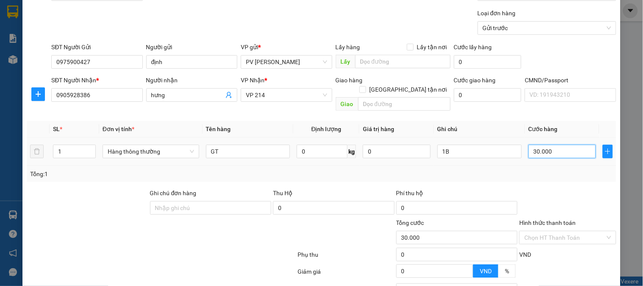
scroll to position [122, 0]
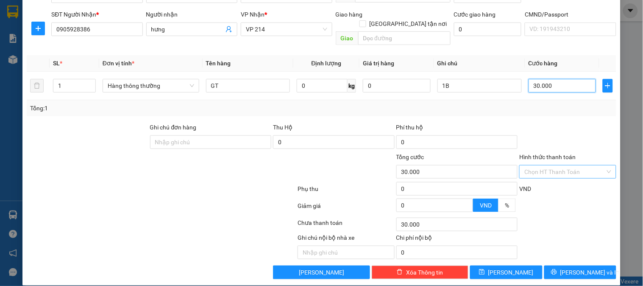
type input "30.000"
click at [526, 165] on input "Hình thức thanh toán" at bounding box center [565, 171] width 81 height 13
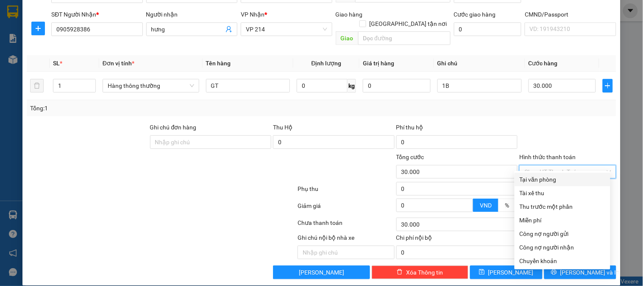
click at [524, 173] on div "Tại văn phòng" at bounding box center [563, 180] width 96 height 14
type input "0"
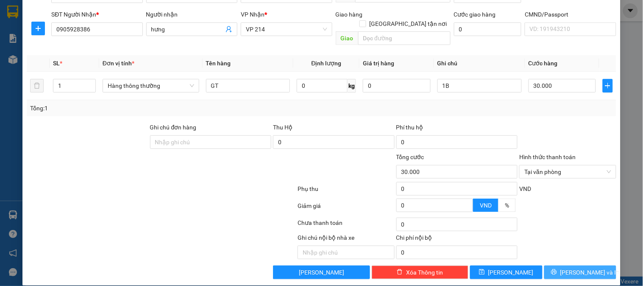
click at [571, 268] on span "[PERSON_NAME] và In" at bounding box center [590, 272] width 59 height 9
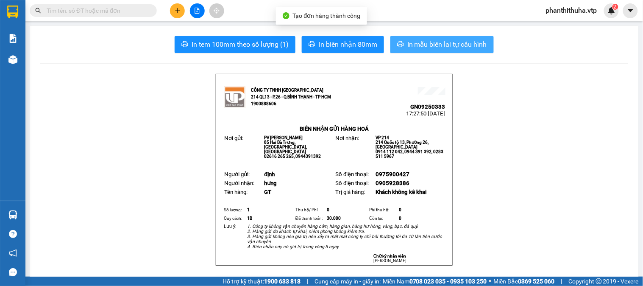
click at [403, 40] on button "In mẫu biên lai tự cấu hình" at bounding box center [442, 44] width 103 height 17
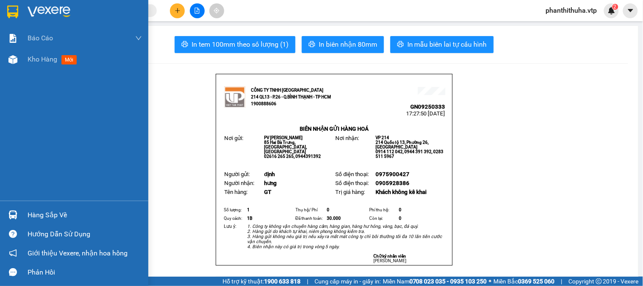
click at [39, 11] on img at bounding box center [49, 12] width 43 height 13
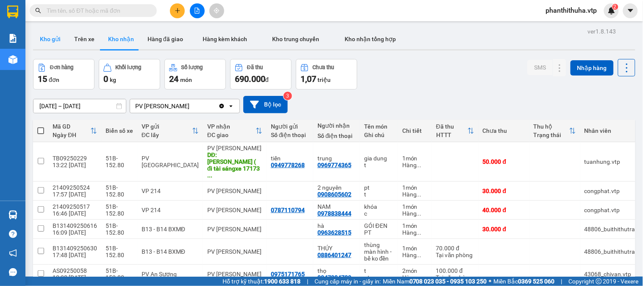
click at [51, 36] on button "Kho gửi" at bounding box center [50, 39] width 34 height 20
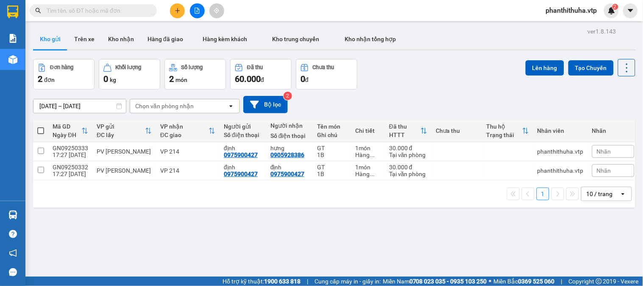
click at [40, 129] on span at bounding box center [40, 130] width 7 height 7
click at [41, 126] on input "checkbox" at bounding box center [41, 126] width 0 height 0
checkbox input "true"
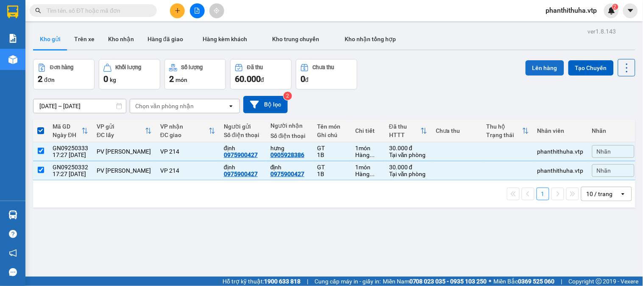
click at [534, 67] on button "Lên hàng" at bounding box center [545, 67] width 39 height 15
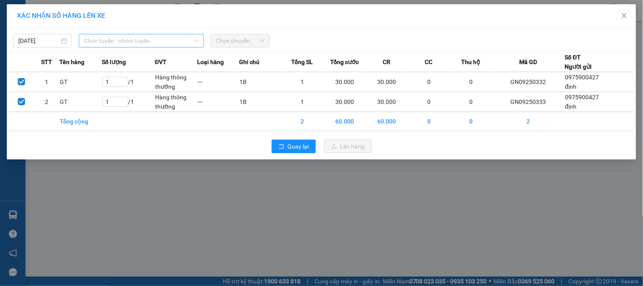
click at [150, 36] on span "Chọn tuyến - nhóm tuyến" at bounding box center [141, 40] width 115 height 13
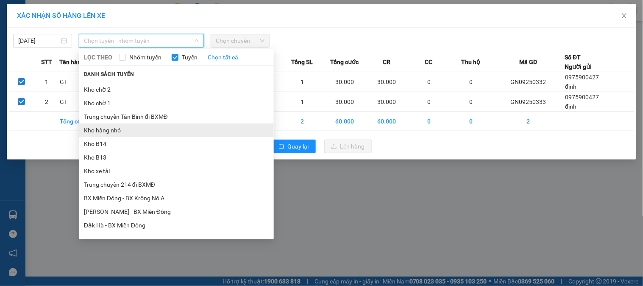
scroll to position [188, 0]
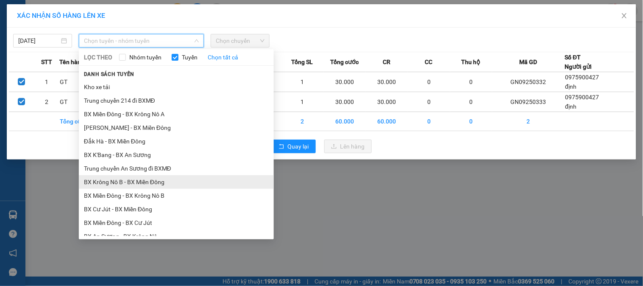
click at [134, 178] on li "BX Krông Nô B - BX Miền Đông" at bounding box center [176, 182] width 195 height 14
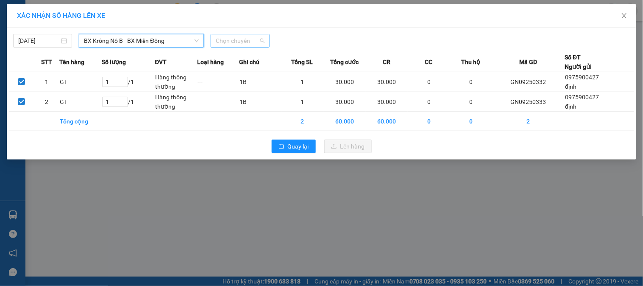
click at [239, 38] on span "Chọn chuyến" at bounding box center [240, 40] width 49 height 13
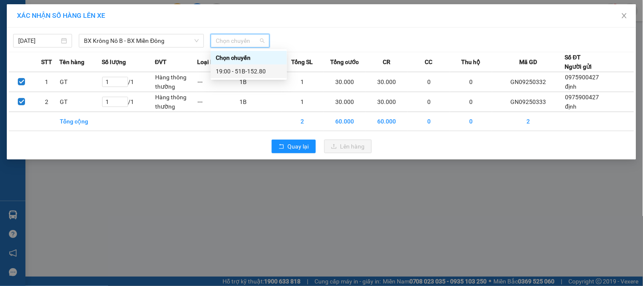
click at [248, 68] on div "19:00 - 51B-152.80" at bounding box center [249, 71] width 66 height 9
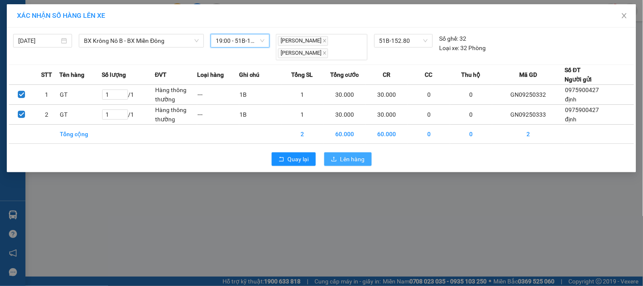
click at [351, 164] on button "Lên hàng" at bounding box center [347, 159] width 47 height 14
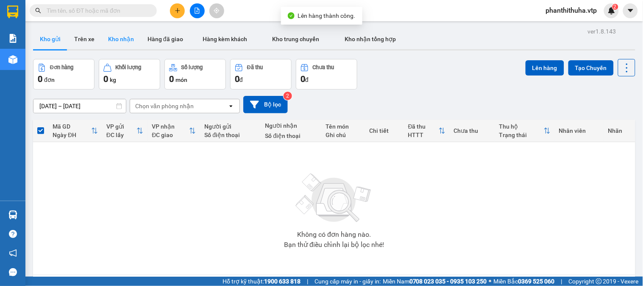
click at [115, 35] on button "Kho nhận" at bounding box center [120, 39] width 39 height 20
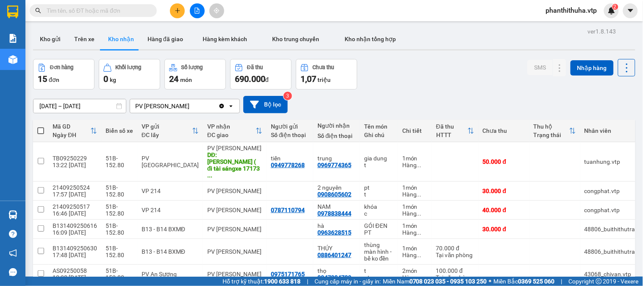
click at [175, 14] on button at bounding box center [177, 10] width 15 height 15
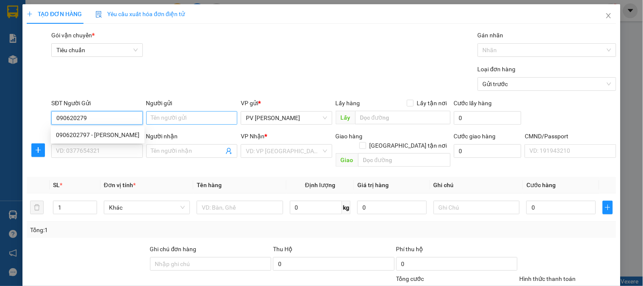
type input "0906202797"
click at [114, 135] on div "0906202797 - [PERSON_NAME]" at bounding box center [98, 134] width 84 height 9
type input "[PERSON_NAME]"
type input "02838444090"
type input "SONG MỸ"
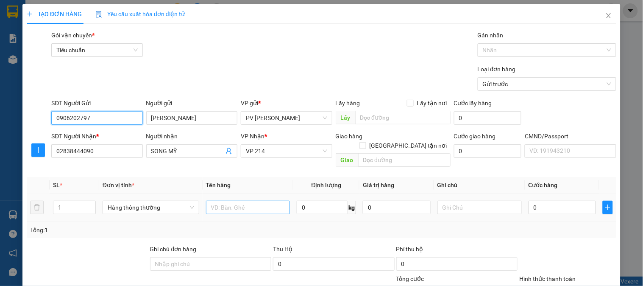
type input "0906202797"
click at [264, 201] on input "text" at bounding box center [248, 208] width 84 height 14
type input "LAB"
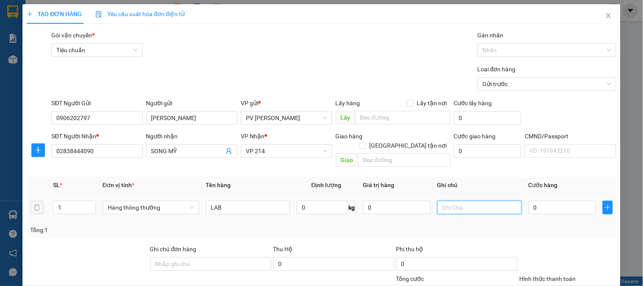
click at [441, 201] on input "text" at bounding box center [480, 208] width 84 height 14
type input "1H"
click at [540, 201] on input "0" at bounding box center [563, 208] width 68 height 14
type input "3"
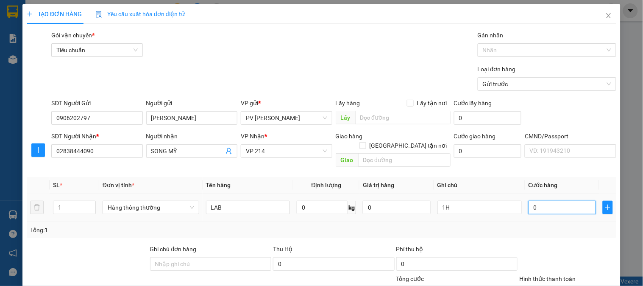
type input "3"
type input "39"
type input "390"
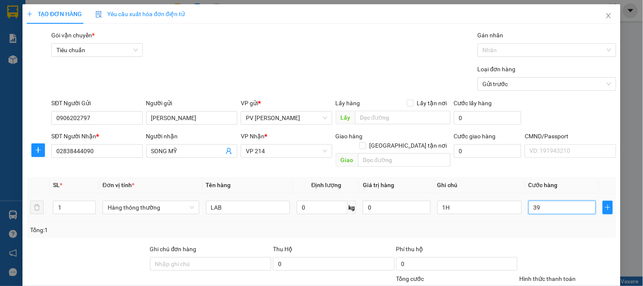
type input "390"
type input "3.900"
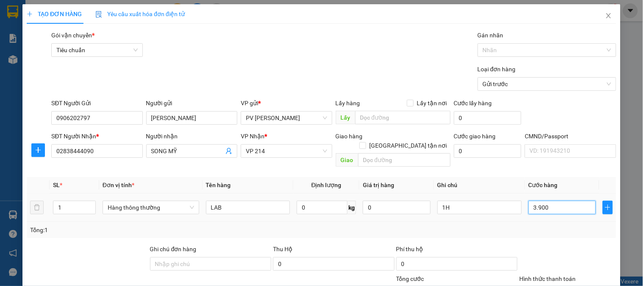
type input "390"
type input "39"
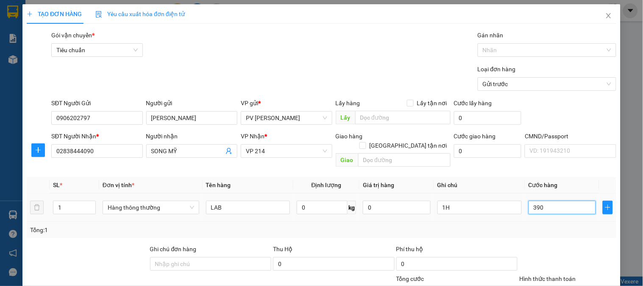
type input "39"
type input "3"
type input "30"
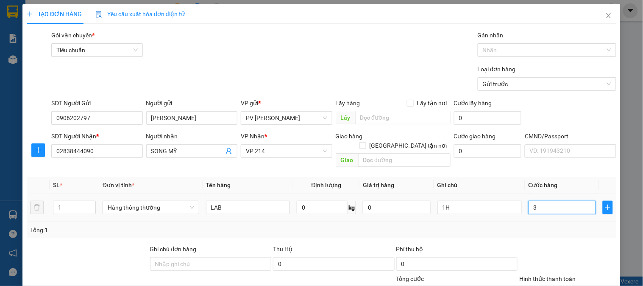
type input "30"
type input "300"
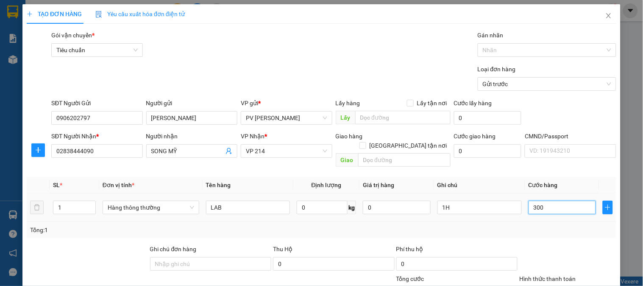
type input "3.000"
type input "30.000"
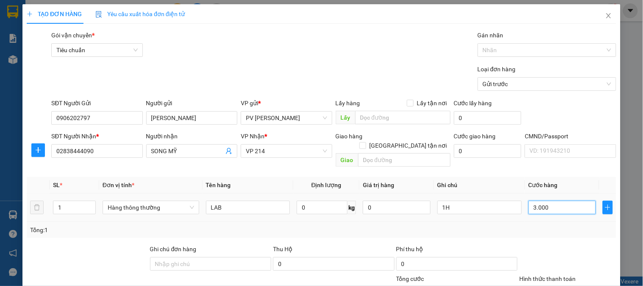
type input "30.000"
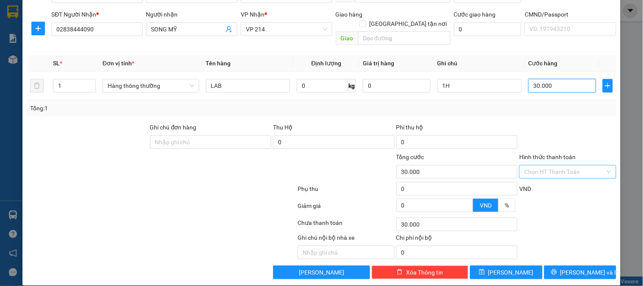
type input "30.000"
click at [539, 165] on input "Hình thức thanh toán" at bounding box center [565, 171] width 81 height 13
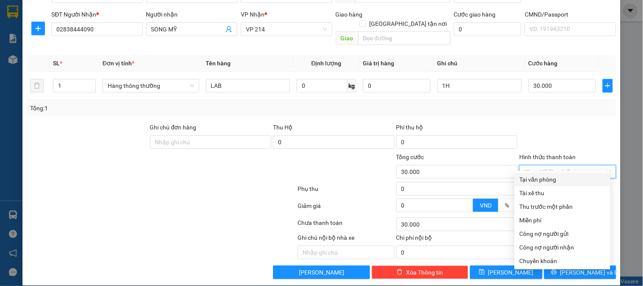
click at [536, 177] on div "Tại văn phòng" at bounding box center [563, 179] width 86 height 9
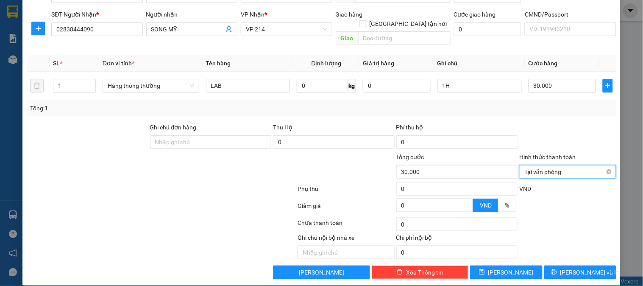
click at [536, 165] on span "Tại văn phòng" at bounding box center [568, 171] width 86 height 13
click at [546, 142] on div at bounding box center [568, 138] width 98 height 30
type input "30.000"
click at [571, 268] on span "[PERSON_NAME] và In" at bounding box center [590, 272] width 59 height 9
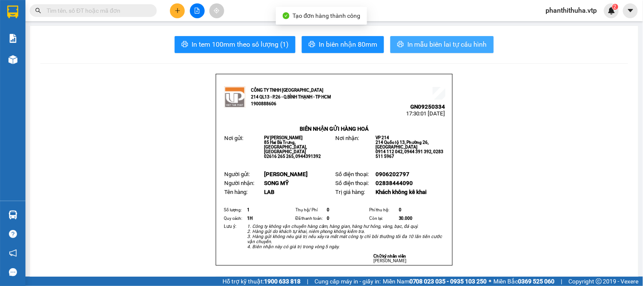
click at [434, 41] on span "In mẫu biên lai tự cấu hình" at bounding box center [447, 44] width 80 height 11
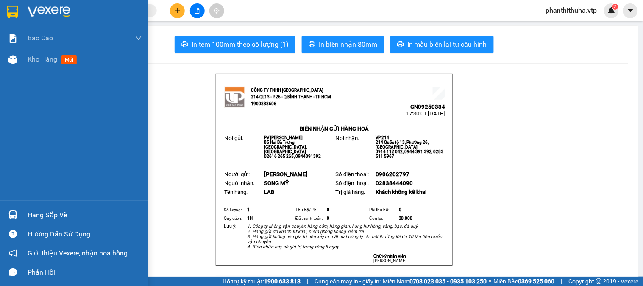
click at [44, 11] on img at bounding box center [49, 12] width 43 height 13
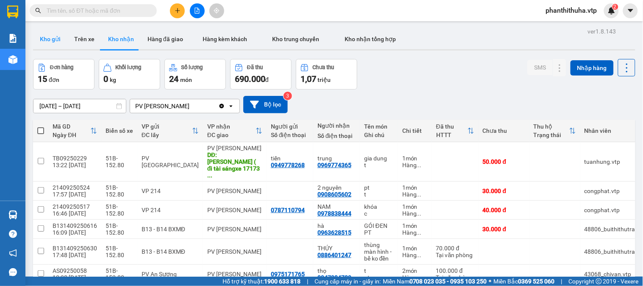
click at [47, 33] on button "Kho gửi" at bounding box center [50, 39] width 34 height 20
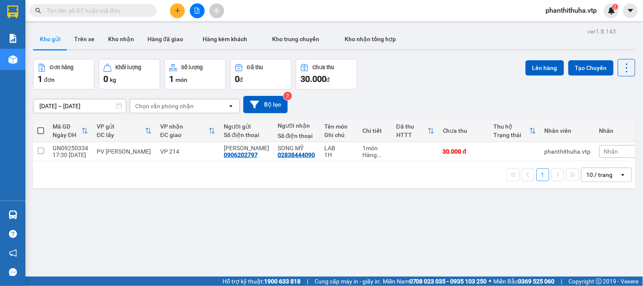
click at [40, 128] on span at bounding box center [40, 130] width 7 height 7
click at [41, 126] on input "checkbox" at bounding box center [41, 126] width 0 height 0
checkbox input "true"
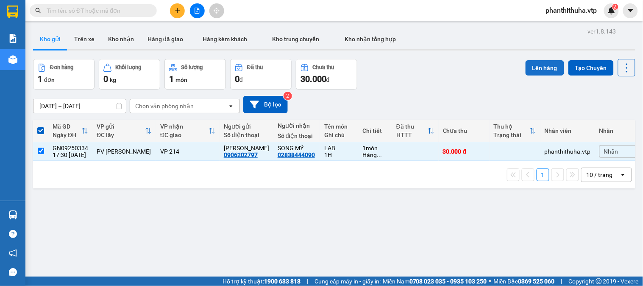
click at [531, 73] on button "Lên hàng" at bounding box center [545, 67] width 39 height 15
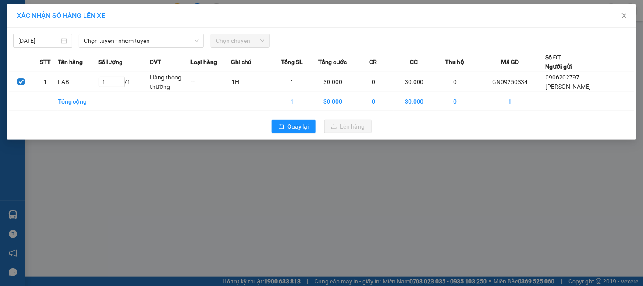
click at [120, 33] on div "[DATE] Chọn tuyến - nhóm tuyến Chọn chuyến" at bounding box center [321, 39] width 625 height 18
drag, startPoint x: 121, startPoint y: 38, endPoint x: 124, endPoint y: 47, distance: 9.5
click at [121, 39] on span "Chọn tuyến - nhóm tuyến" at bounding box center [141, 40] width 115 height 13
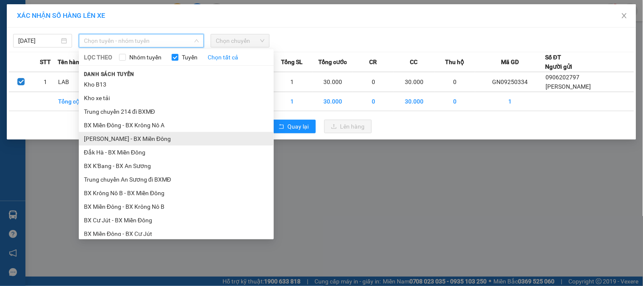
scroll to position [188, 0]
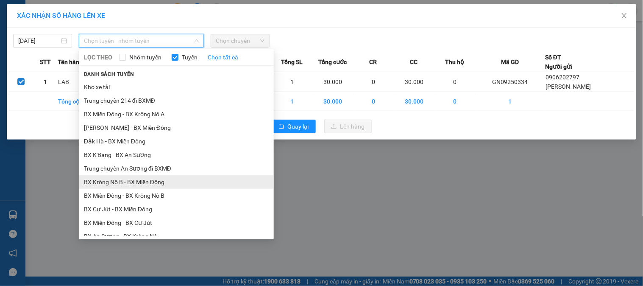
click at [124, 177] on li "BX Krông Nô B - BX Miền Đông" at bounding box center [176, 182] width 195 height 14
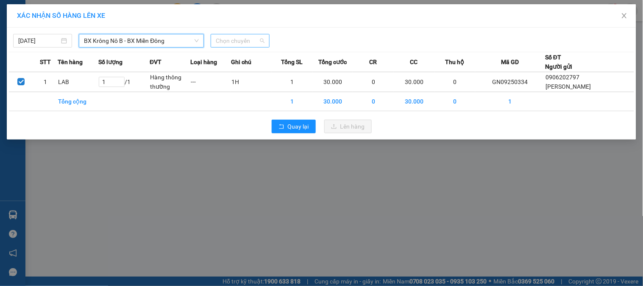
click at [241, 41] on span "Chọn chuyến" at bounding box center [240, 40] width 49 height 13
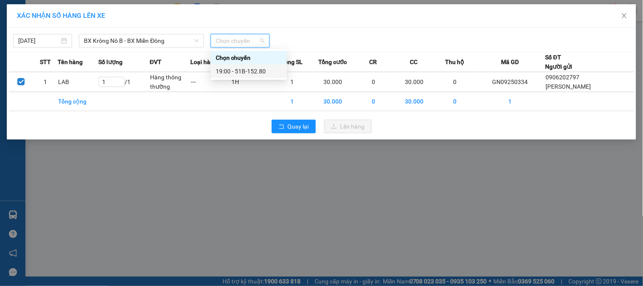
click at [247, 71] on div "19:00 - 51B-152.80" at bounding box center [249, 71] width 66 height 9
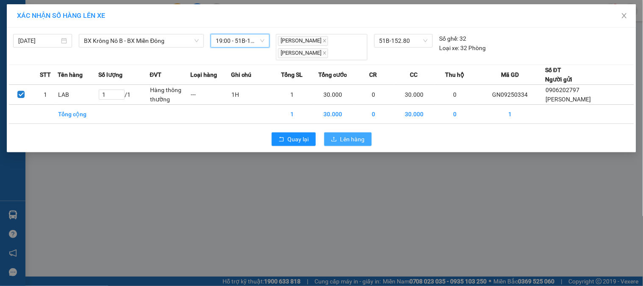
click at [339, 134] on button "Lên hàng" at bounding box center [347, 139] width 47 height 14
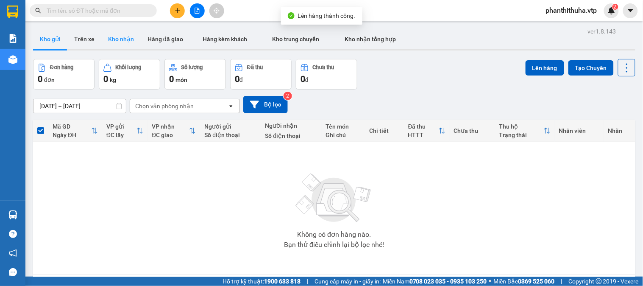
click at [116, 36] on button "Kho nhận" at bounding box center [120, 39] width 39 height 20
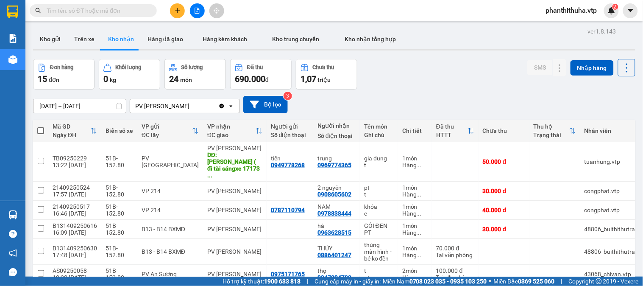
click at [181, 16] on button at bounding box center [177, 10] width 15 height 15
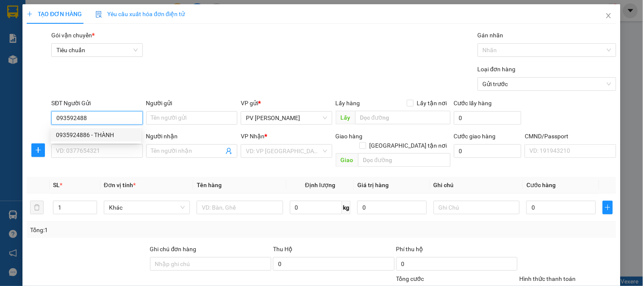
click at [106, 138] on div "0935924886 - THÀNH" at bounding box center [96, 134] width 80 height 9
type input "0935924886"
type input "THÀNH"
type input "0342658998"
type input "thạch"
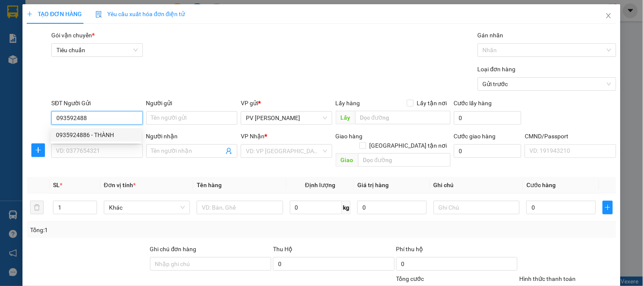
type input "HN"
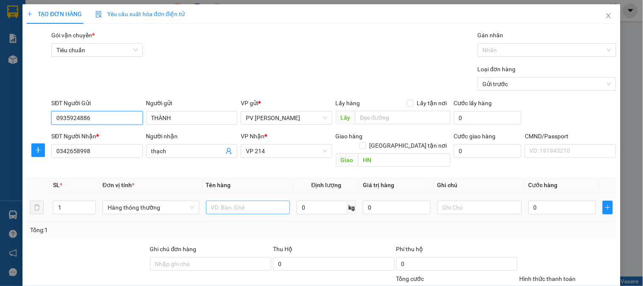
type input "0935924886"
click at [264, 201] on input "text" at bounding box center [248, 208] width 84 height 14
type input "LAB"
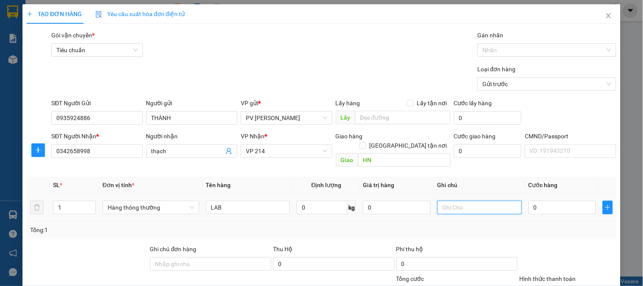
click at [443, 201] on input "text" at bounding box center [480, 208] width 84 height 14
type input "1H"
click at [533, 201] on input "0" at bounding box center [563, 208] width 68 height 14
type input "3"
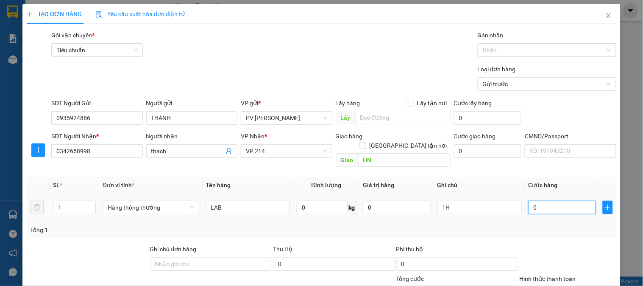
type input "3"
type input "30"
type input "300"
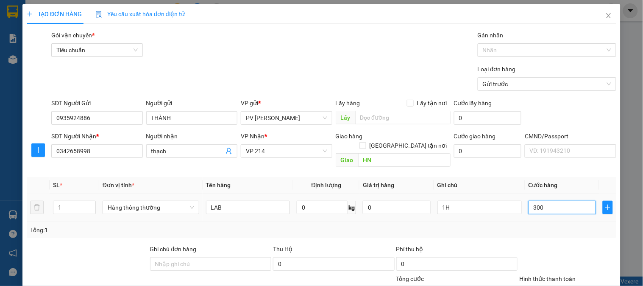
type input "300"
type input "3.000"
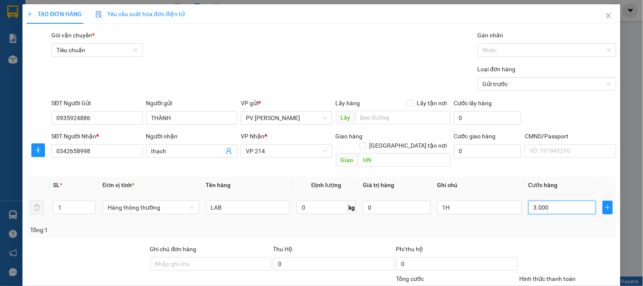
type input "30.000"
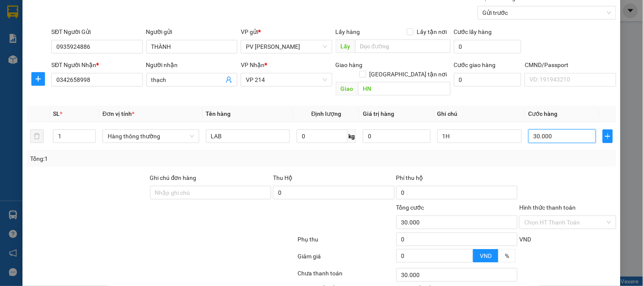
scroll to position [122, 0]
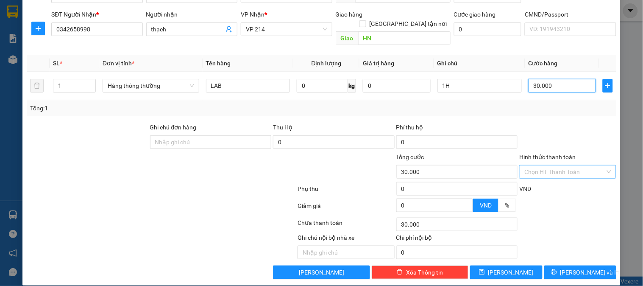
type input "30.000"
click at [554, 165] on input "Hình thức thanh toán" at bounding box center [565, 171] width 81 height 13
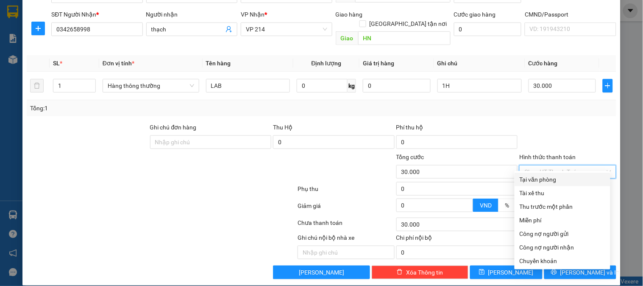
click at [552, 175] on div "Tại văn phòng" at bounding box center [563, 179] width 86 height 9
type input "0"
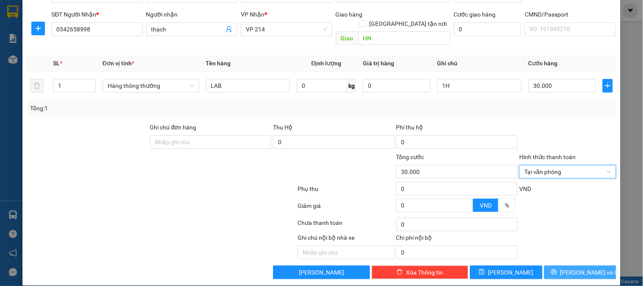
click at [581, 268] on span "[PERSON_NAME] và In" at bounding box center [590, 272] width 59 height 9
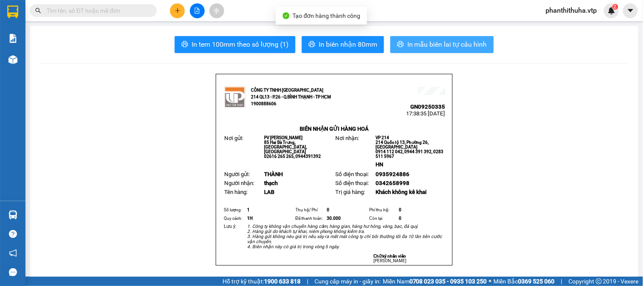
click at [438, 42] on span "In mẫu biên lai tự cấu hình" at bounding box center [447, 44] width 80 height 11
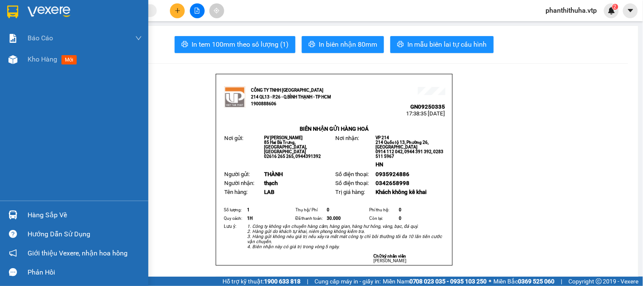
click at [71, 9] on div at bounding box center [85, 12] width 114 height 13
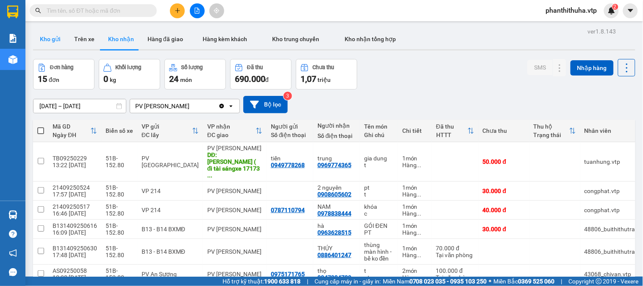
click at [53, 45] on button "Kho gửi" at bounding box center [50, 39] width 34 height 20
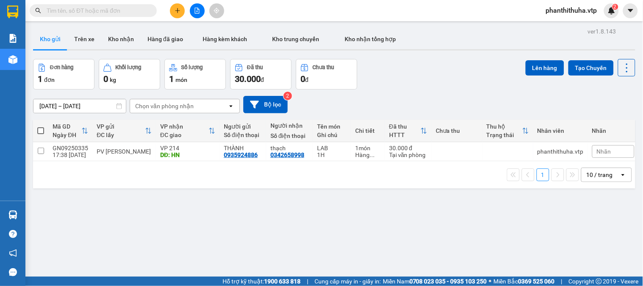
click at [46, 128] on th at bounding box center [40, 131] width 15 height 22
click at [40, 128] on span at bounding box center [40, 130] width 7 height 7
click at [41, 126] on input "checkbox" at bounding box center [41, 126] width 0 height 0
checkbox input "true"
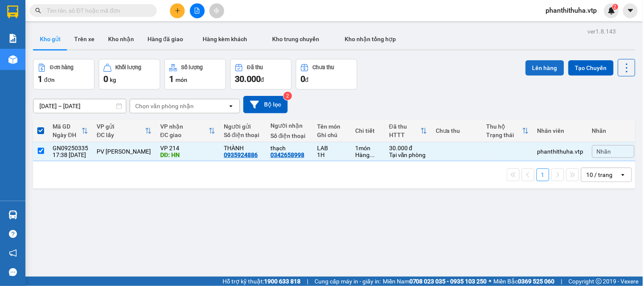
click at [542, 70] on button "Lên hàng" at bounding box center [545, 67] width 39 height 15
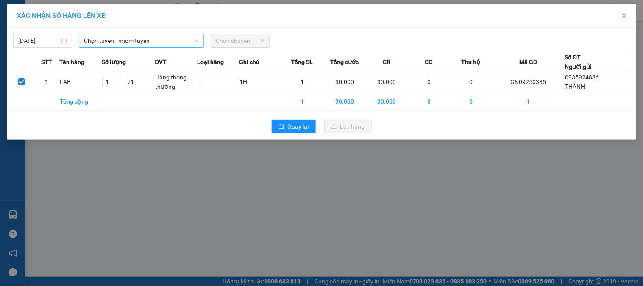
click at [194, 37] on span "Chọn tuyến - nhóm tuyến" at bounding box center [141, 40] width 115 height 13
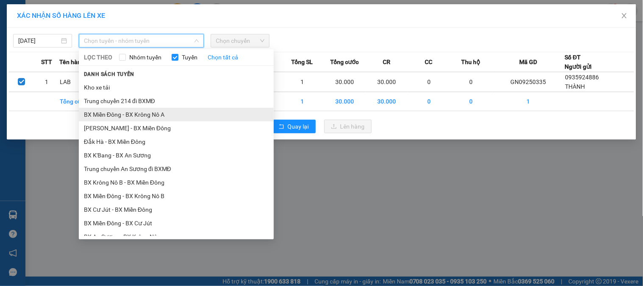
scroll to position [188, 0]
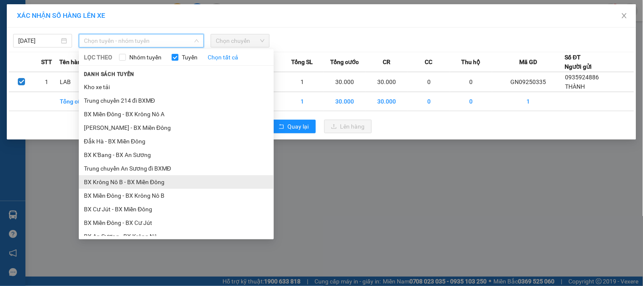
click at [142, 177] on li "BX Krông Nô B - BX Miền Đông" at bounding box center [176, 182] width 195 height 14
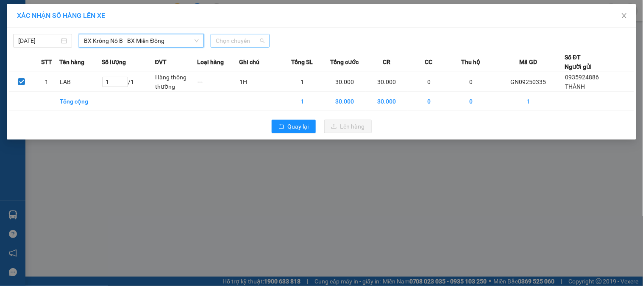
click at [220, 46] on span "Chọn chuyến" at bounding box center [240, 40] width 49 height 13
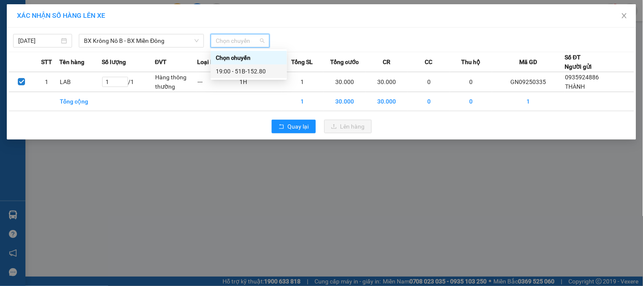
click at [251, 66] on div "19:00 - 51B-152.80" at bounding box center [249, 71] width 76 height 14
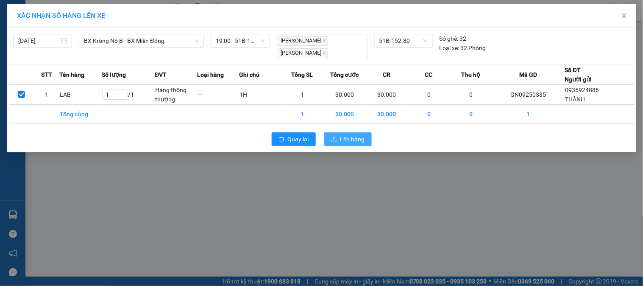
click at [349, 139] on span "Lên hàng" at bounding box center [352, 138] width 25 height 9
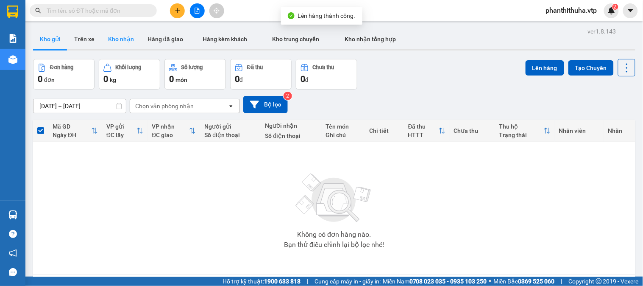
click at [117, 42] on button "Kho nhận" at bounding box center [120, 39] width 39 height 20
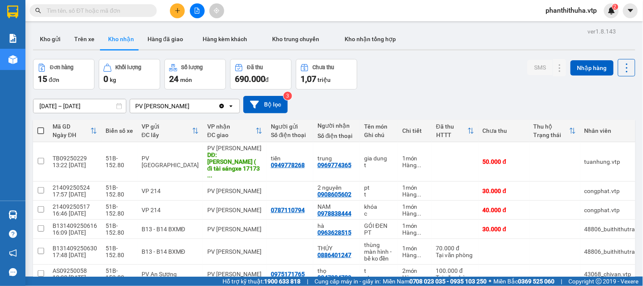
click at [447, 100] on div "[DATE] – [DATE] Press the down arrow key to interact with the calendar and sele…" at bounding box center [334, 104] width 603 height 17
